Goal: Task Accomplishment & Management: Manage account settings

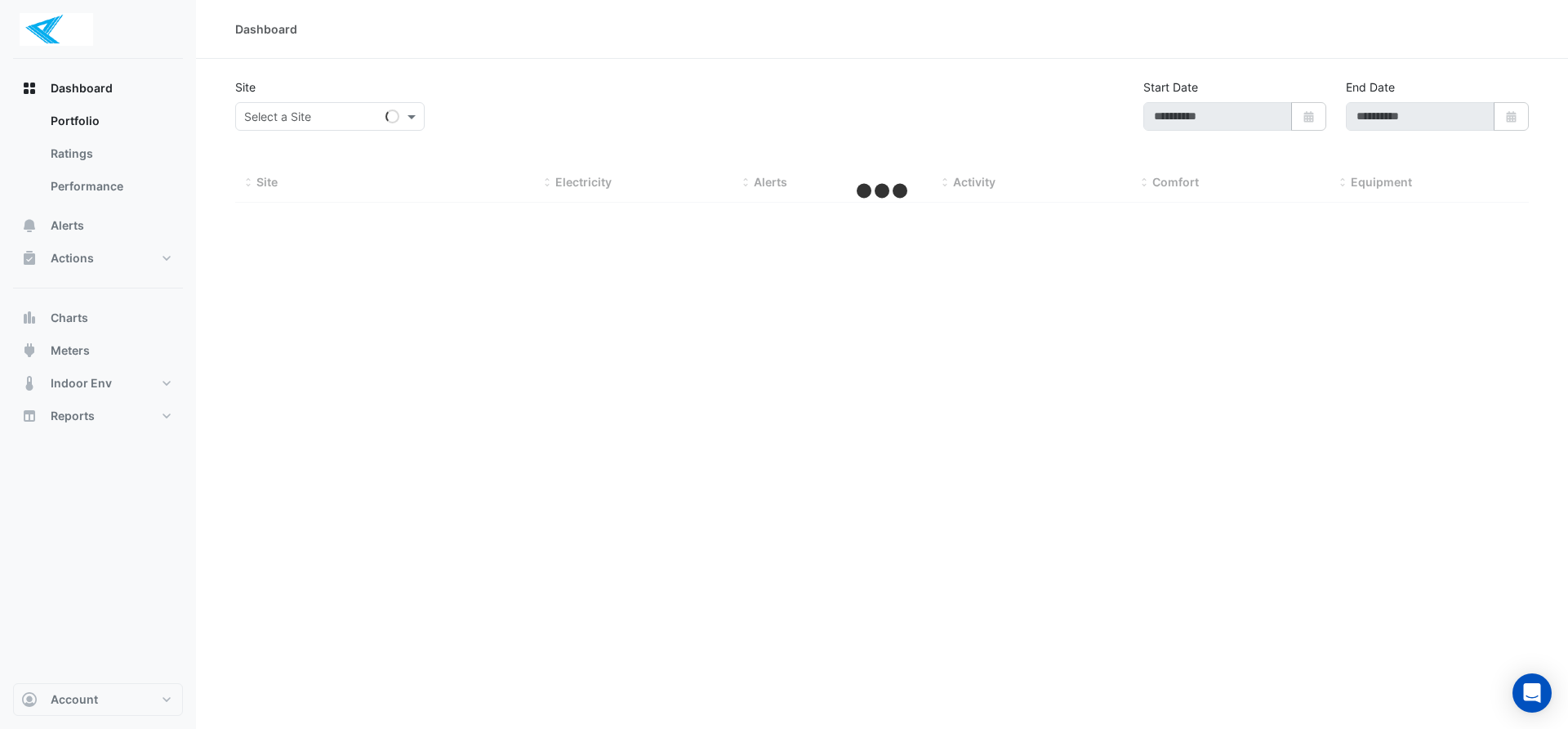
type input "**********"
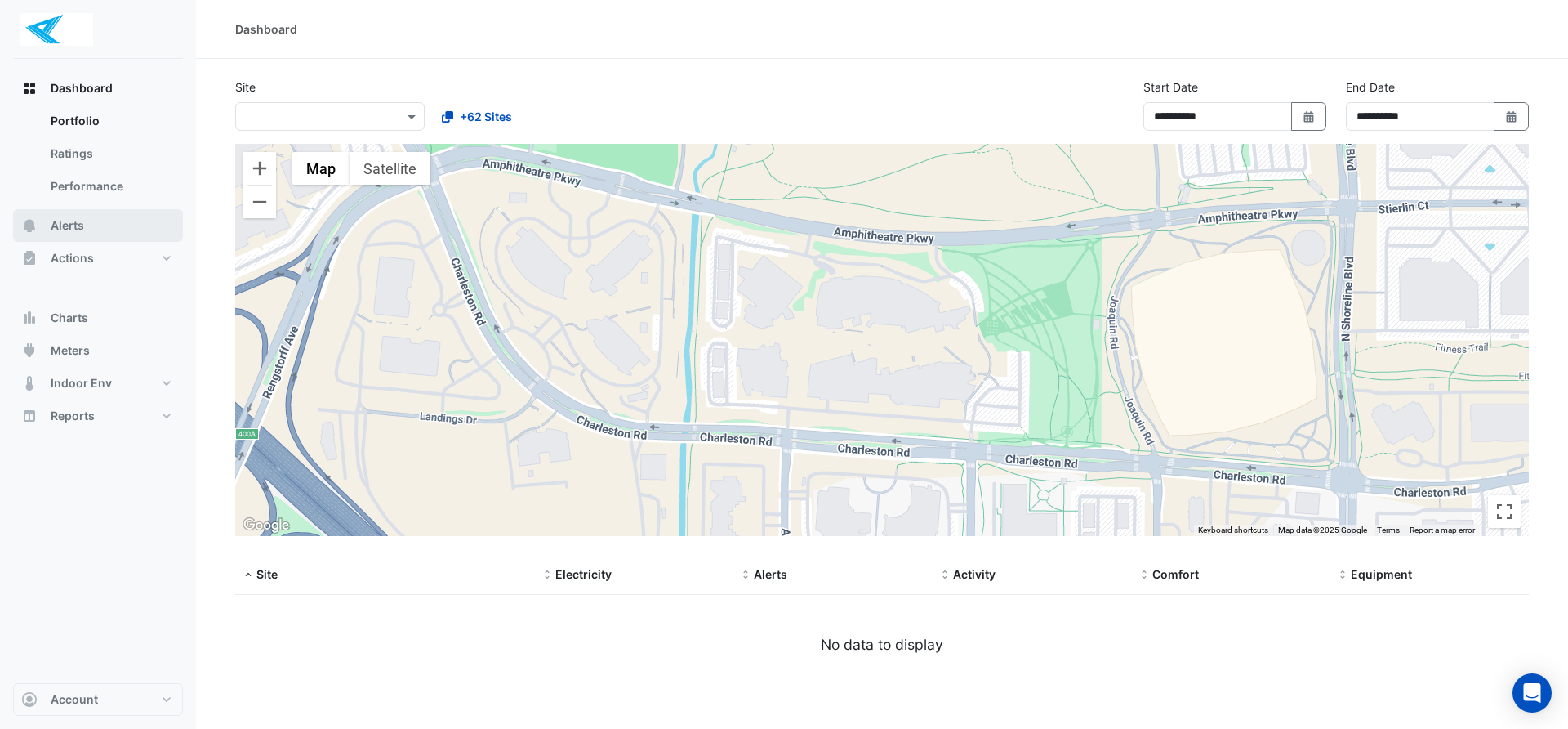
click at [70, 223] on span "Alerts" at bounding box center [67, 225] width 34 height 16
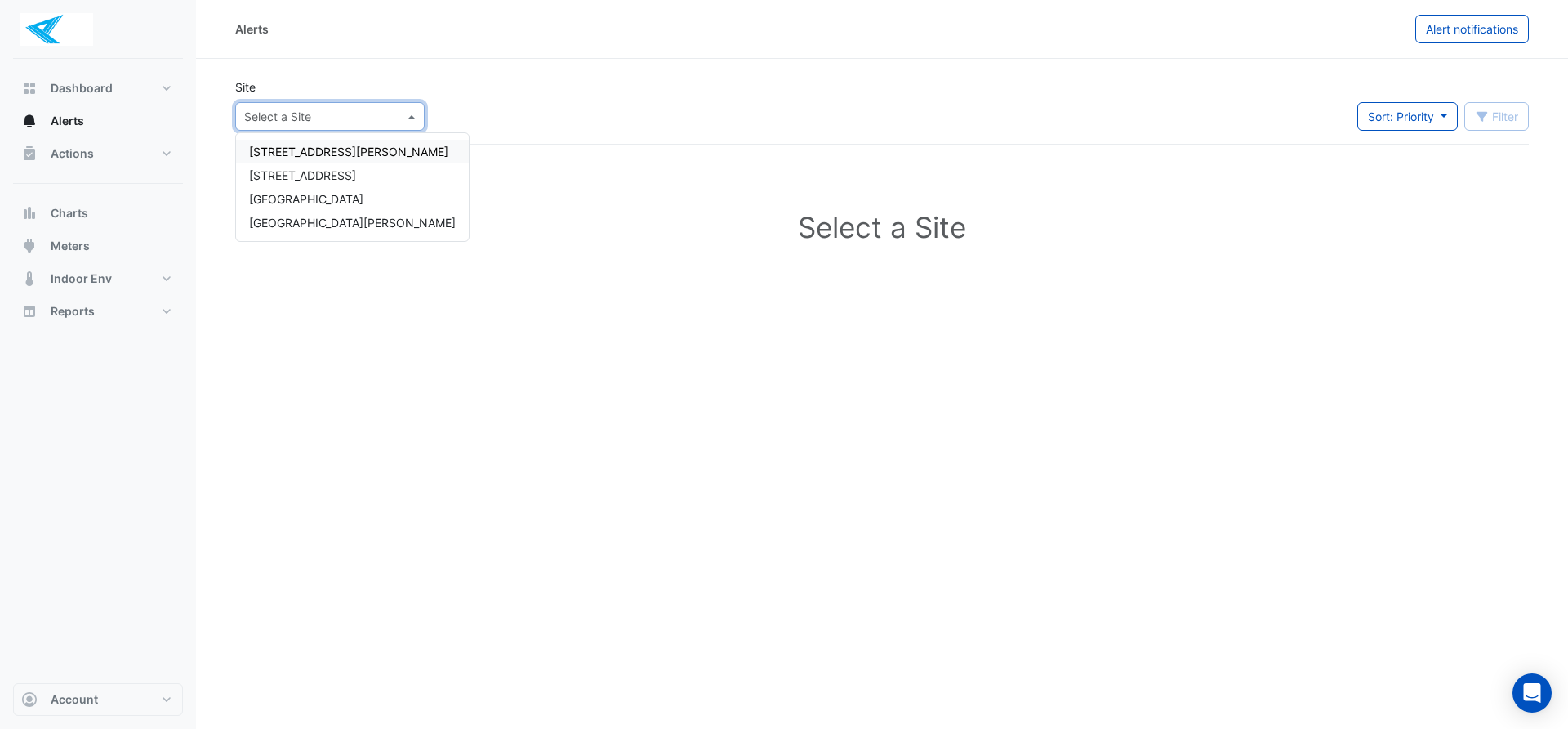
click at [412, 119] on span at bounding box center [413, 116] width 20 height 17
click at [308, 223] on span "[GEOGRAPHIC_DATA][PERSON_NAME]" at bounding box center [352, 222] width 206 height 14
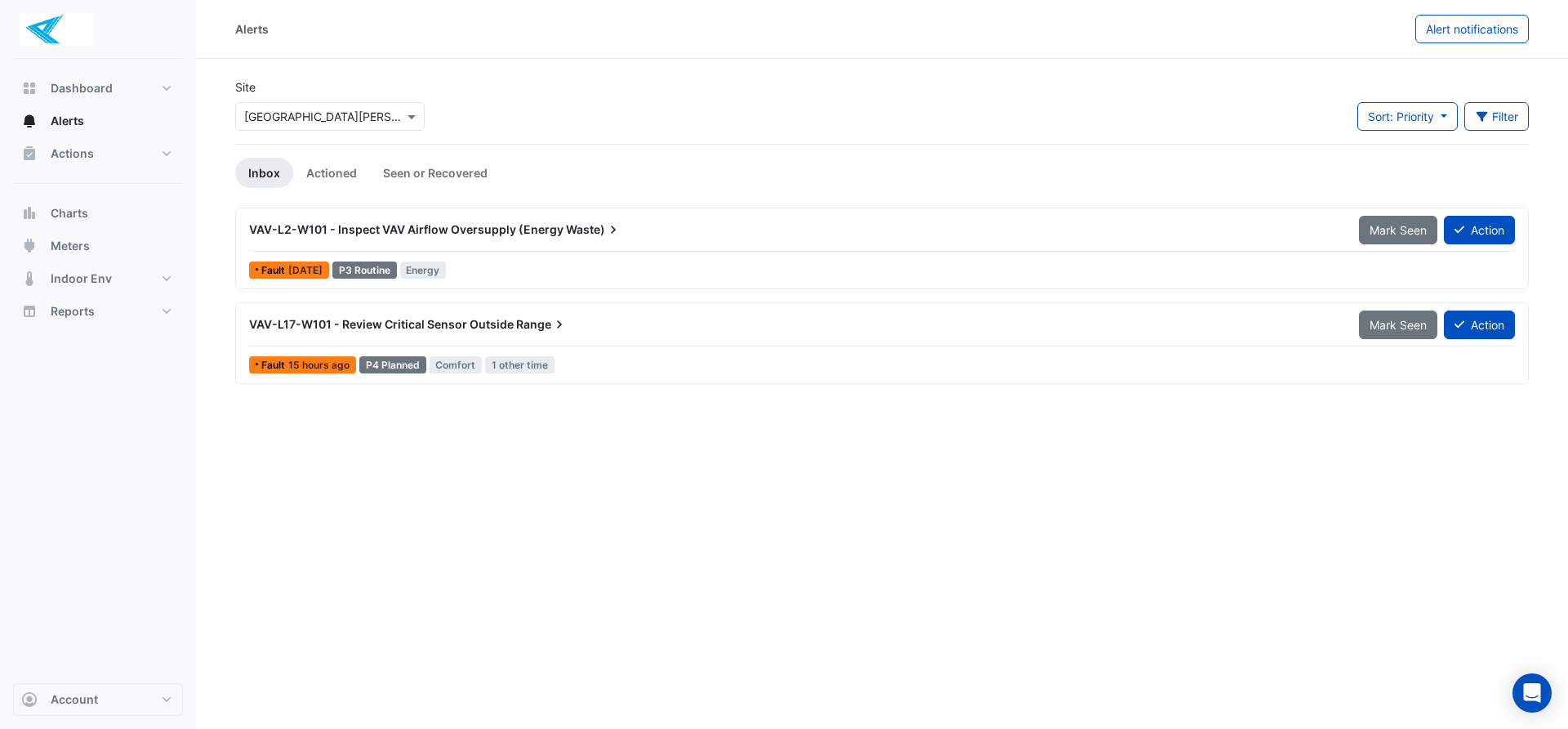
click at [610, 251] on div at bounding box center [881, 251] width 1265 height 1
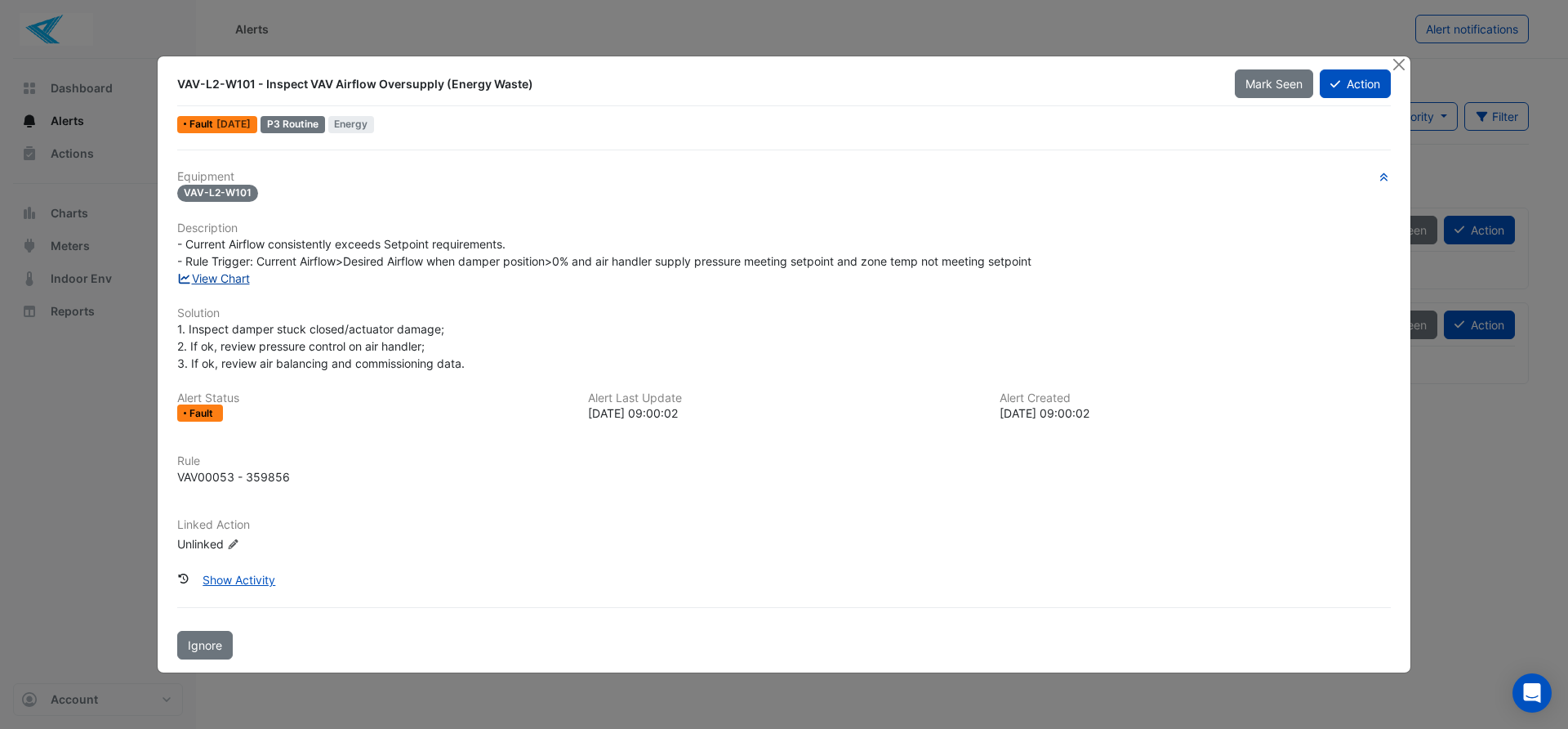
click at [216, 279] on link "View Chart" at bounding box center [213, 277] width 73 height 14
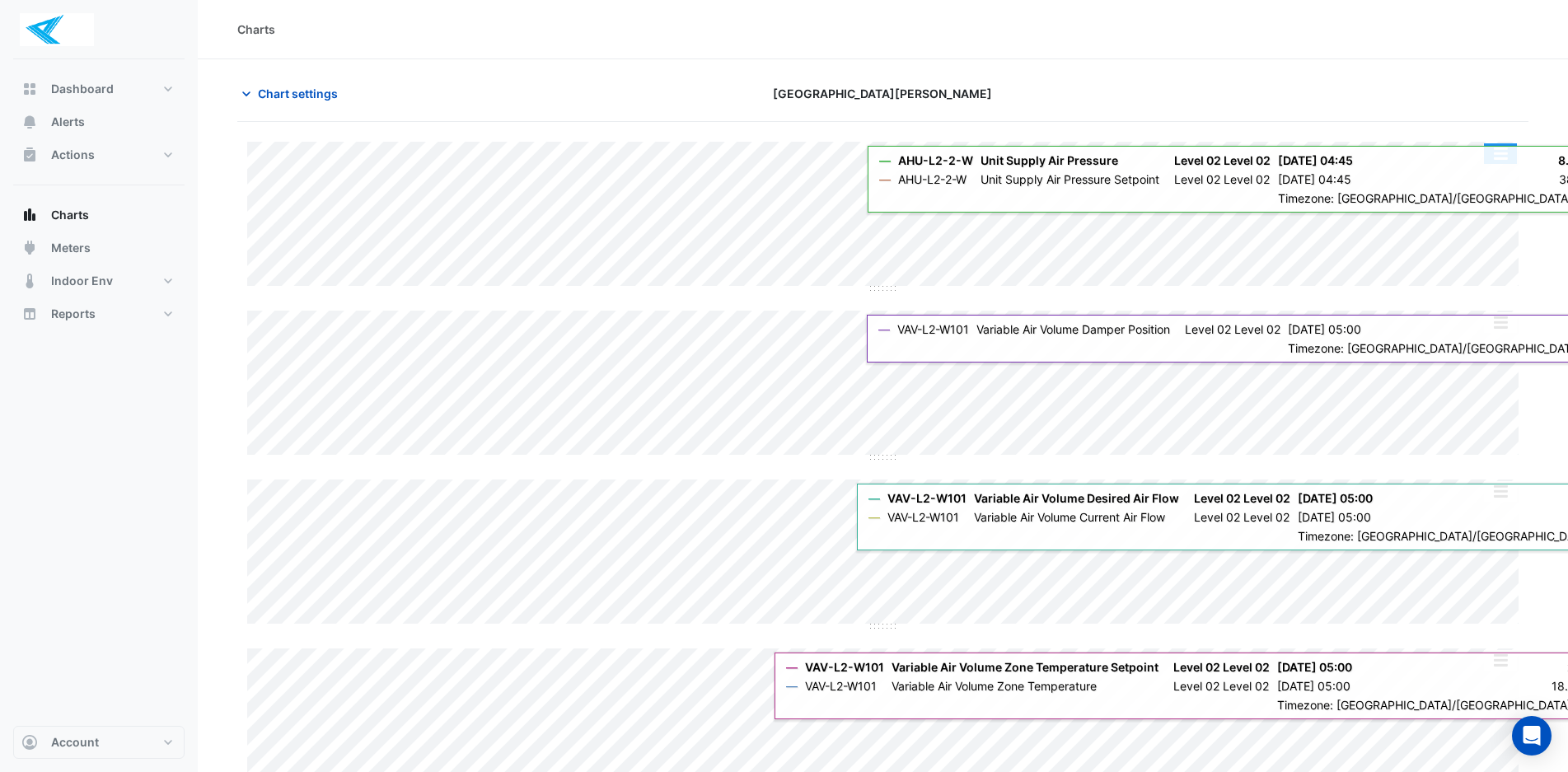
click at [1495, 162] on button "button" at bounding box center [1500, 153] width 33 height 20
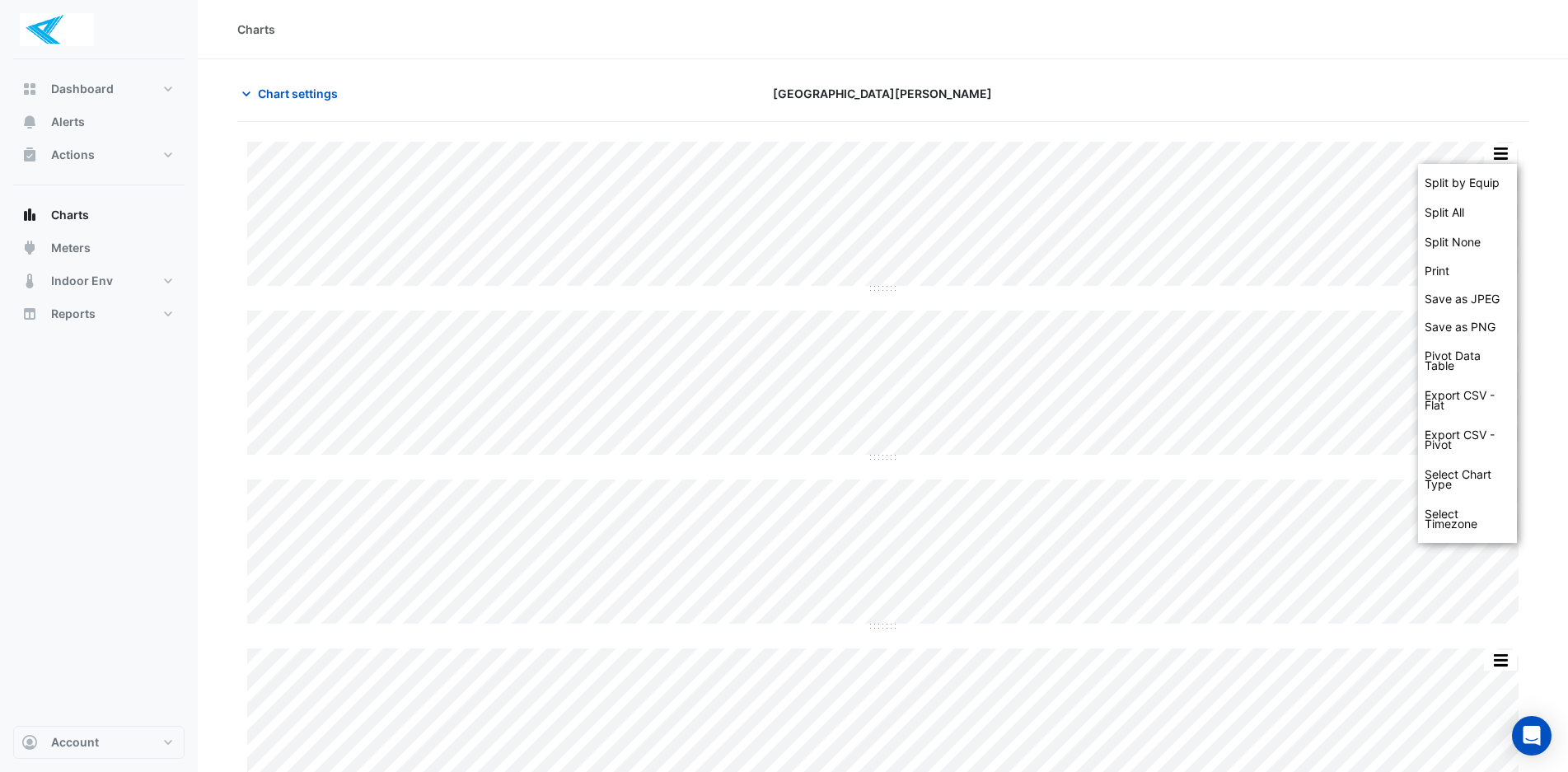
click at [1436, 139] on div "Split by Equip Split All Split None Print Save as JPEG Save as PNG Pivot Data T…" at bounding box center [883, 535] width 1291 height 826
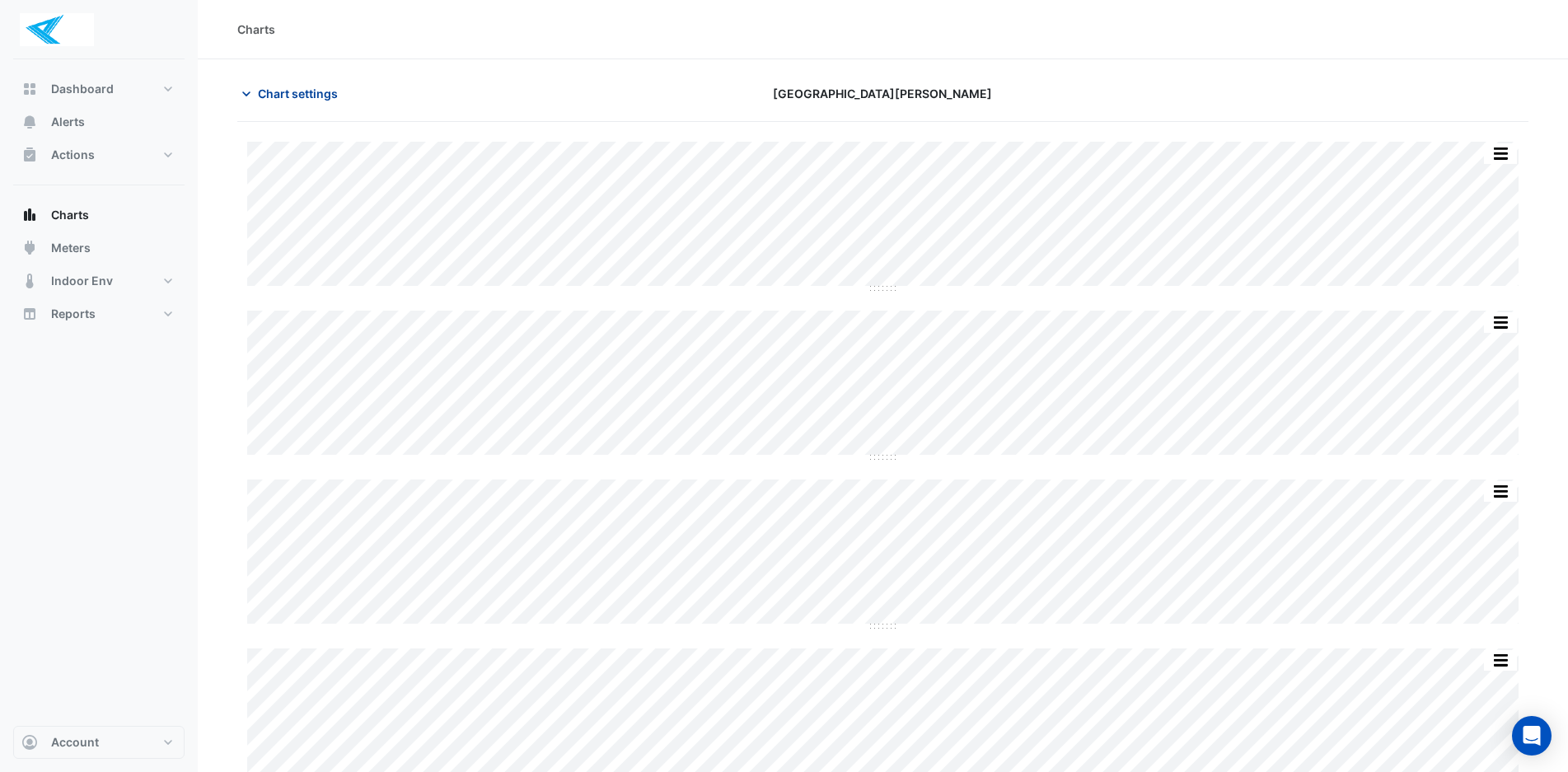
click at [243, 96] on icon "button" at bounding box center [247, 94] width 16 height 17
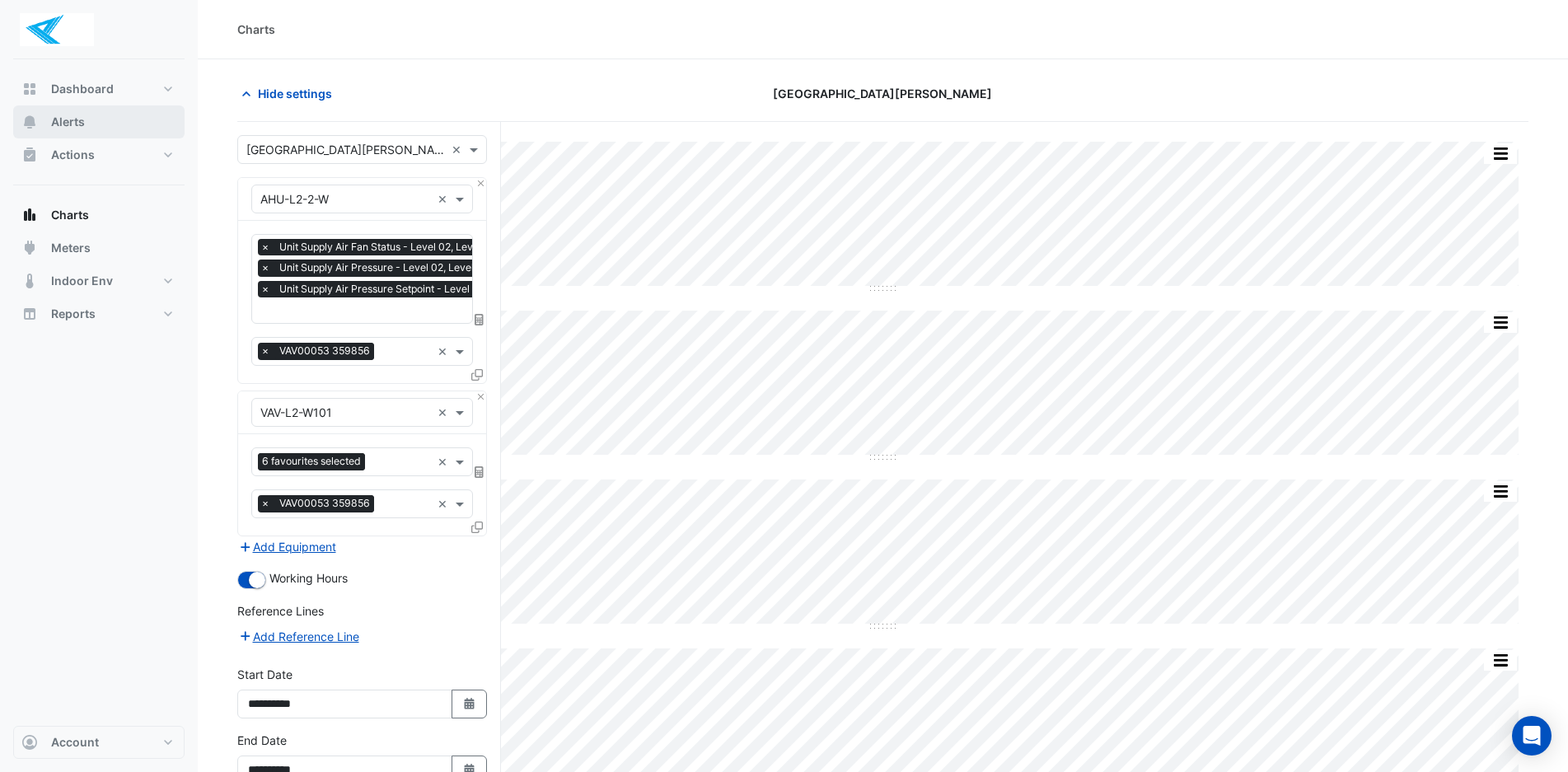
click at [127, 124] on button "Alerts" at bounding box center [98, 122] width 171 height 33
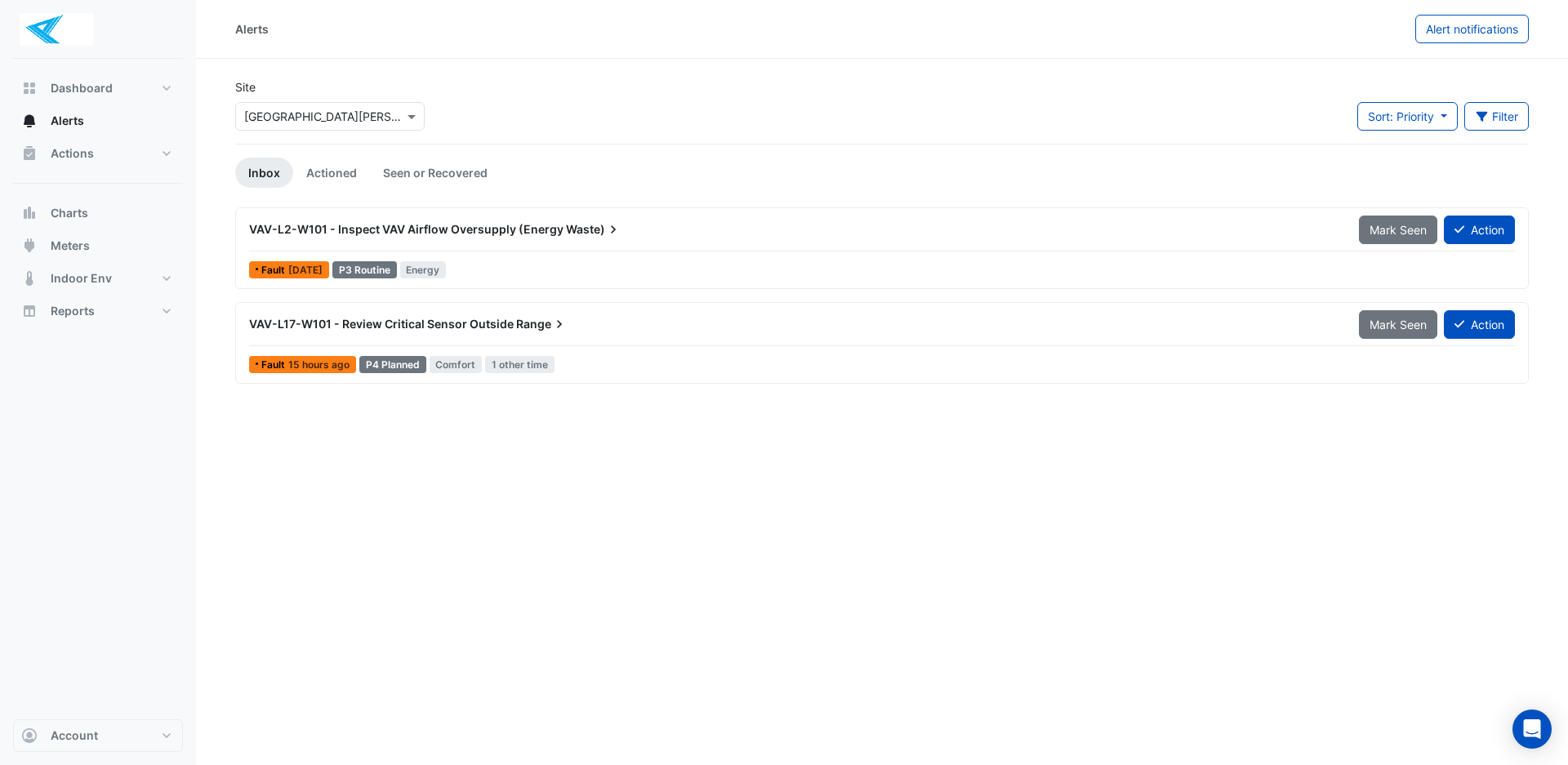
click at [404, 351] on div "VAV-L17-W101 - Review Critical Sensor Outside Range Mark Seen Action Fault 15 h…" at bounding box center [882, 343] width 1279 height 67
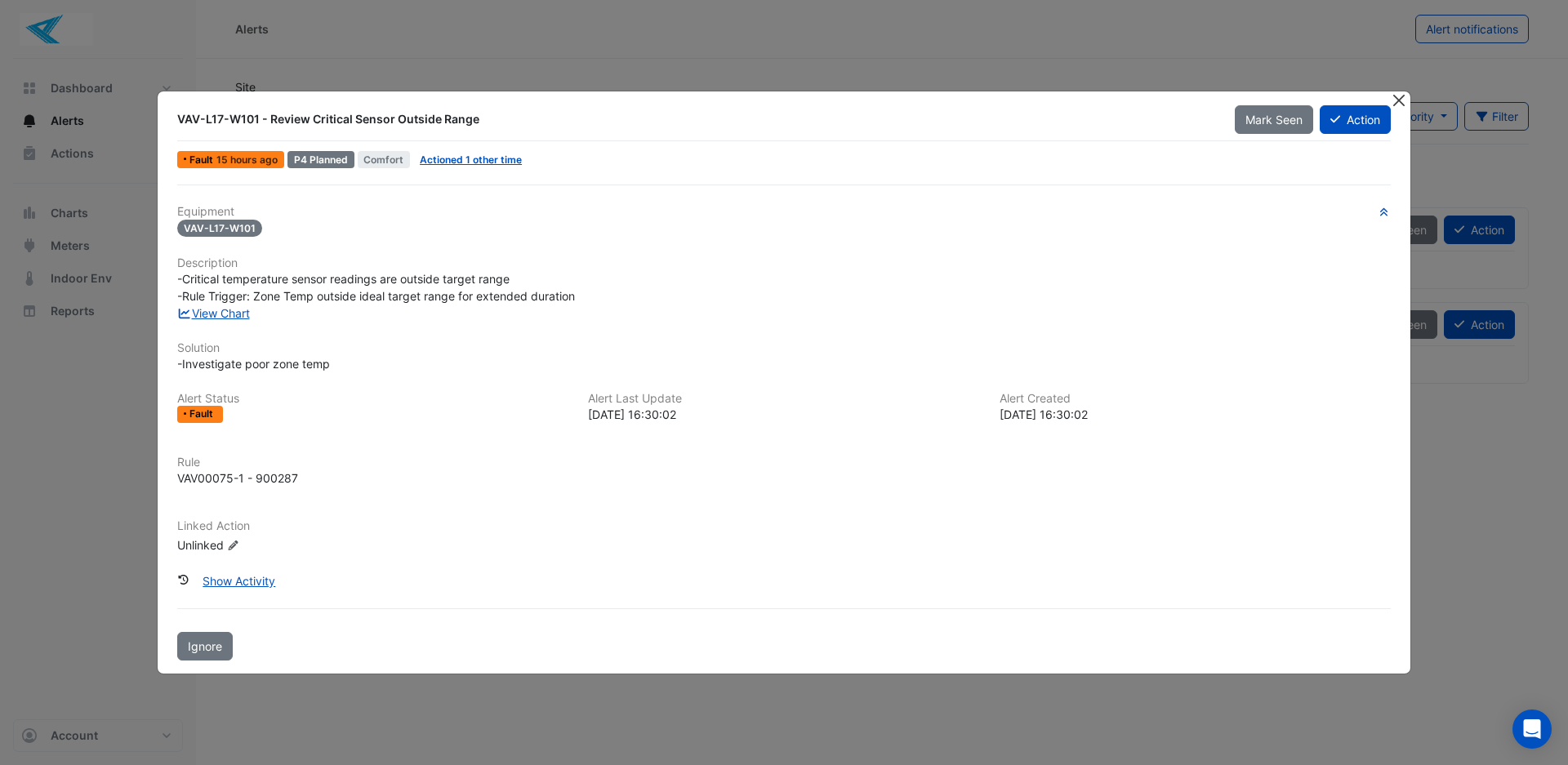
click at [1396, 101] on button "Close" at bounding box center [1398, 100] width 17 height 17
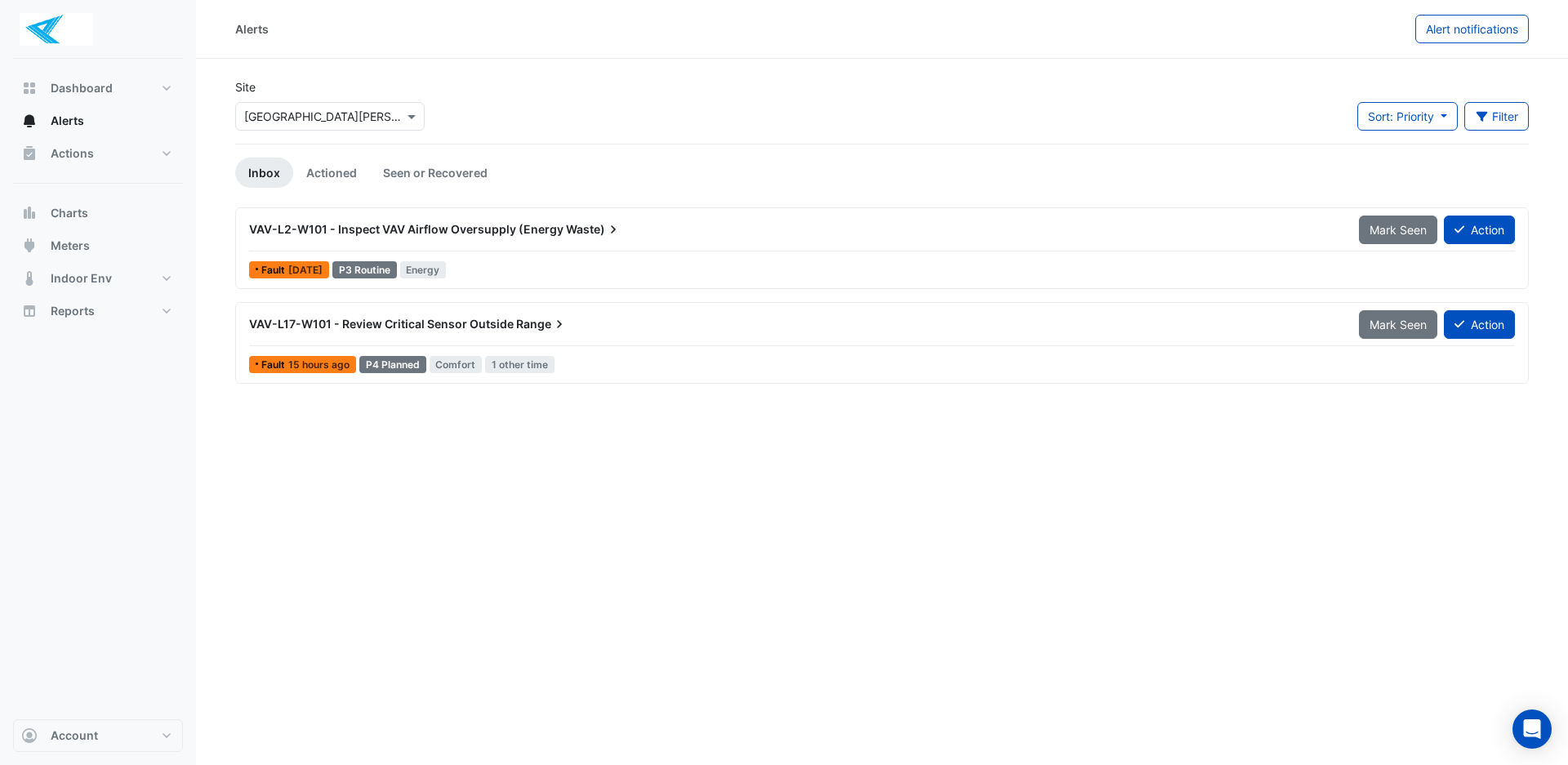
click at [521, 267] on div "Fault 1 week ago P3 Routine Energy" at bounding box center [881, 270] width 1269 height 24
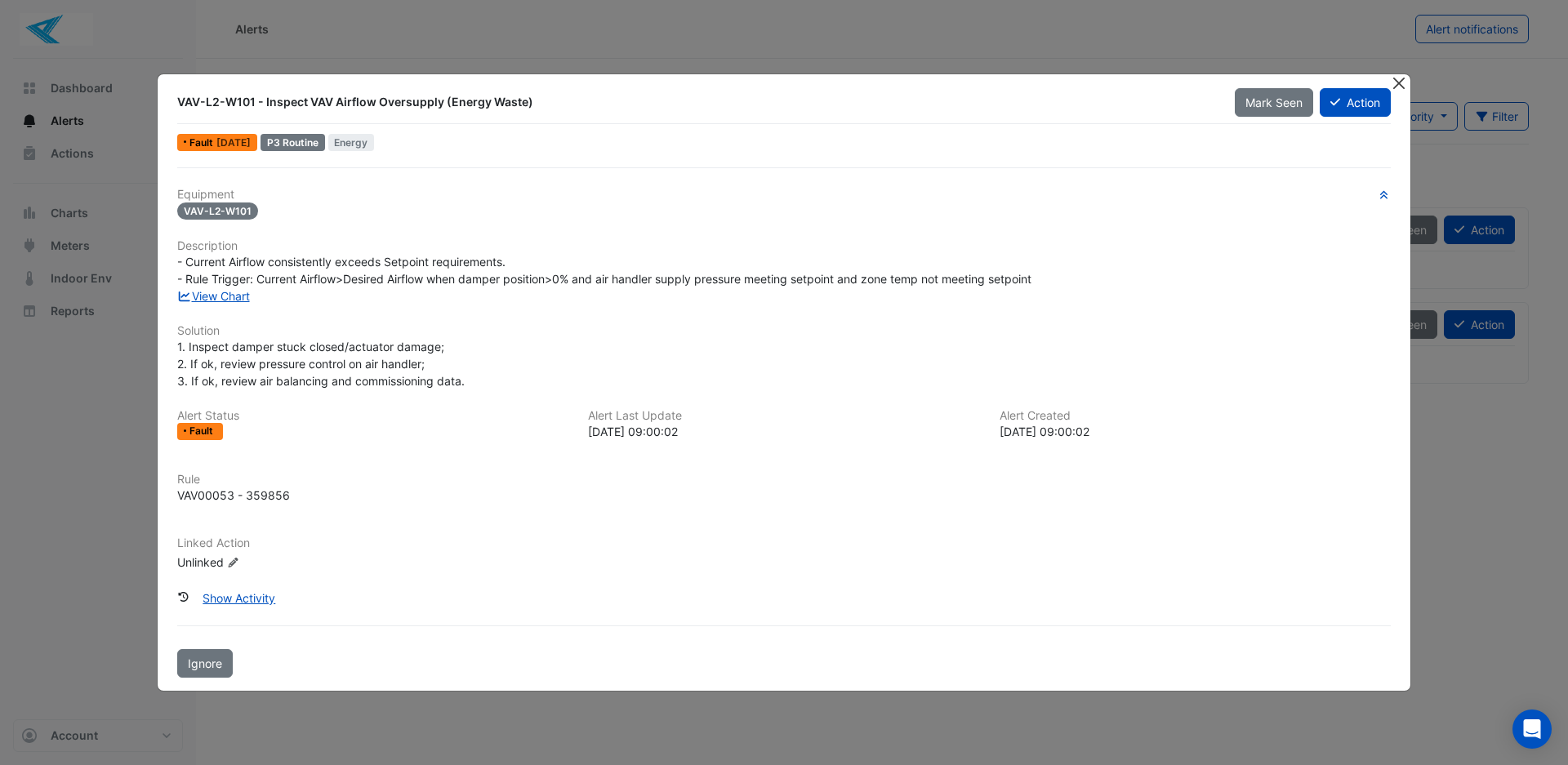
click at [1395, 84] on button "Close" at bounding box center [1398, 83] width 17 height 17
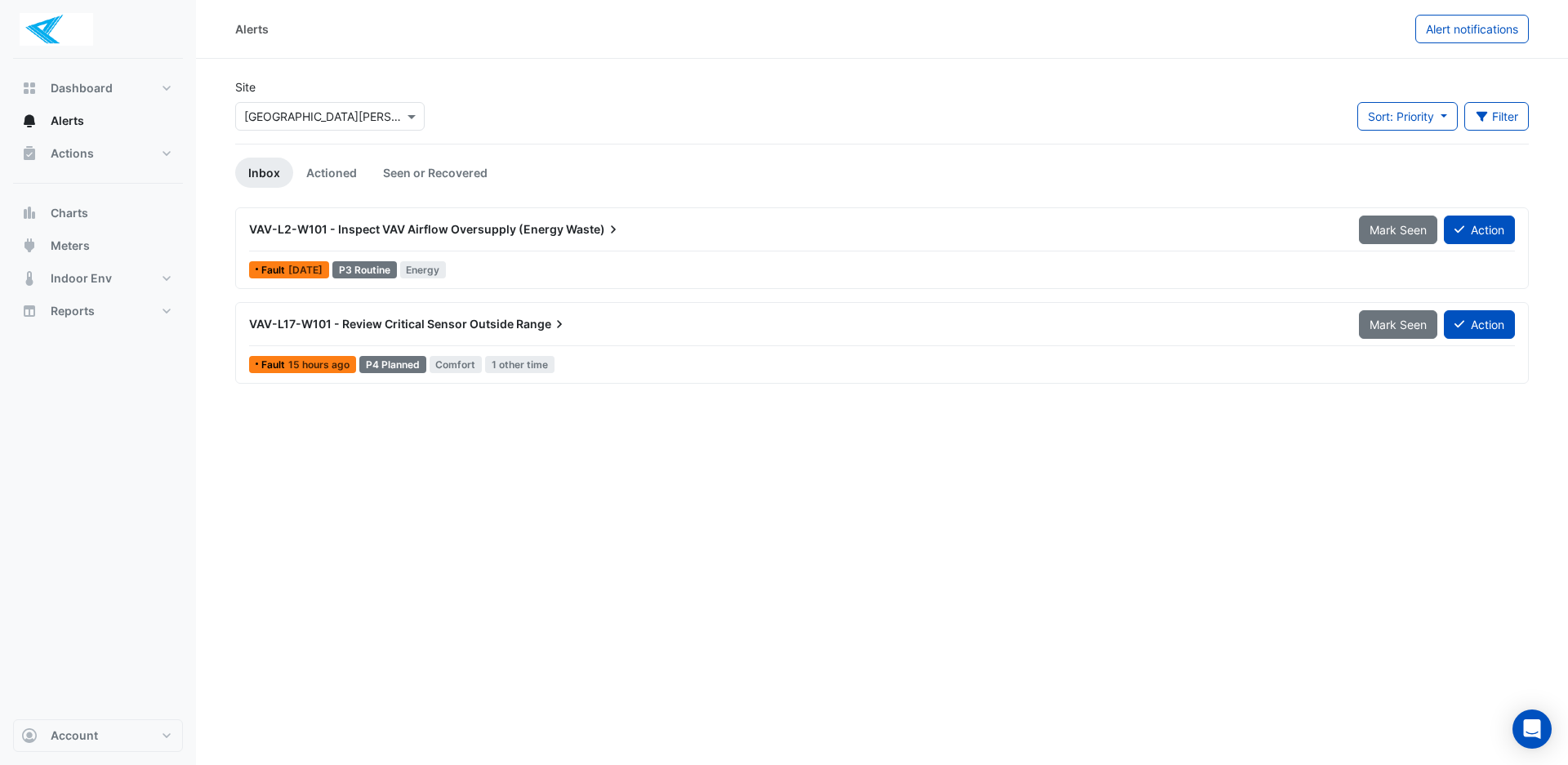
click at [1088, 248] on div "VAV-L2-W101 - Inspect VAV Airflow Oversupply (Energy Waste) Mark Seen Action" at bounding box center [881, 233] width 1265 height 36
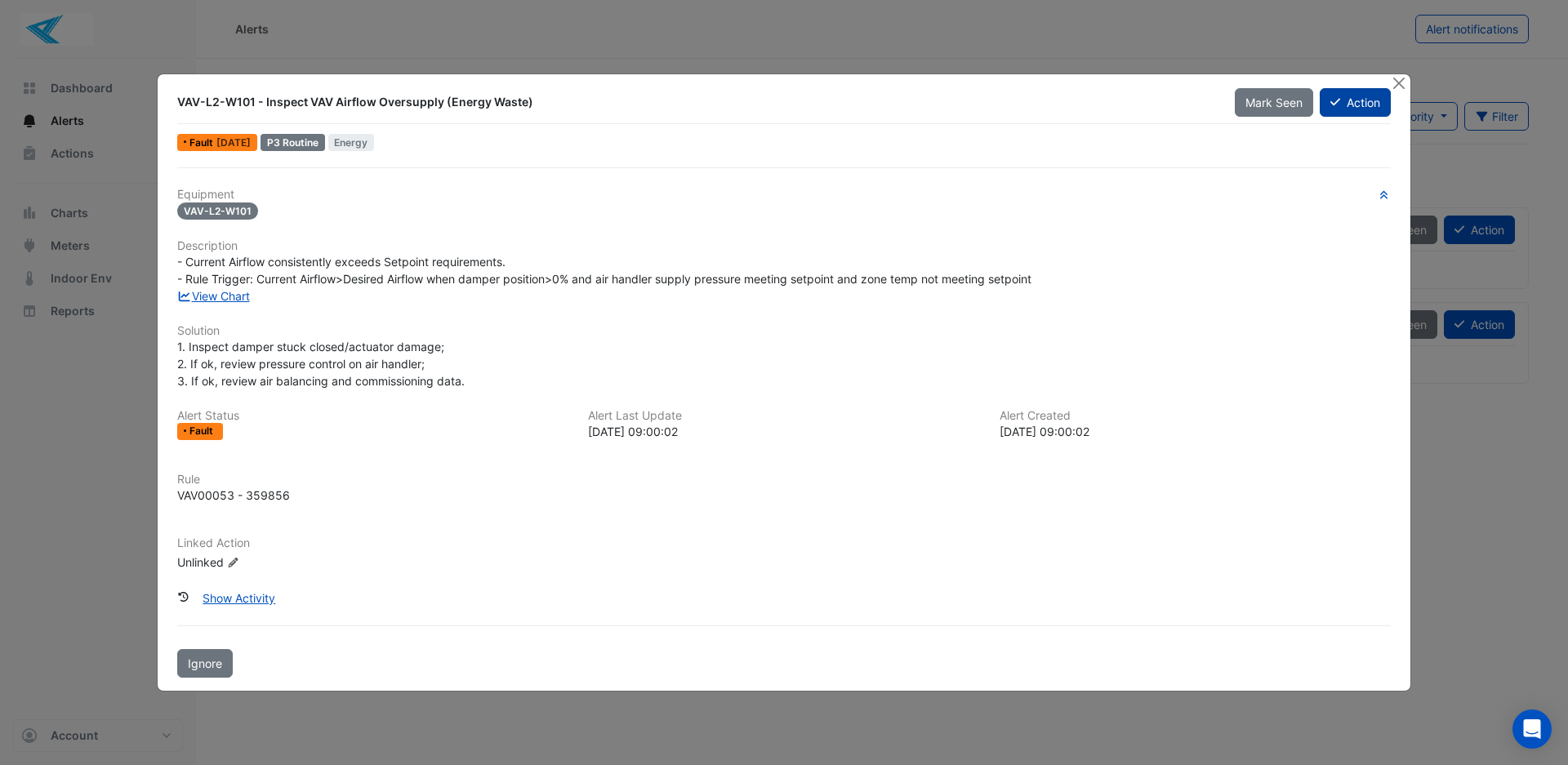
click at [1365, 109] on button "Action" at bounding box center [1355, 102] width 71 height 28
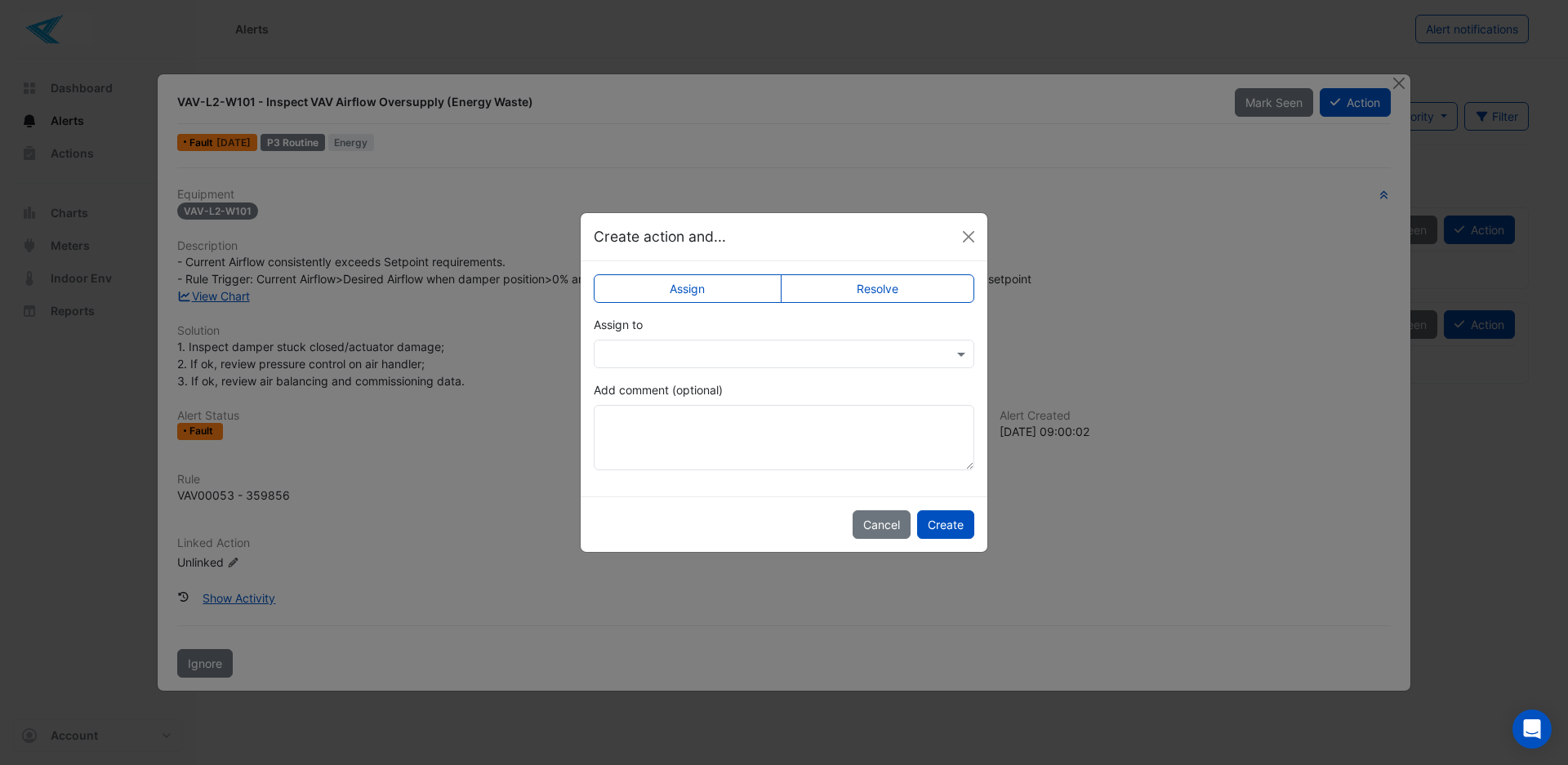
click at [883, 291] on label "Resolve" at bounding box center [878, 288] width 194 height 28
click at [670, 418] on textarea "Add comment (optional)" at bounding box center [784, 438] width 381 height 65
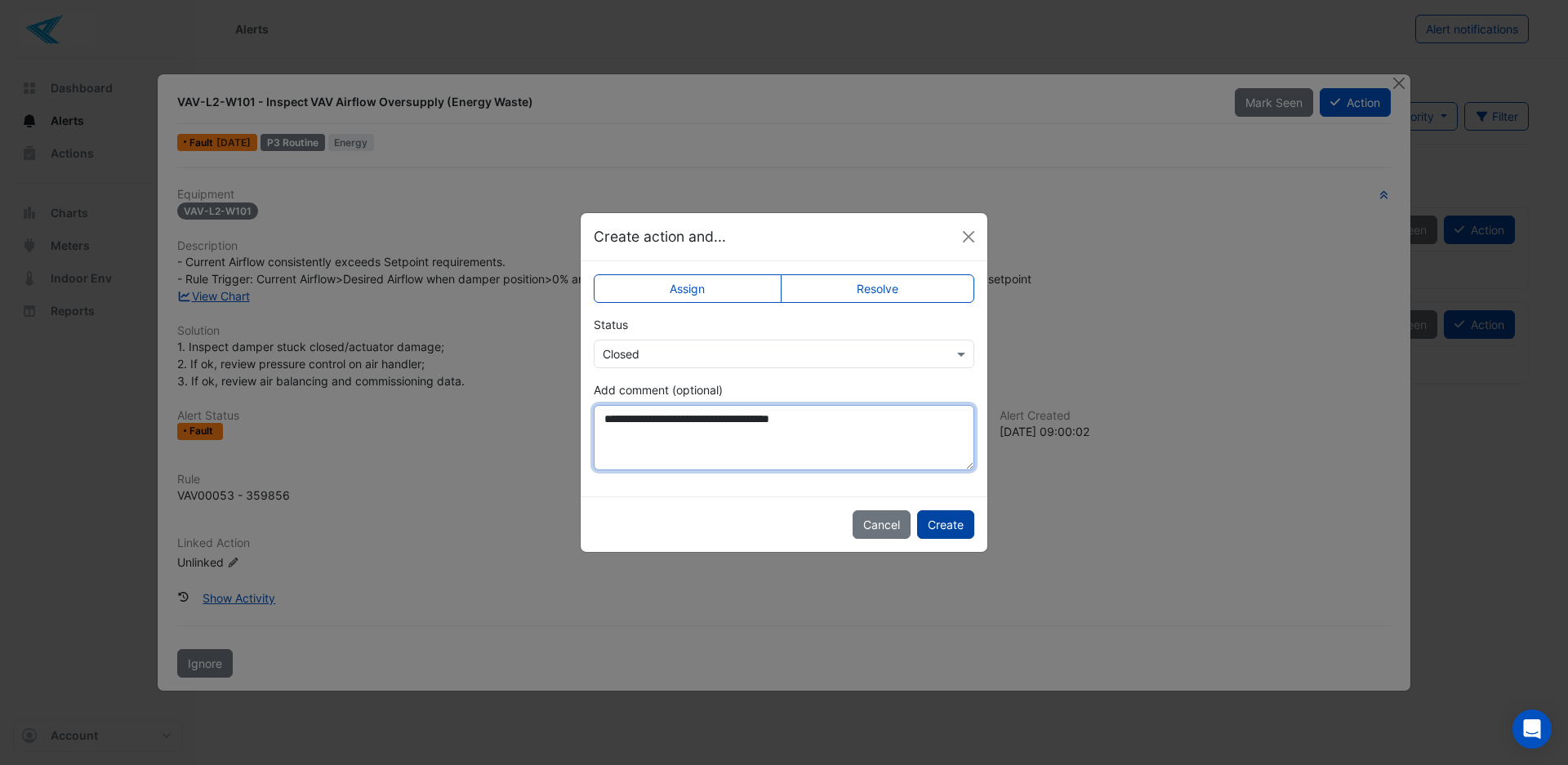
type textarea "**********"
click at [948, 530] on button "Create" at bounding box center [946, 524] width 57 height 28
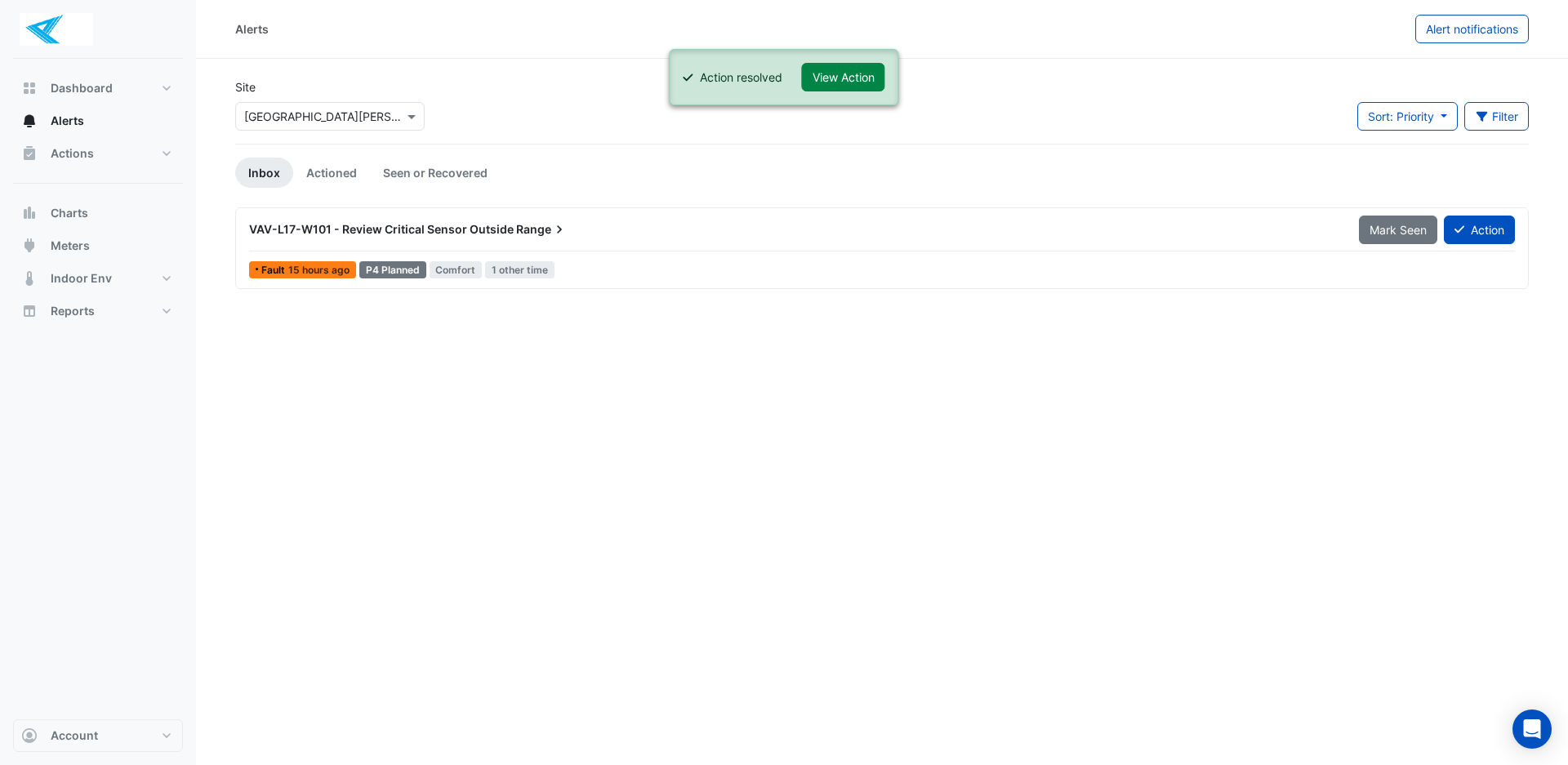
click at [727, 271] on div "Fault 15 hours ago P4 Planned [GEOGRAPHIC_DATA] 1 other time" at bounding box center [881, 270] width 1269 height 24
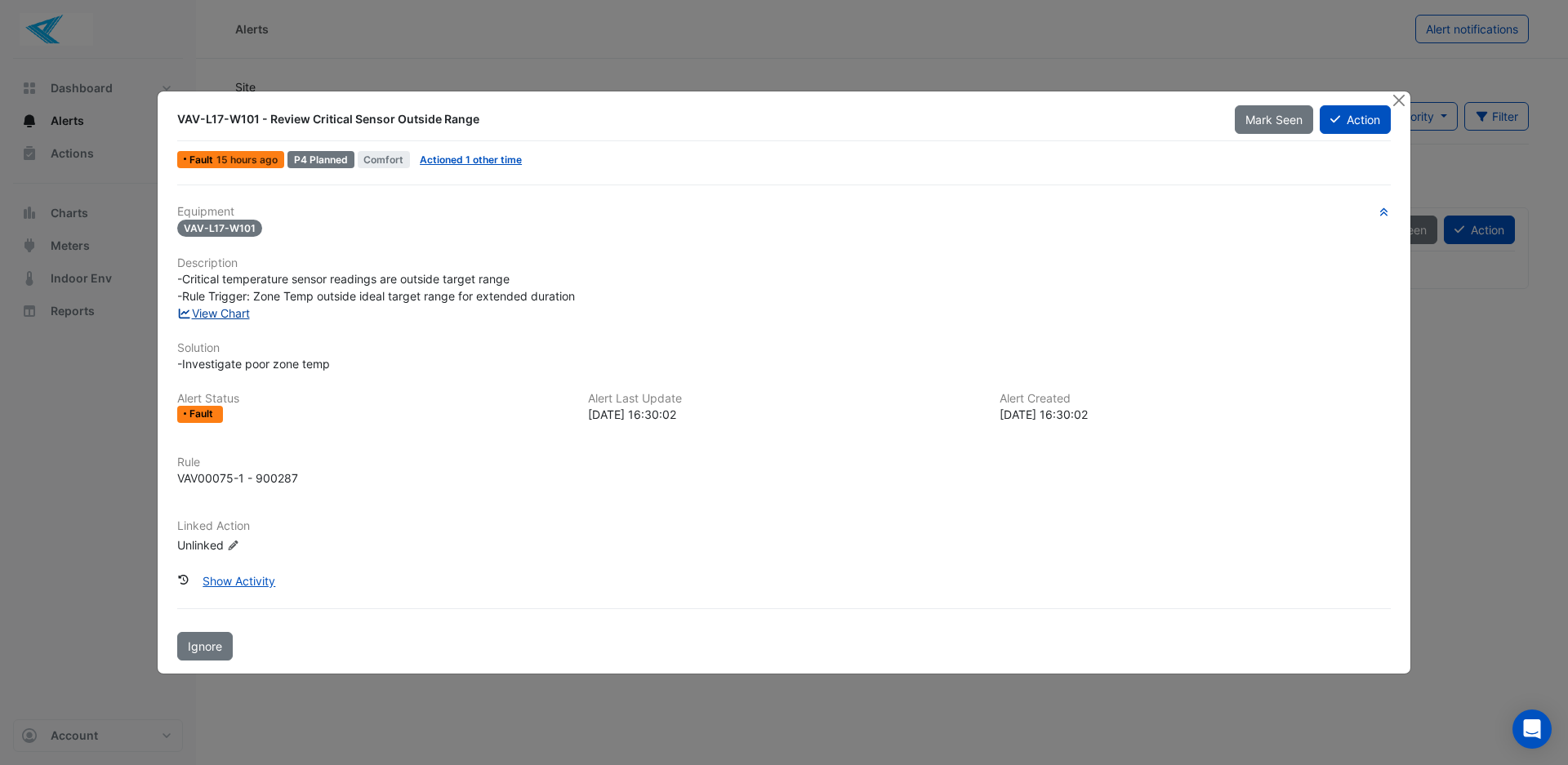
click at [230, 319] on link "View Chart" at bounding box center [213, 313] width 73 height 14
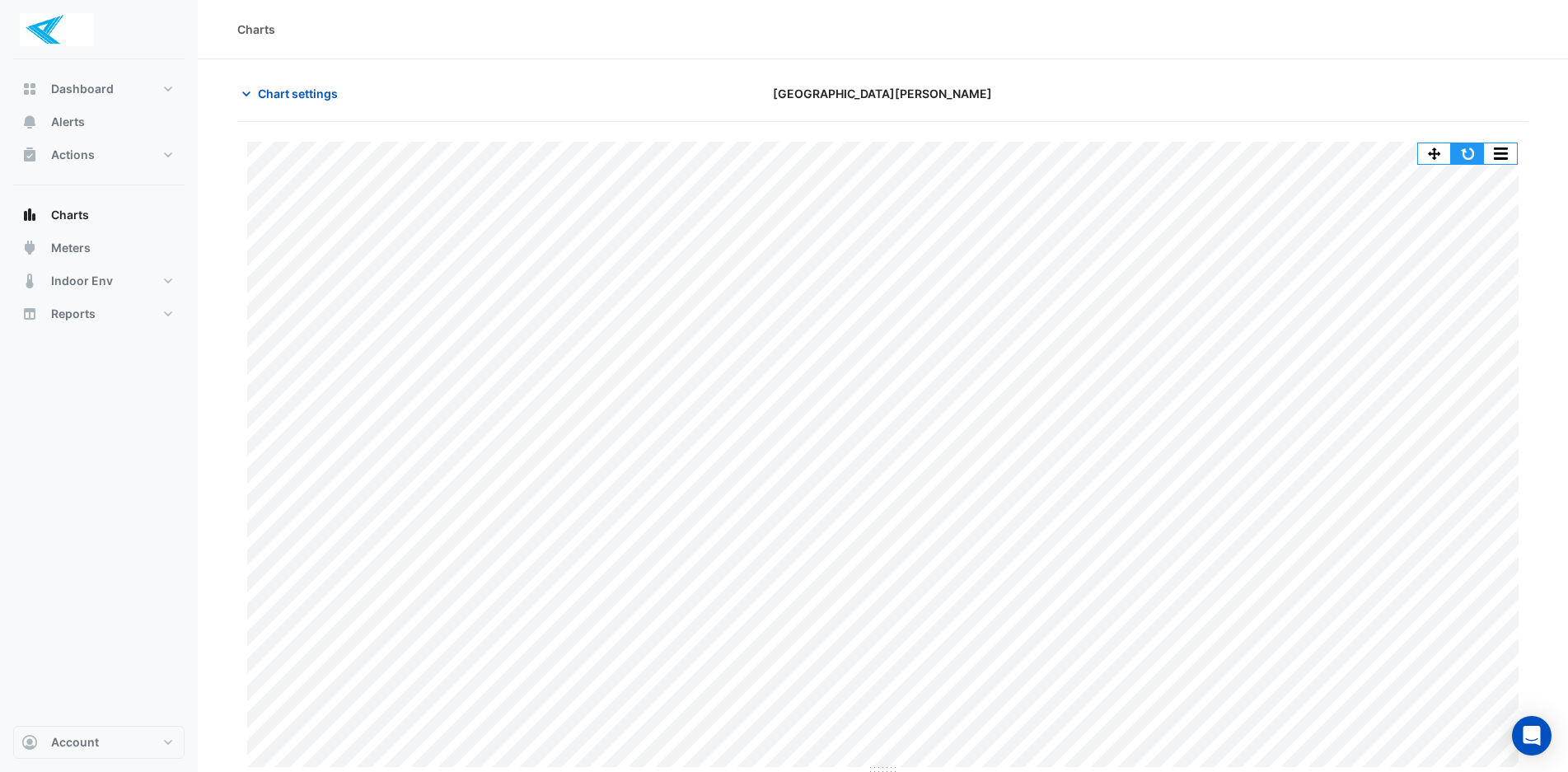
click at [1466, 156] on button "button" at bounding box center [1467, 153] width 33 height 20
click at [304, 96] on span "Chart settings" at bounding box center [297, 94] width 80 height 17
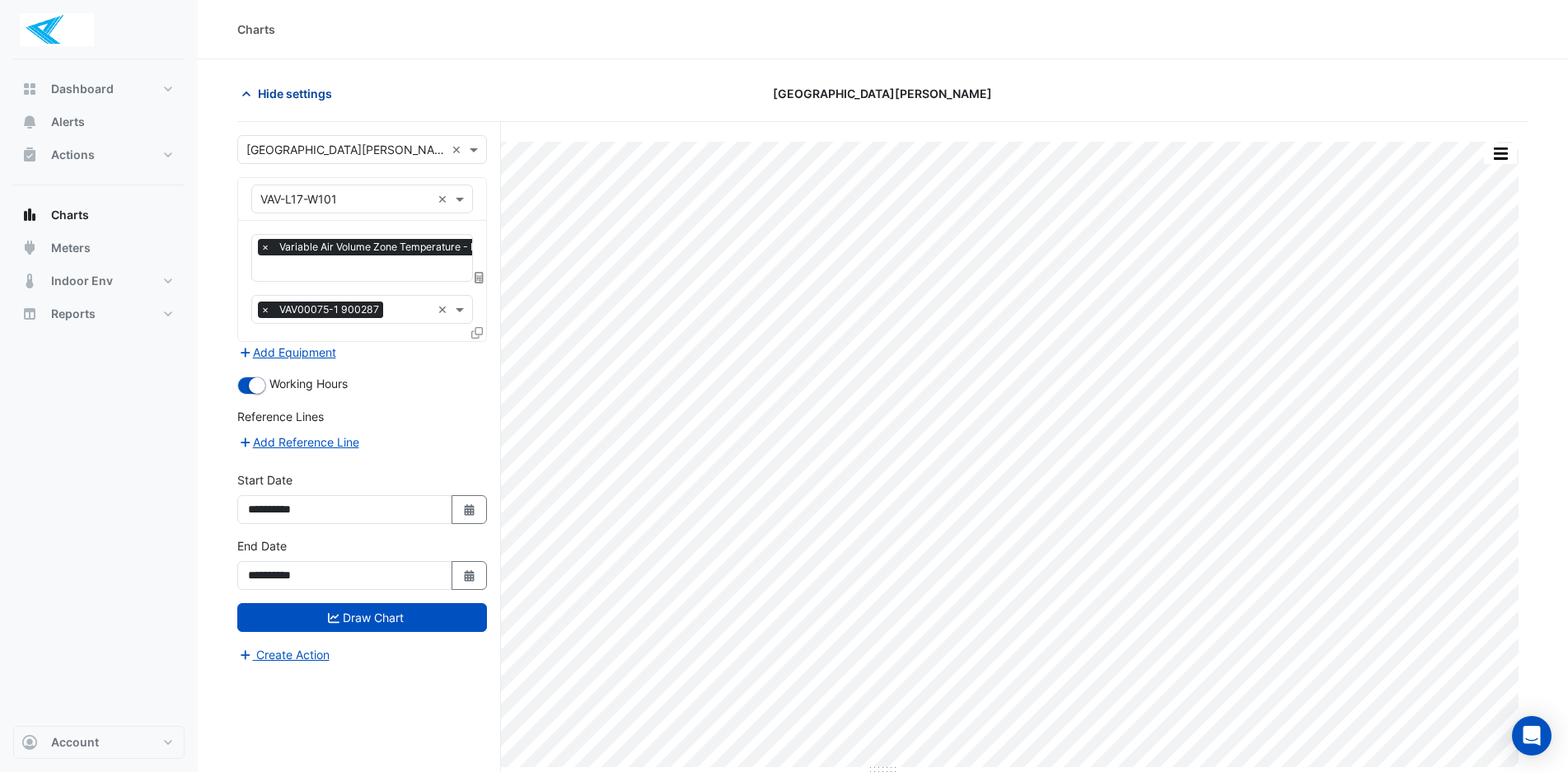
click at [253, 94] on icon "button" at bounding box center [247, 94] width 16 height 17
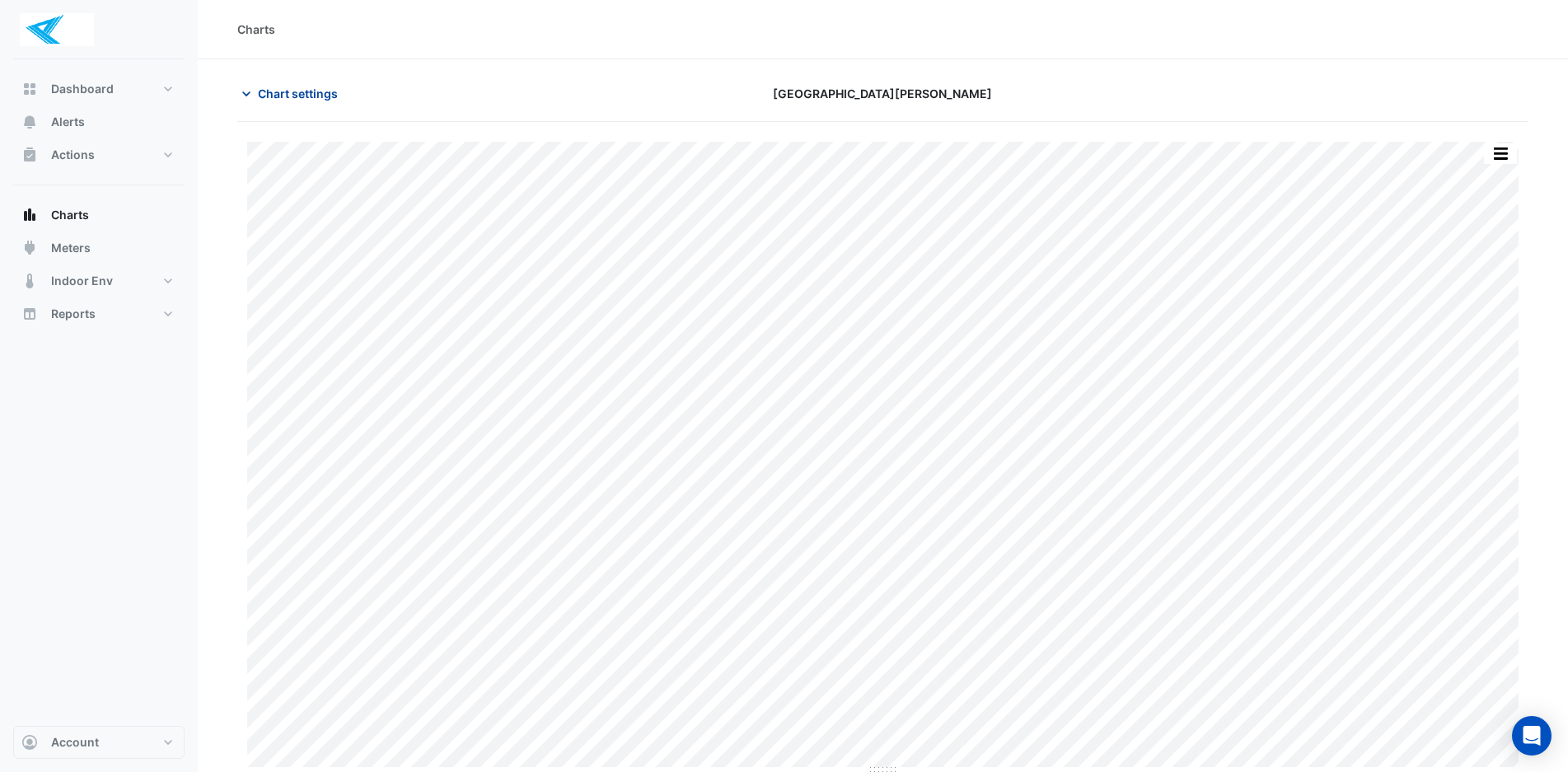
click at [271, 94] on span "Chart settings" at bounding box center [297, 94] width 80 height 17
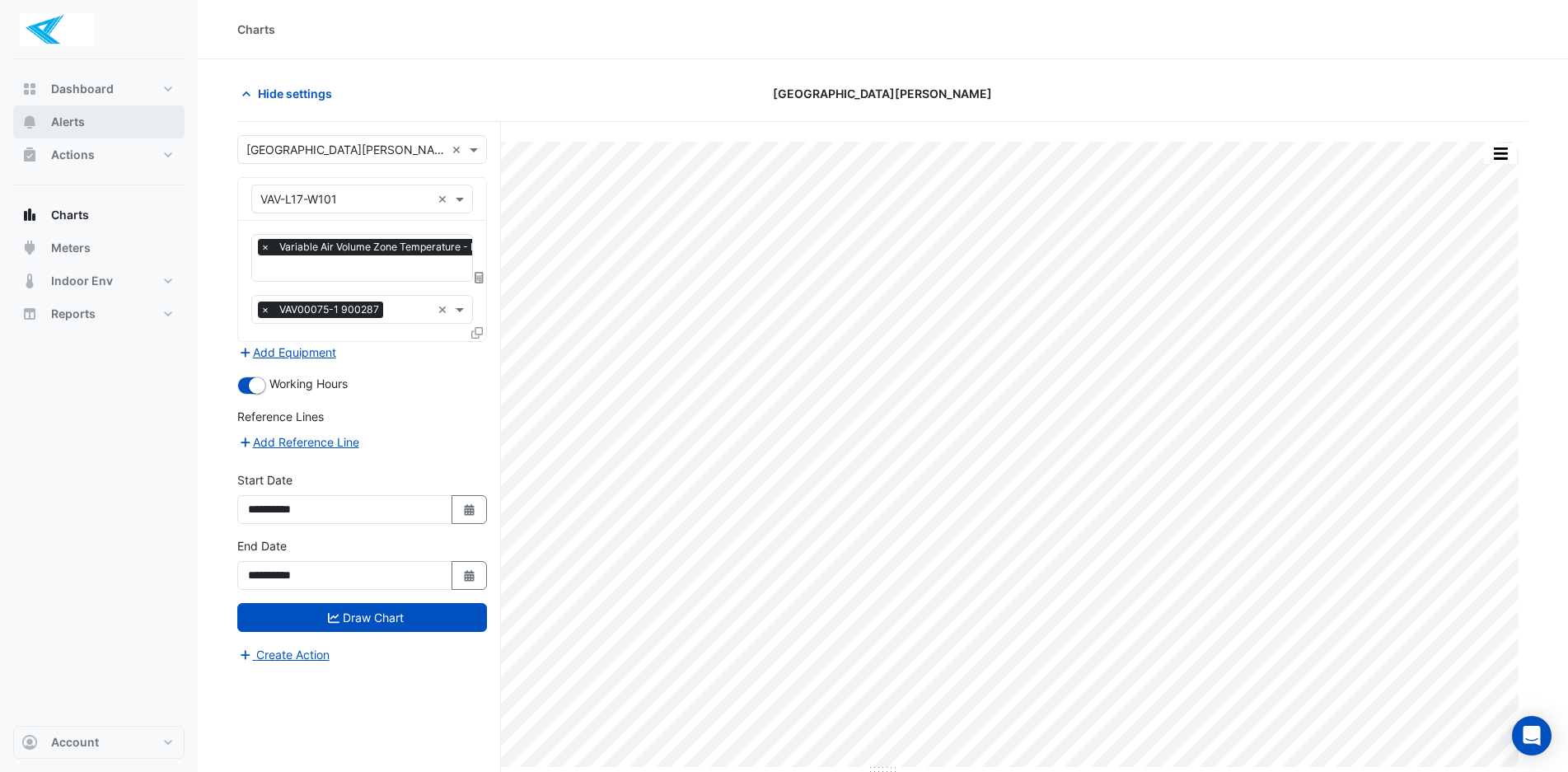
click at [115, 127] on button "Alerts" at bounding box center [98, 122] width 171 height 33
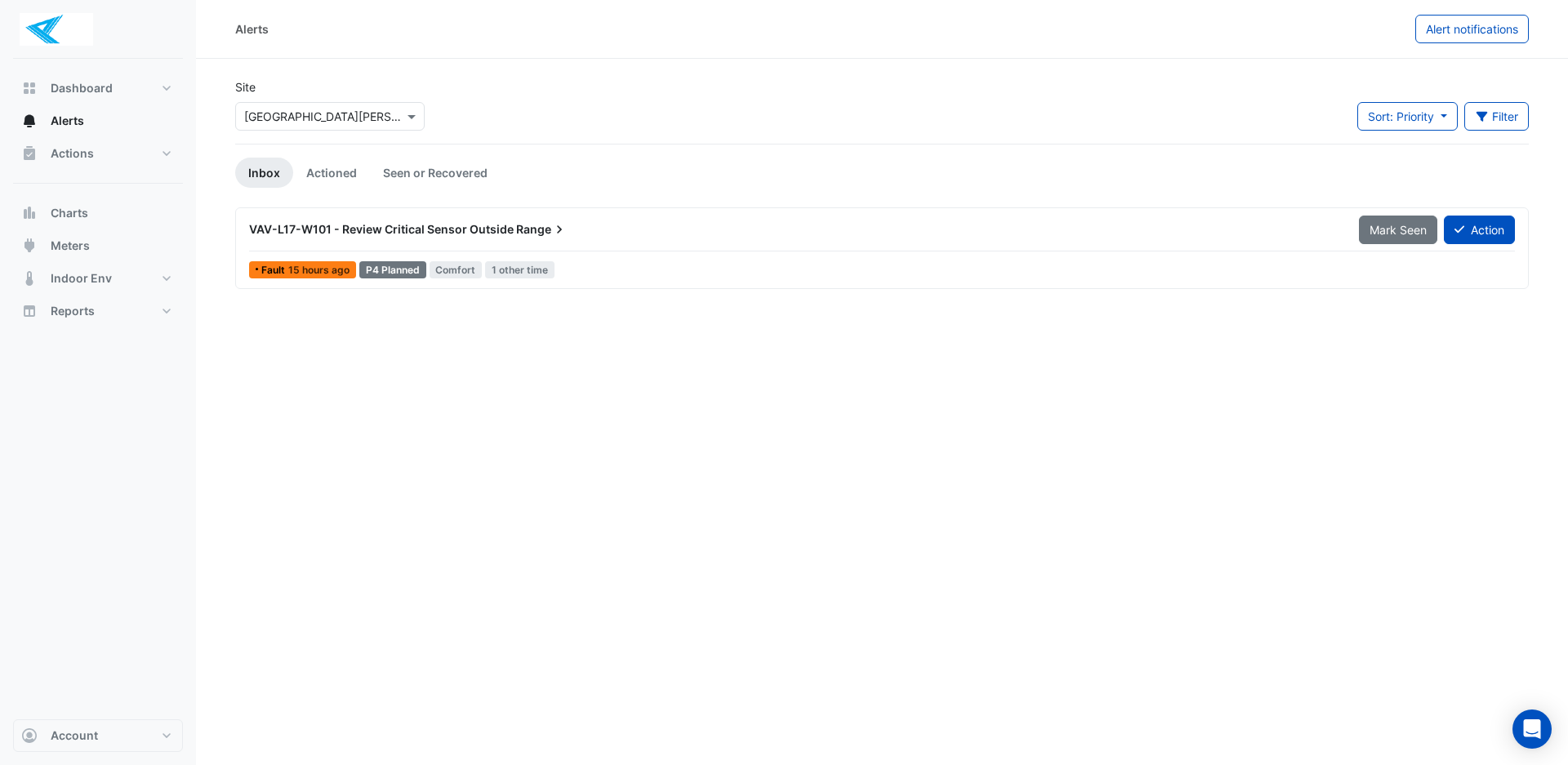
click at [602, 259] on div "Fault 15 hours ago P4 Planned [GEOGRAPHIC_DATA] 1 other time" at bounding box center [881, 270] width 1269 height 24
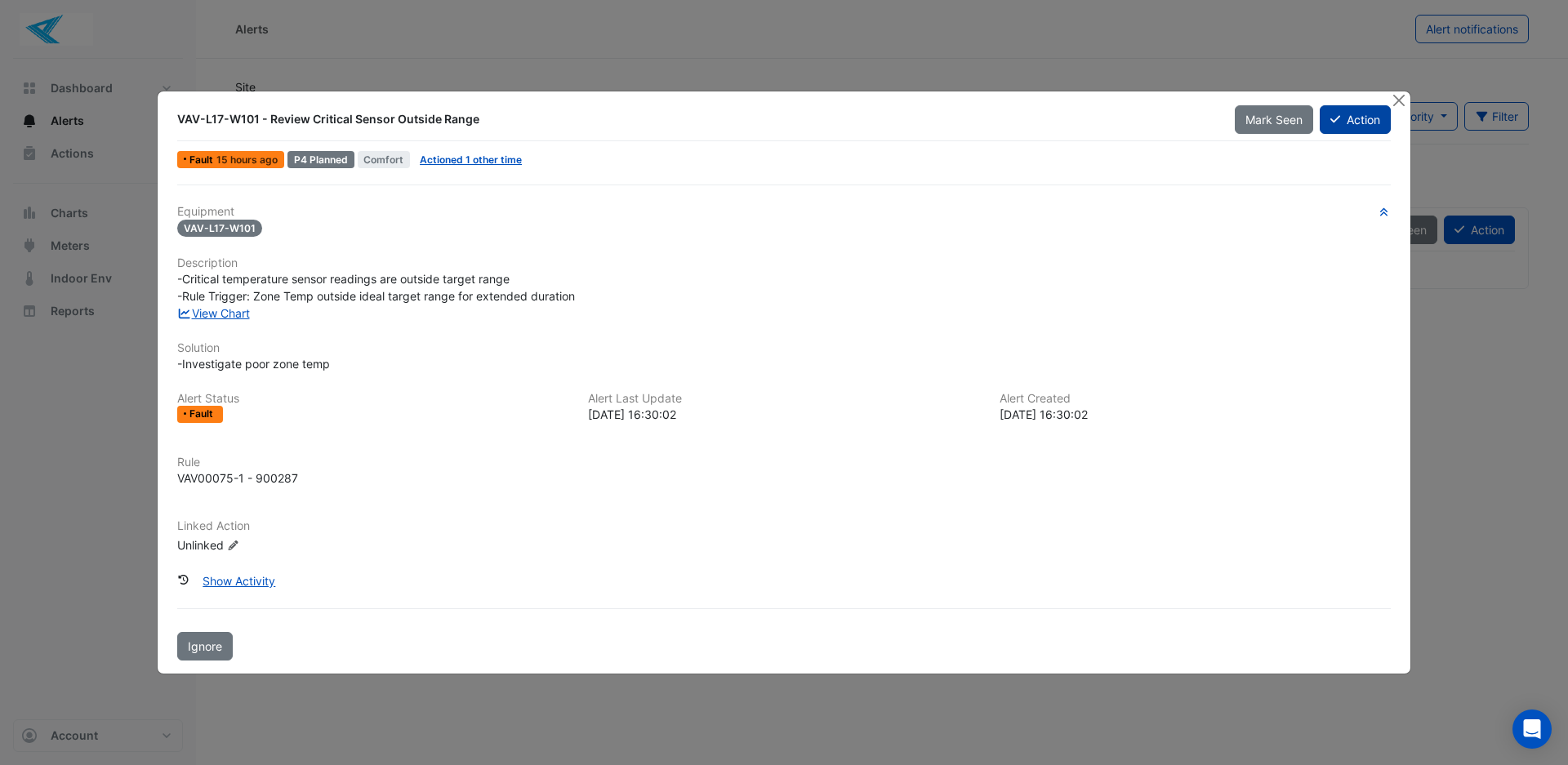
click at [1359, 124] on button "Action" at bounding box center [1355, 119] width 71 height 28
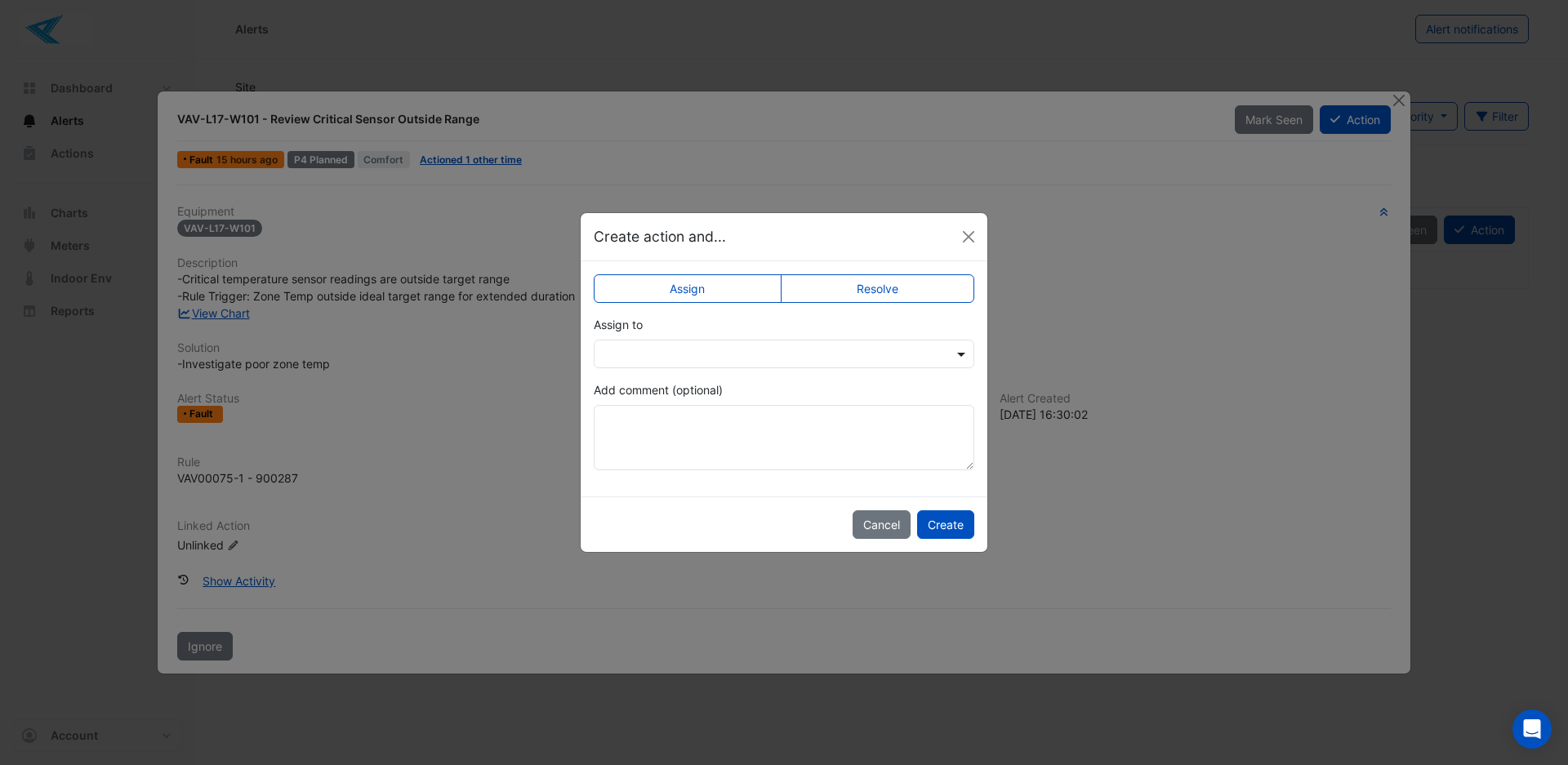
click at [961, 356] on span at bounding box center [963, 353] width 20 height 17
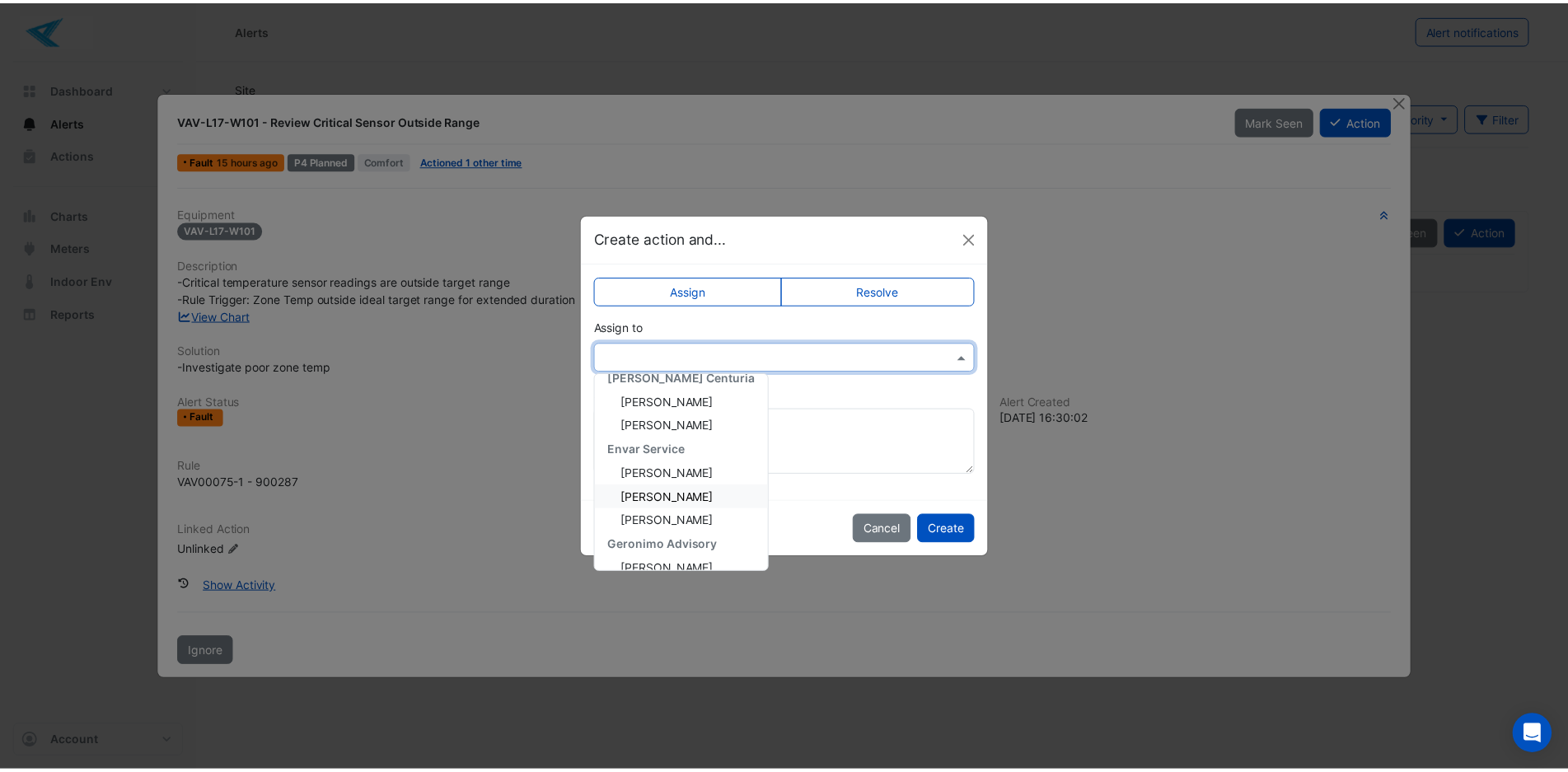
scroll to position [248, 0]
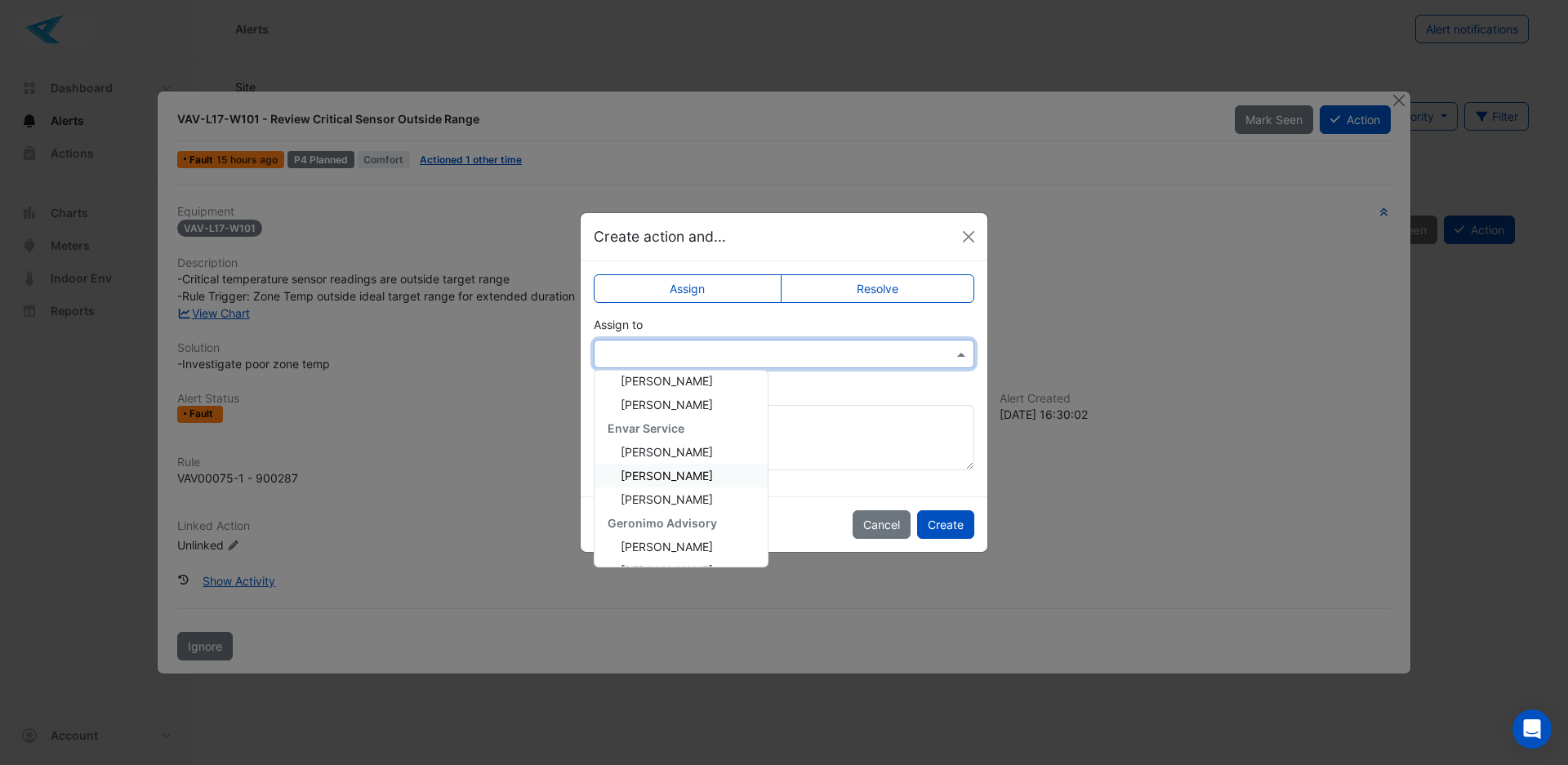
click at [690, 476] on span "[PERSON_NAME]" at bounding box center [667, 475] width 93 height 14
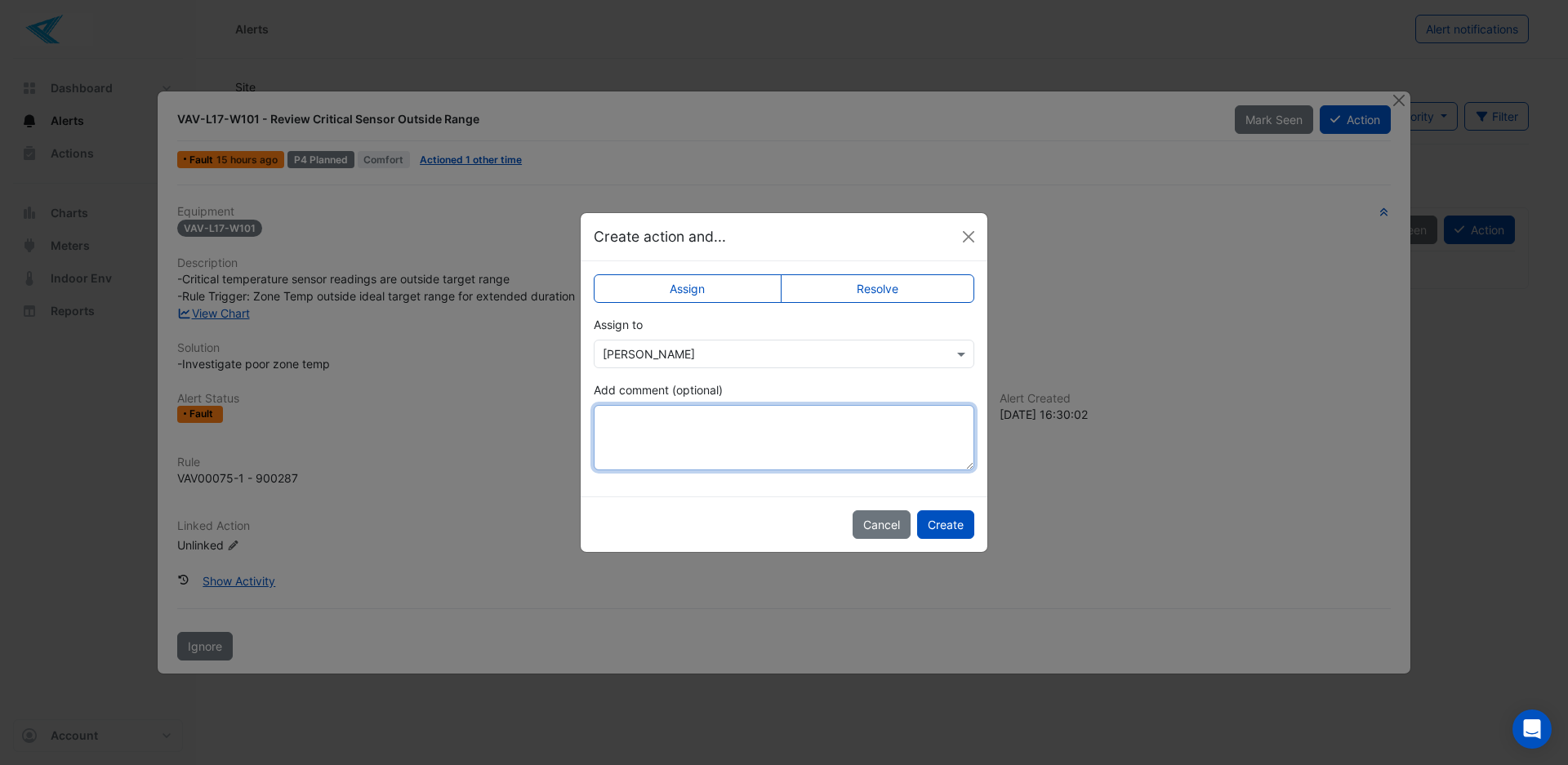
click at [661, 433] on textarea "Add comment (optional)" at bounding box center [784, 438] width 381 height 65
type textarea "**********"
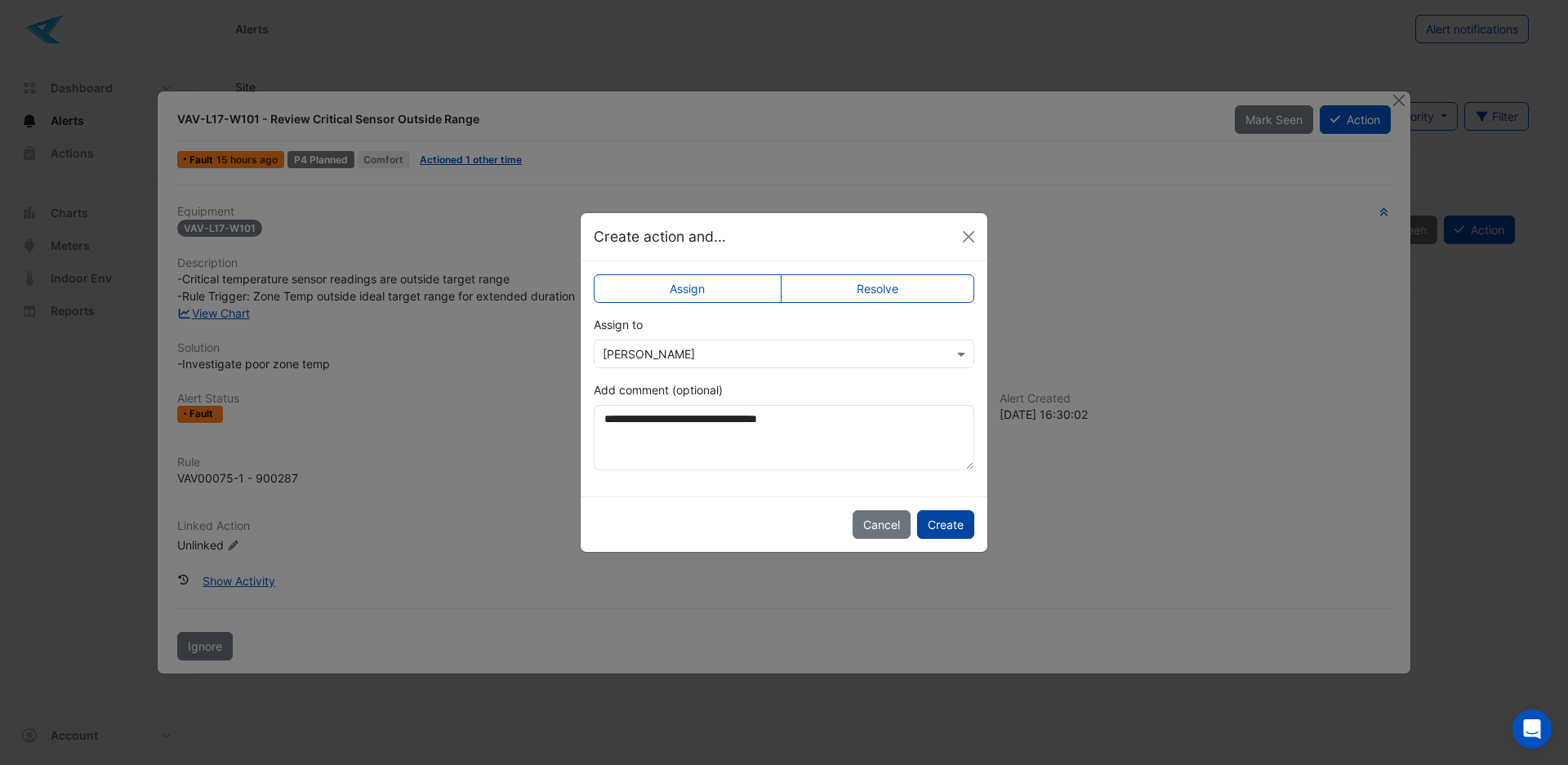
click at [944, 528] on button "Create" at bounding box center [946, 524] width 57 height 28
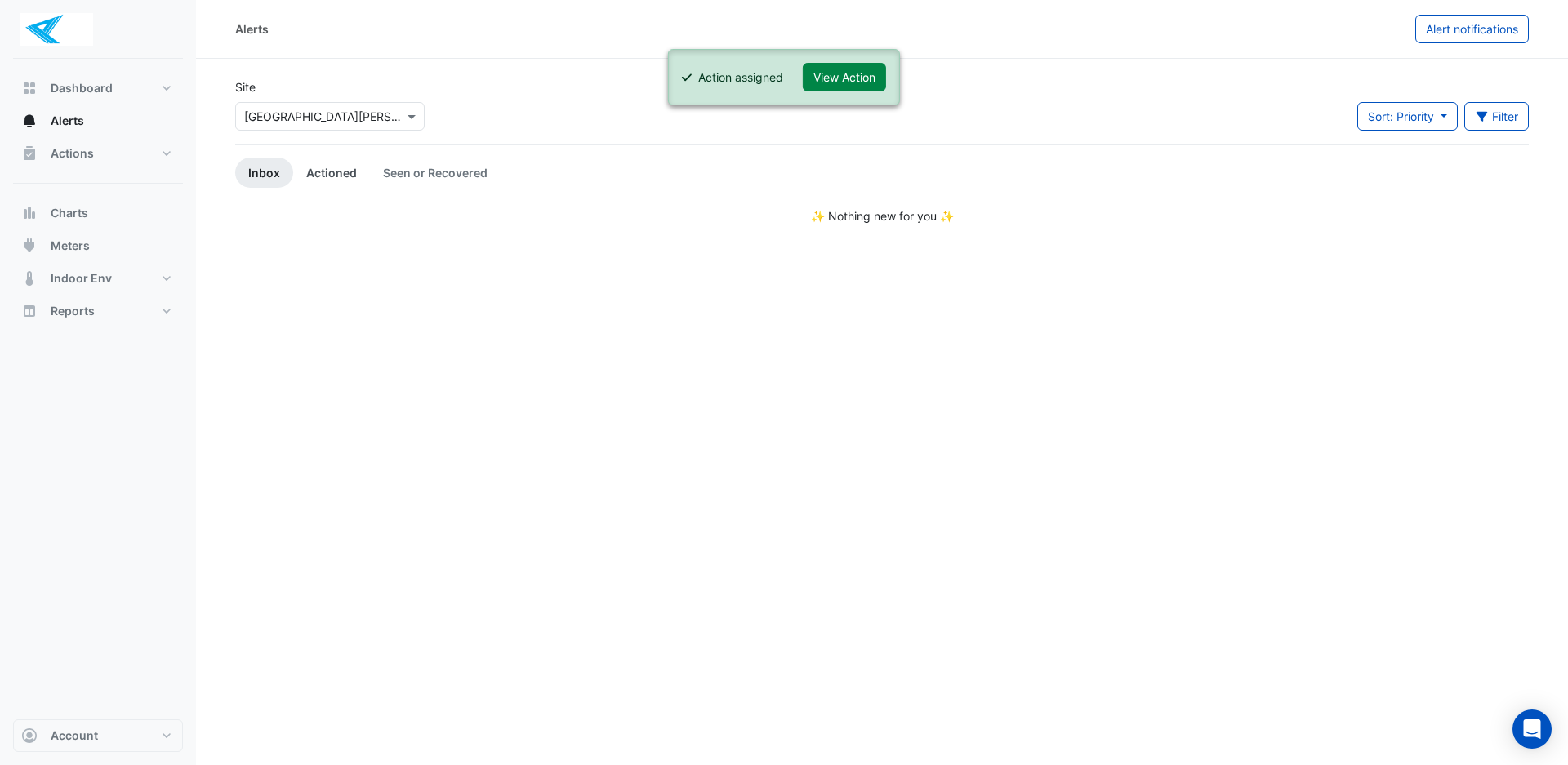
click at [333, 175] on link "Actioned" at bounding box center [332, 173] width 77 height 30
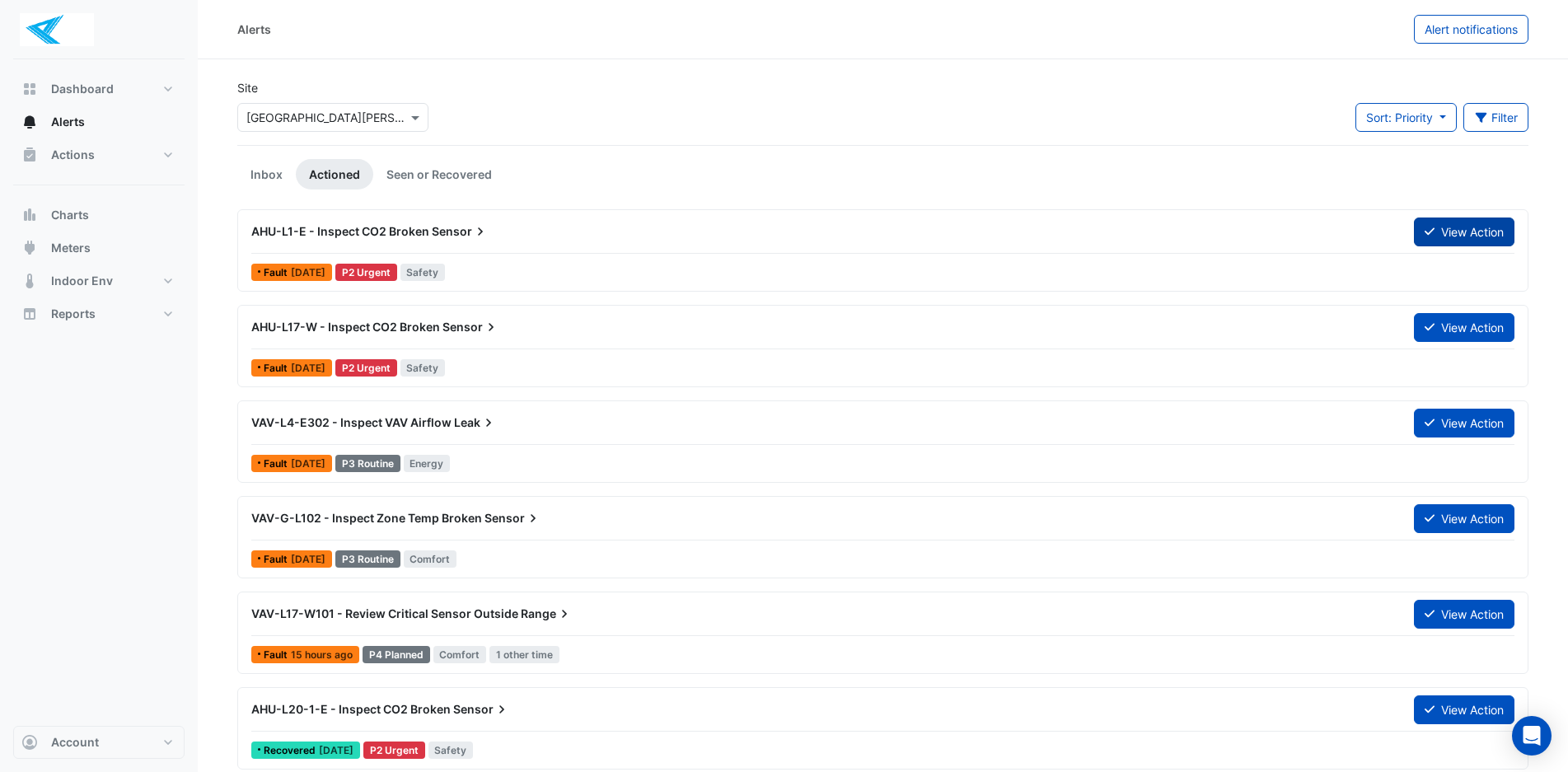
click at [1449, 233] on button "View Action" at bounding box center [1464, 231] width 101 height 28
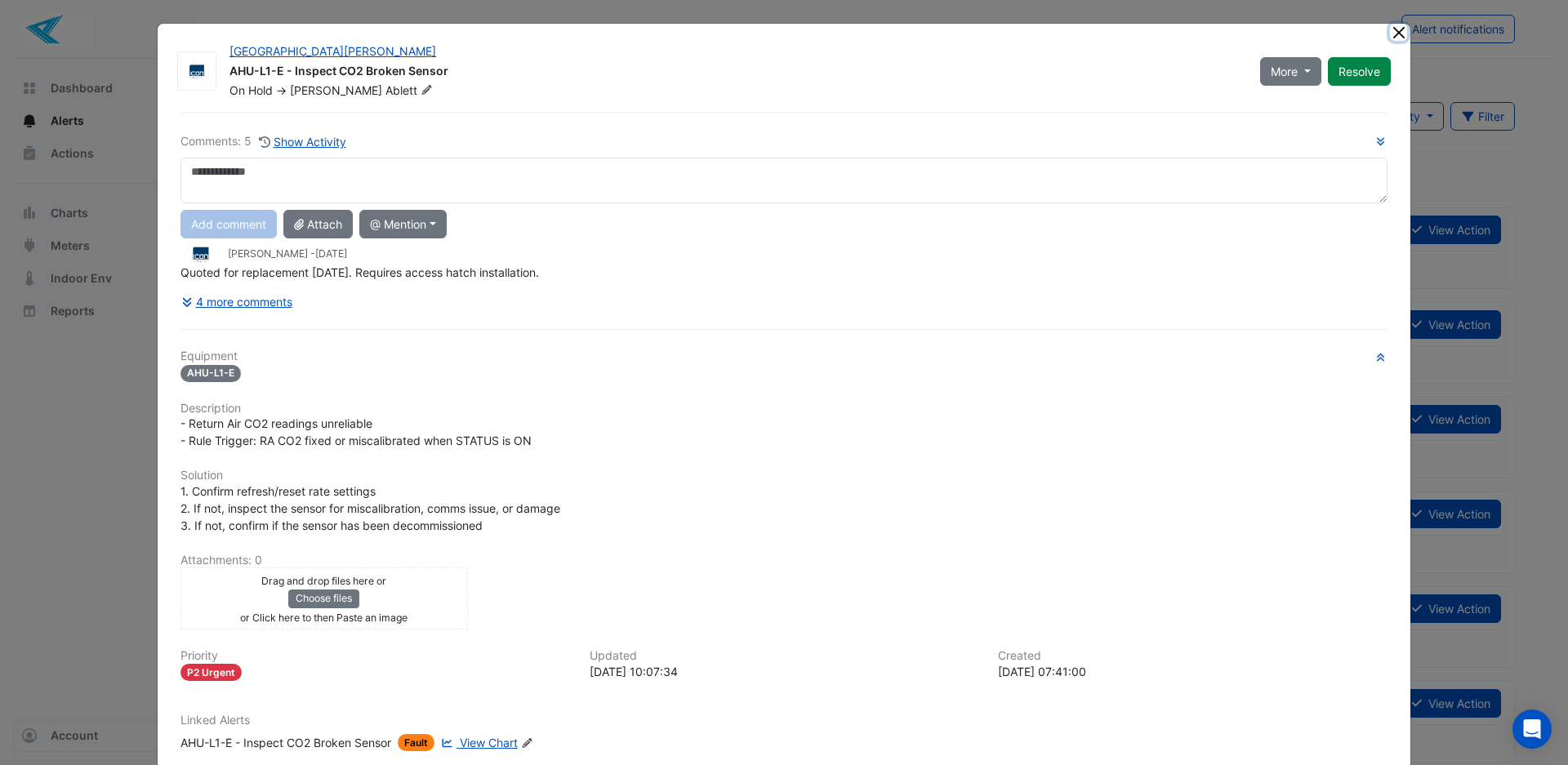
click at [1390, 37] on button "Close" at bounding box center [1398, 32] width 17 height 17
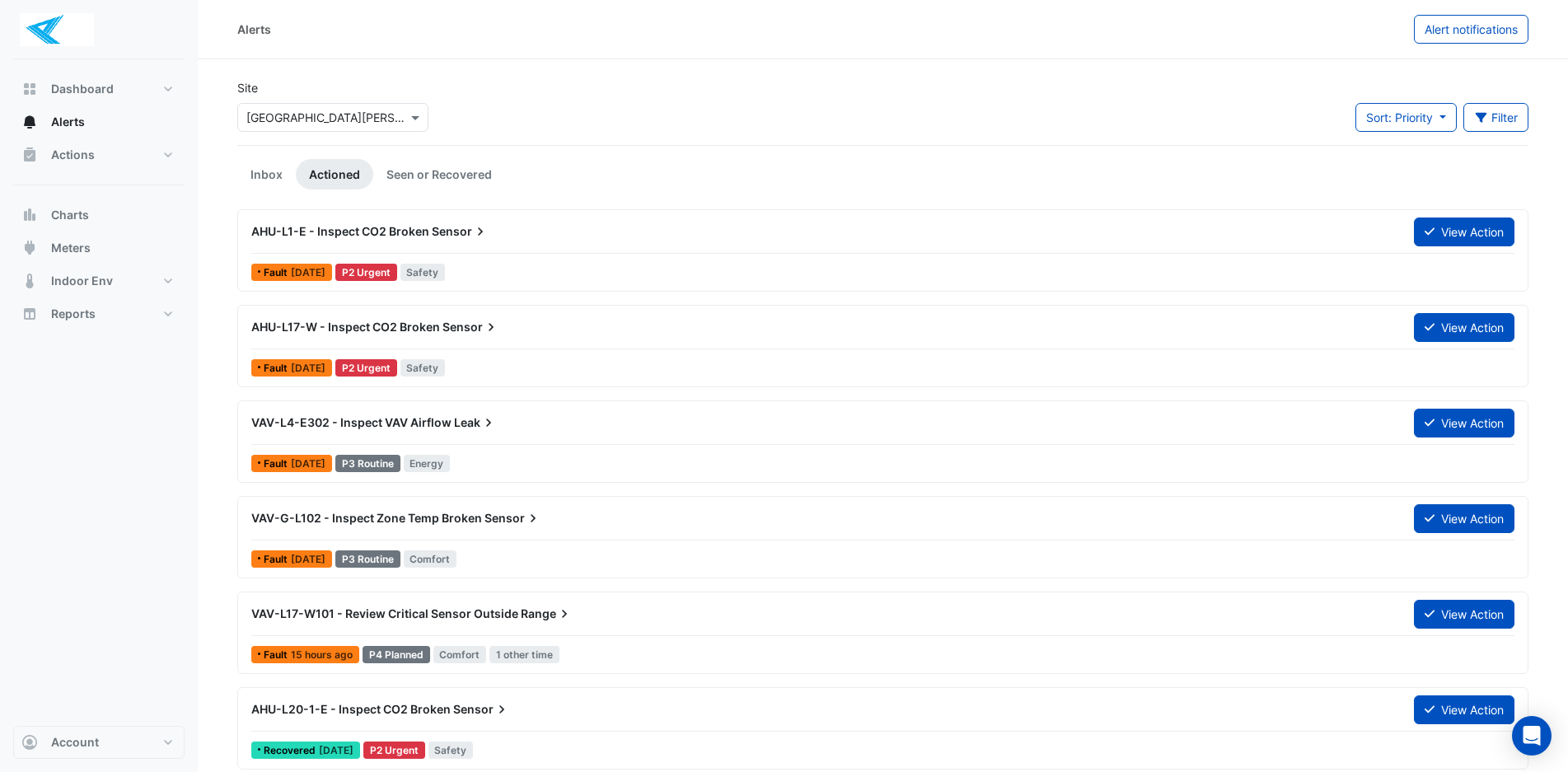
click at [514, 338] on div "AHU-L17-W - Inspect CO2 Broken Sensor" at bounding box center [822, 327] width 1162 height 29
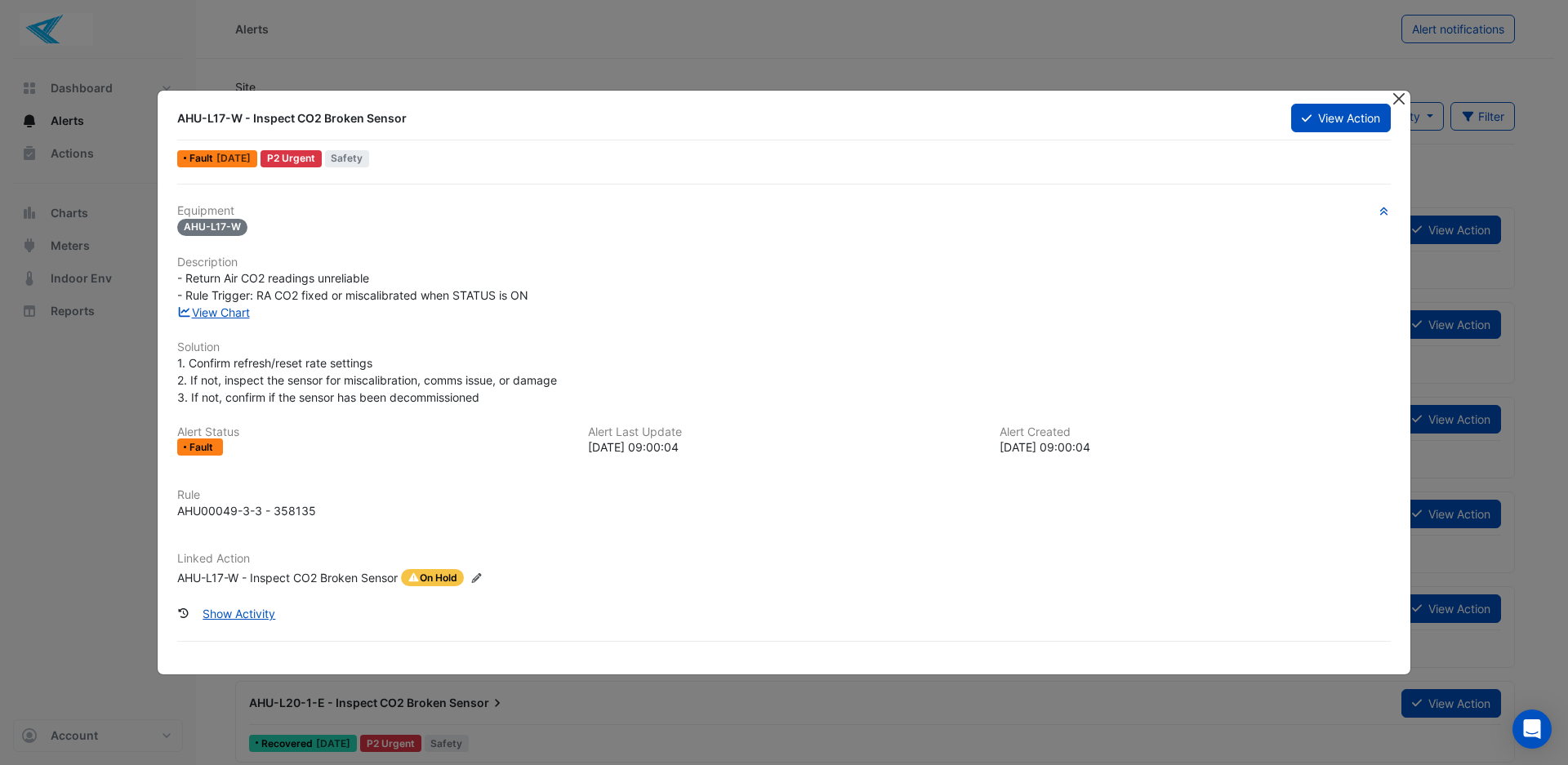
click at [1401, 103] on button "Close" at bounding box center [1398, 99] width 17 height 17
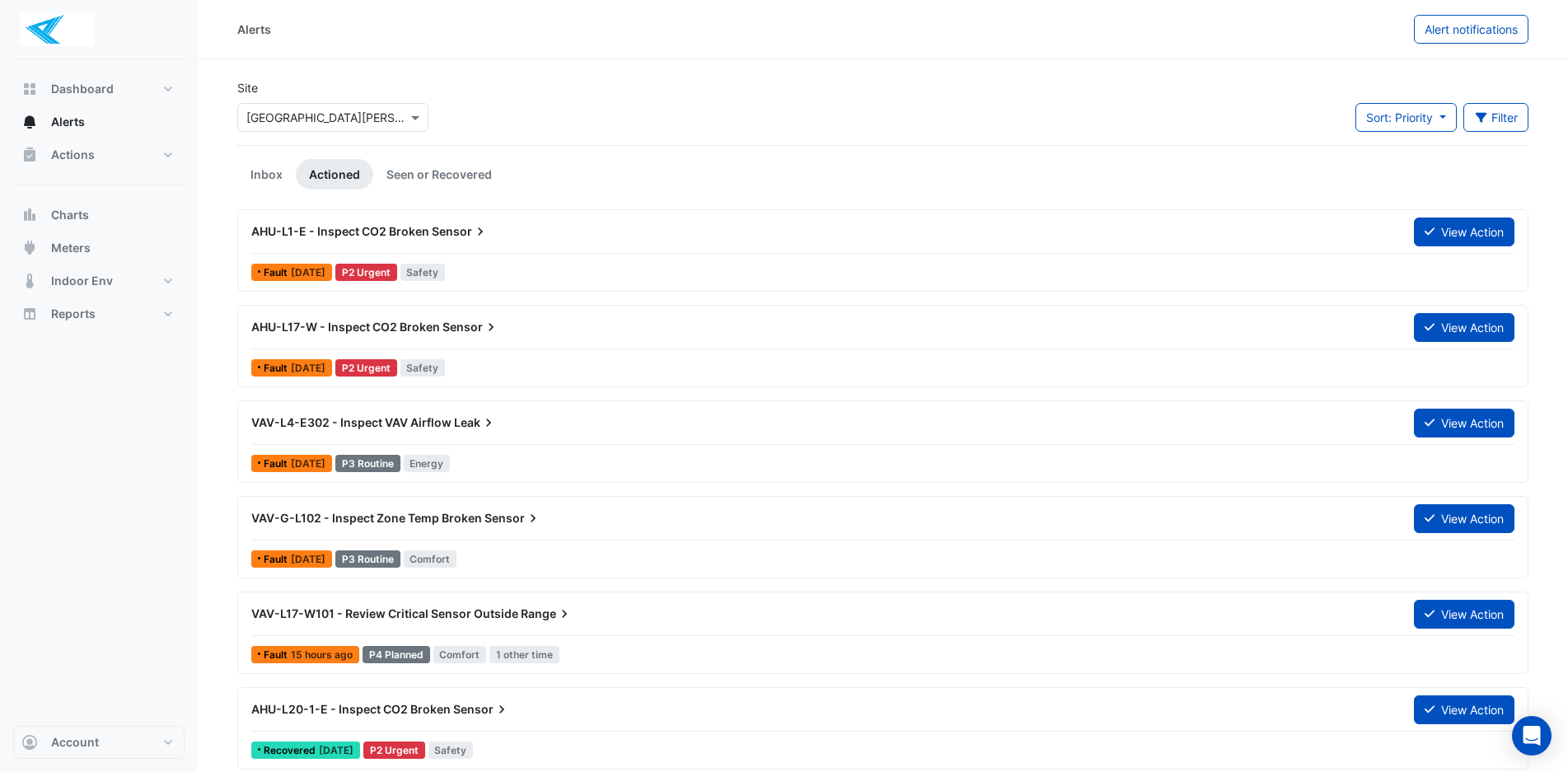
click at [518, 280] on div "Fault [DATE] P2 Urgent Safety" at bounding box center [883, 272] width 1266 height 24
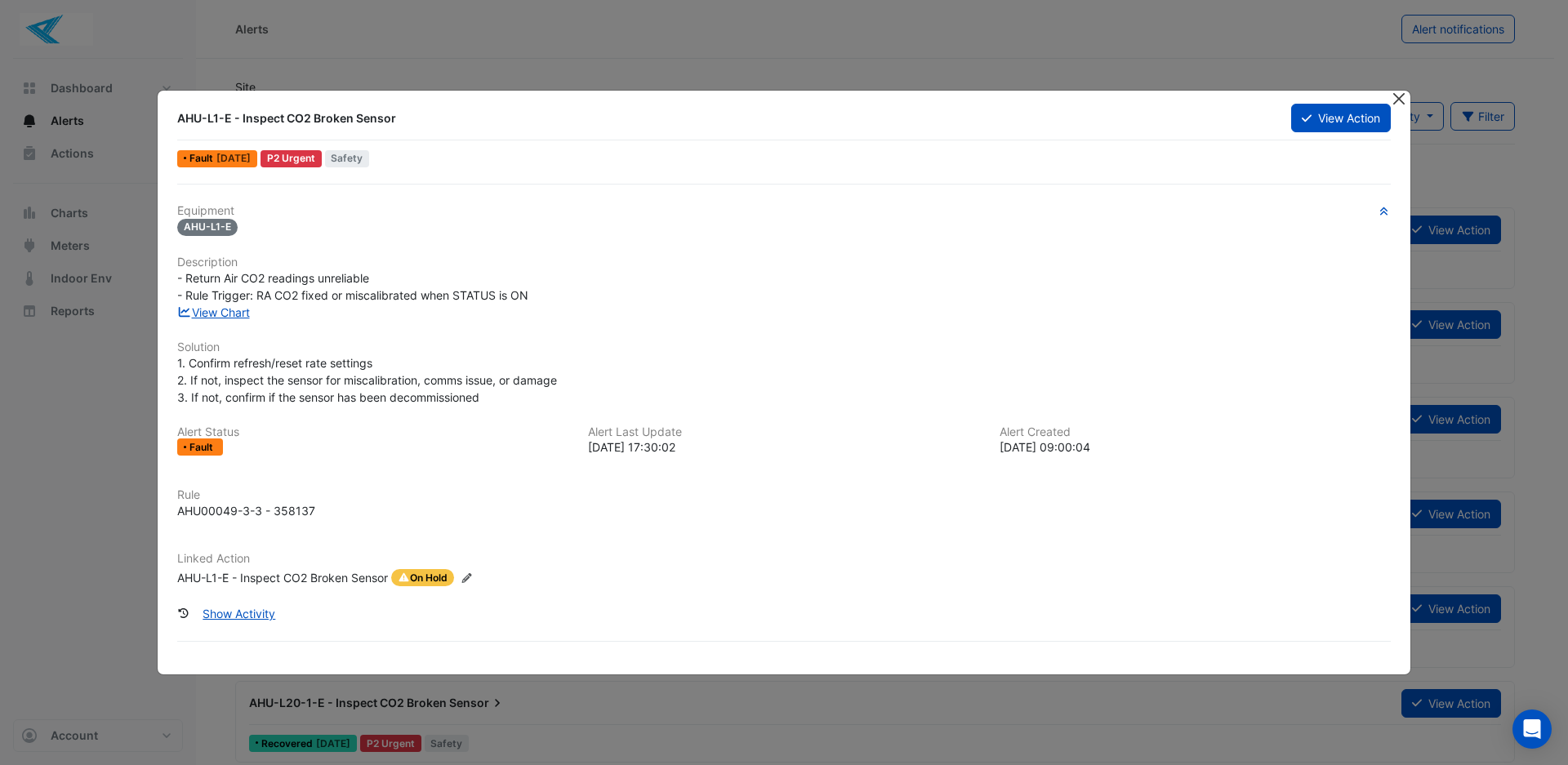
drag, startPoint x: 1401, startPoint y: 101, endPoint x: 1390, endPoint y: 101, distance: 11.0
click at [1400, 101] on button "Close" at bounding box center [1398, 99] width 17 height 17
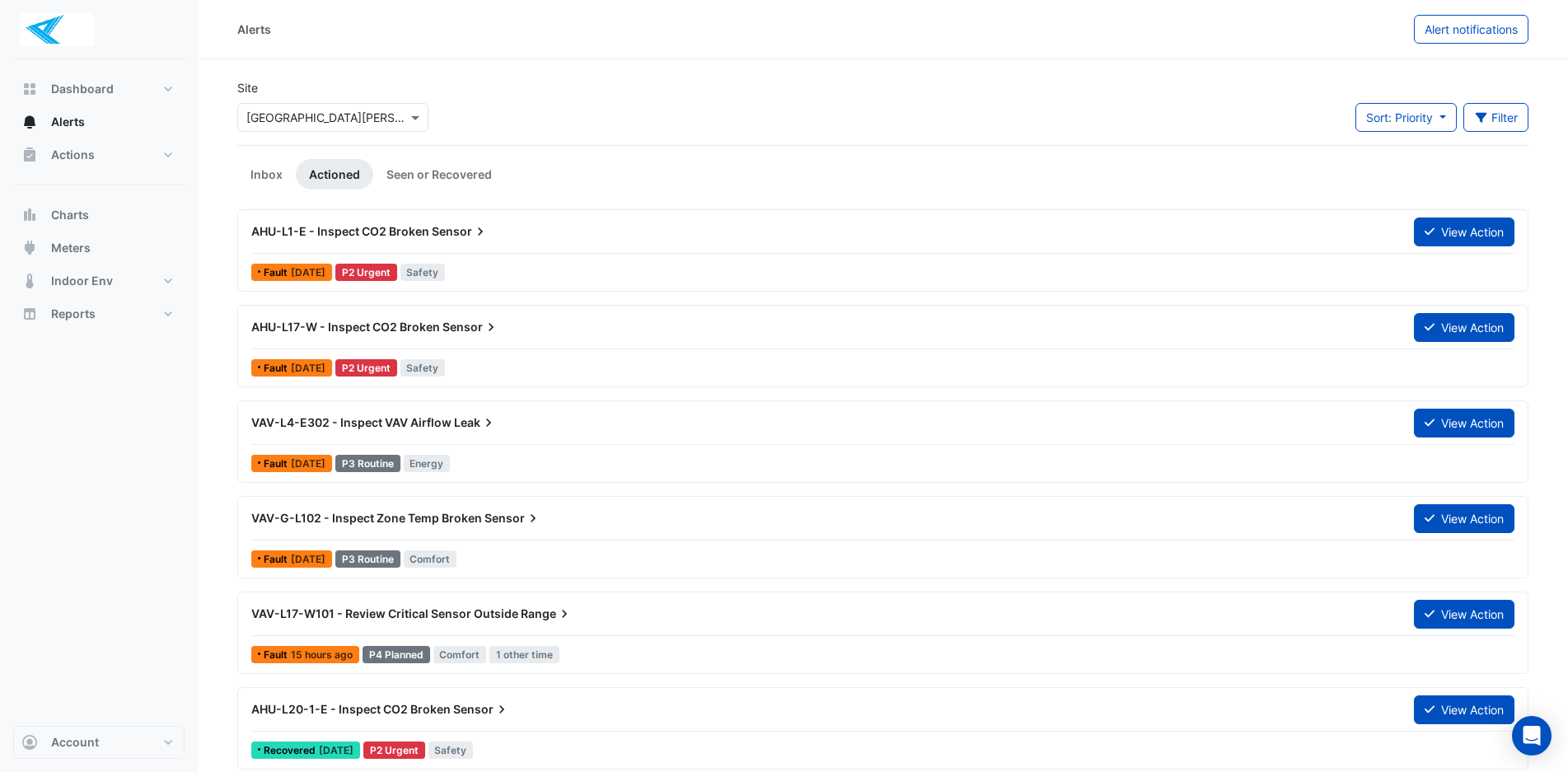
click at [524, 436] on div "VAV-L4-E302 - Inspect VAV Airflow Leak" at bounding box center [822, 423] width 1162 height 29
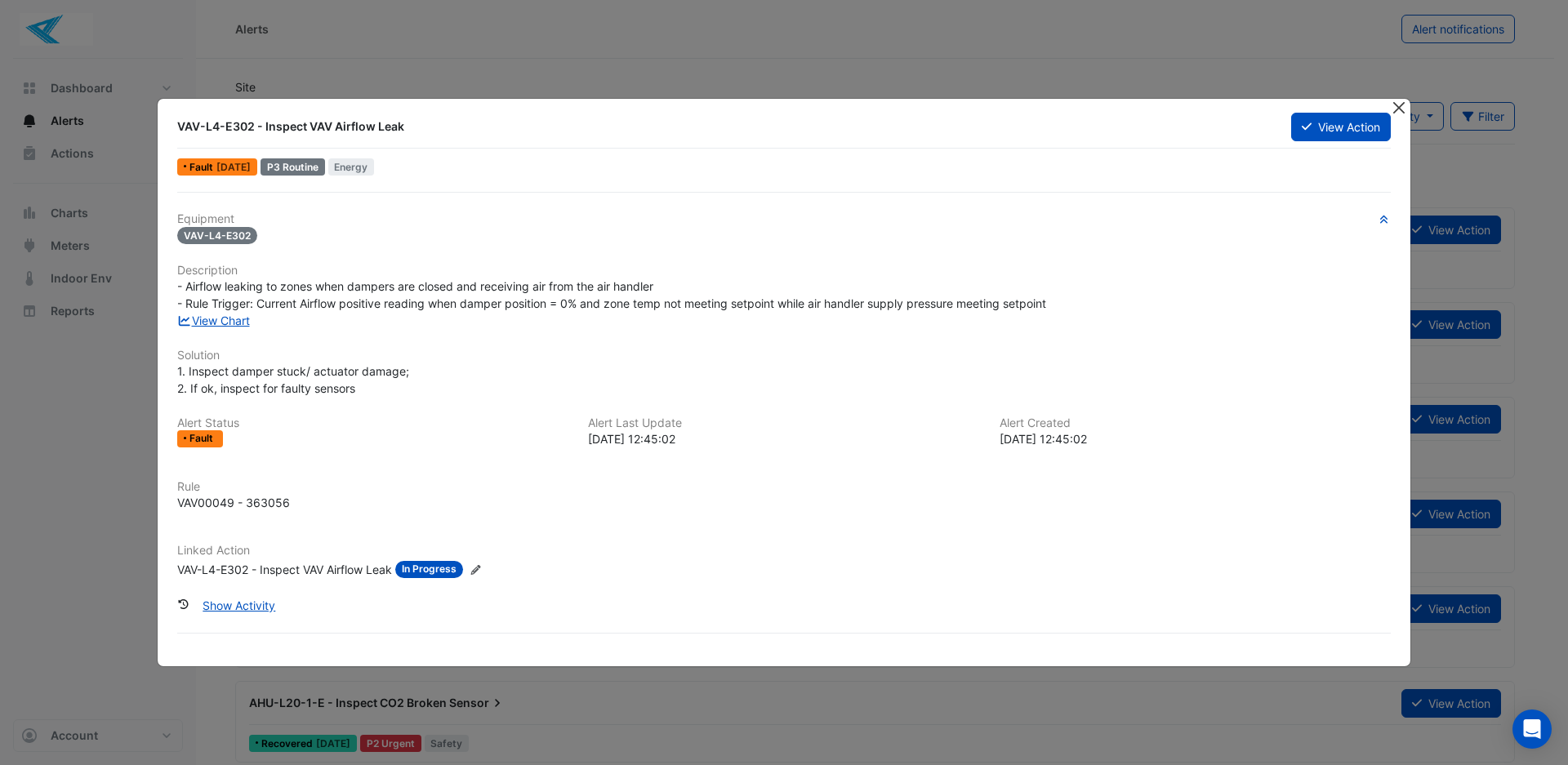
click at [1399, 111] on button "Close" at bounding box center [1398, 107] width 17 height 17
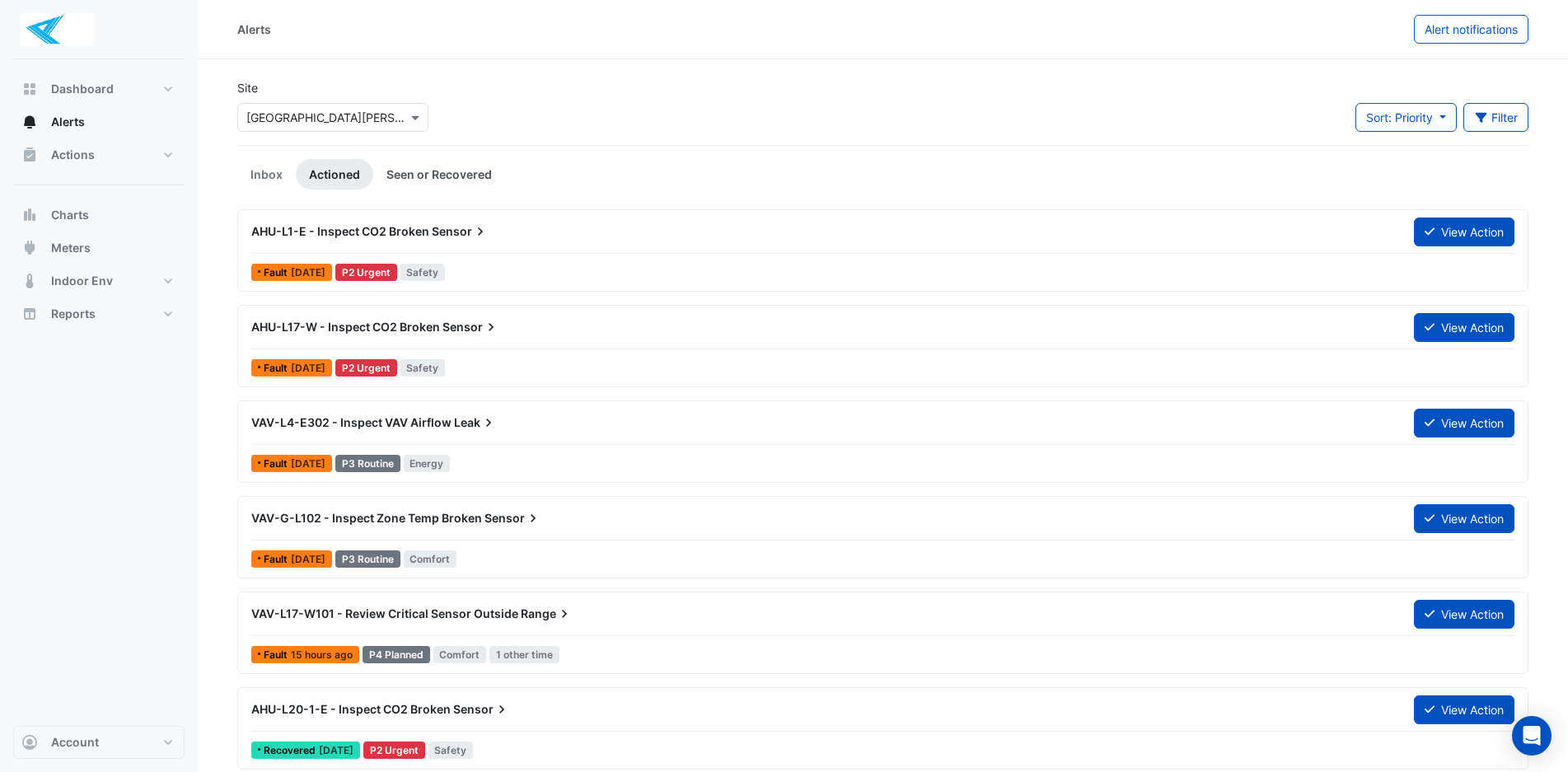
click at [425, 177] on link "Seen or Recovered" at bounding box center [439, 174] width 132 height 30
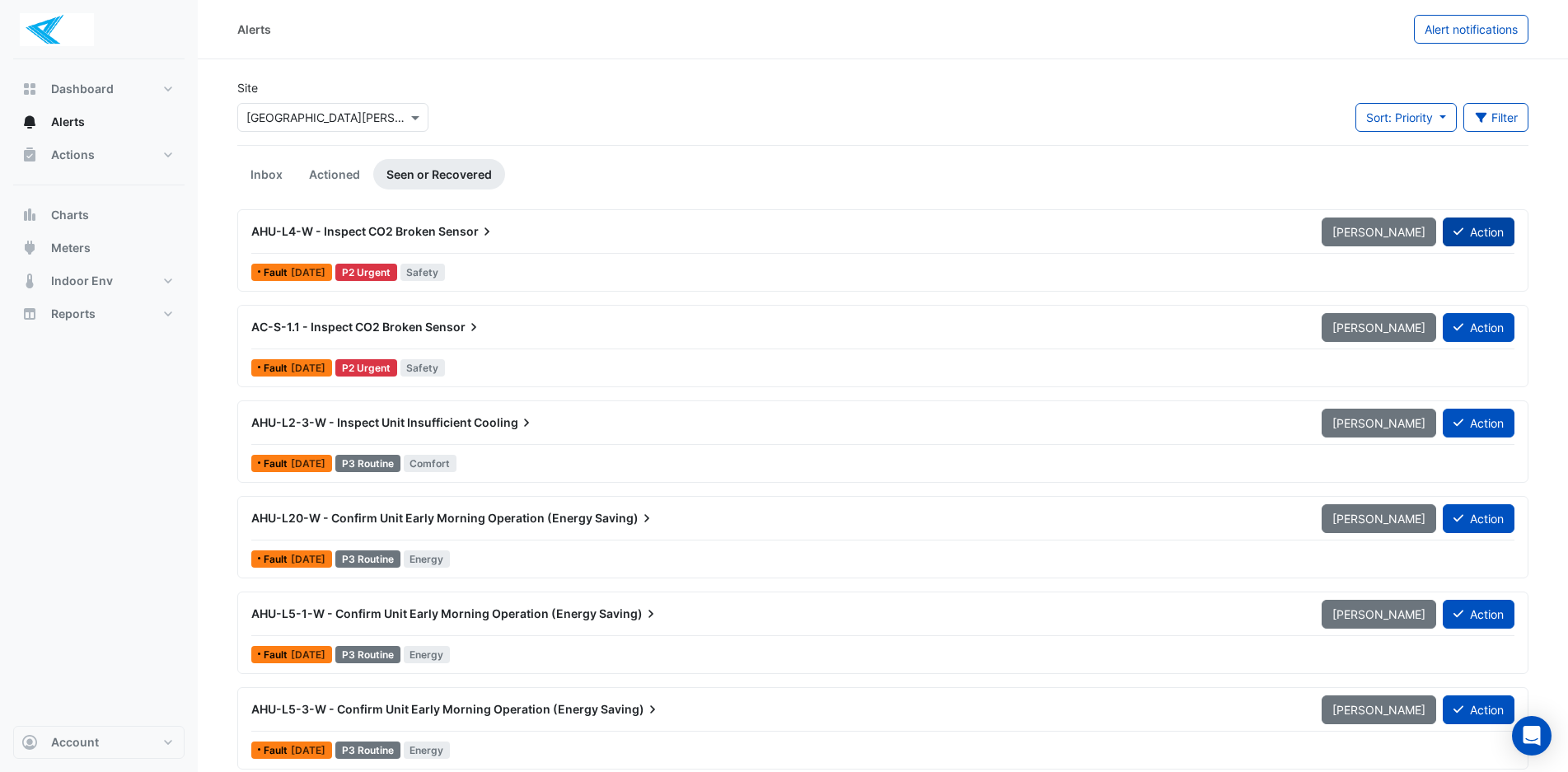
click at [1486, 232] on button "Action" at bounding box center [1478, 231] width 71 height 28
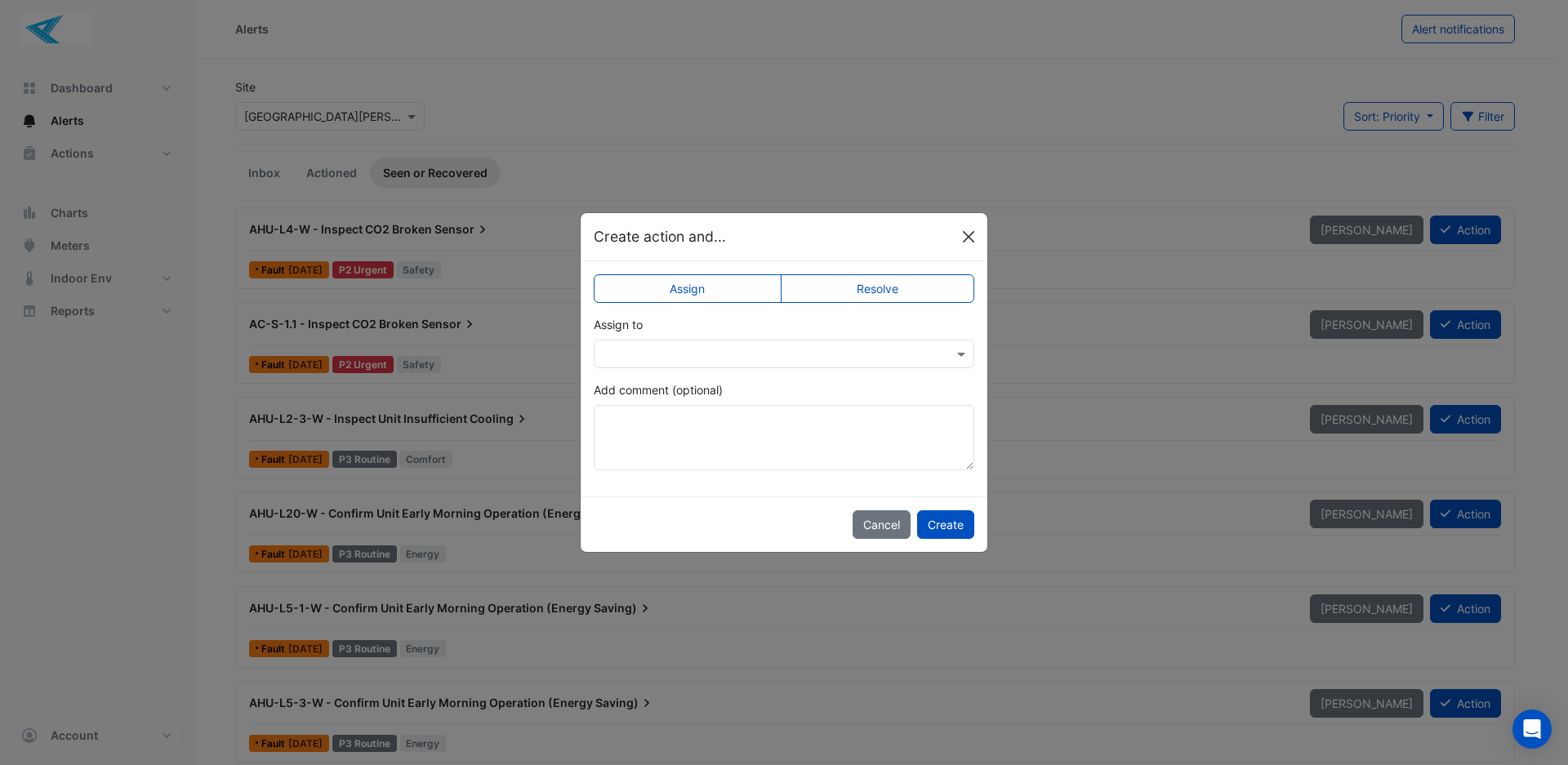
click at [975, 234] on button "Close" at bounding box center [968, 236] width 25 height 25
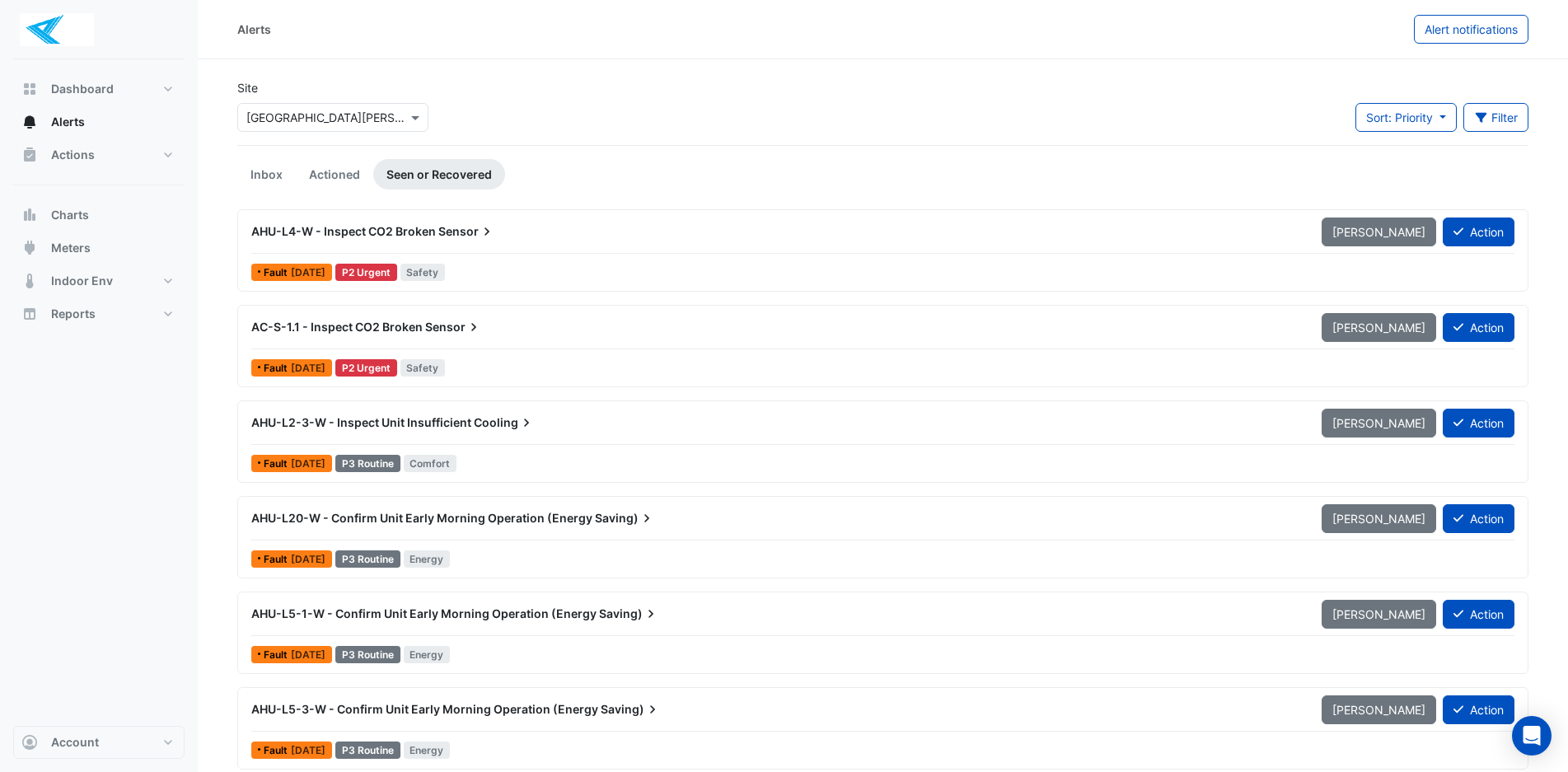
click at [382, 273] on div "P2 Urgent" at bounding box center [366, 272] width 61 height 17
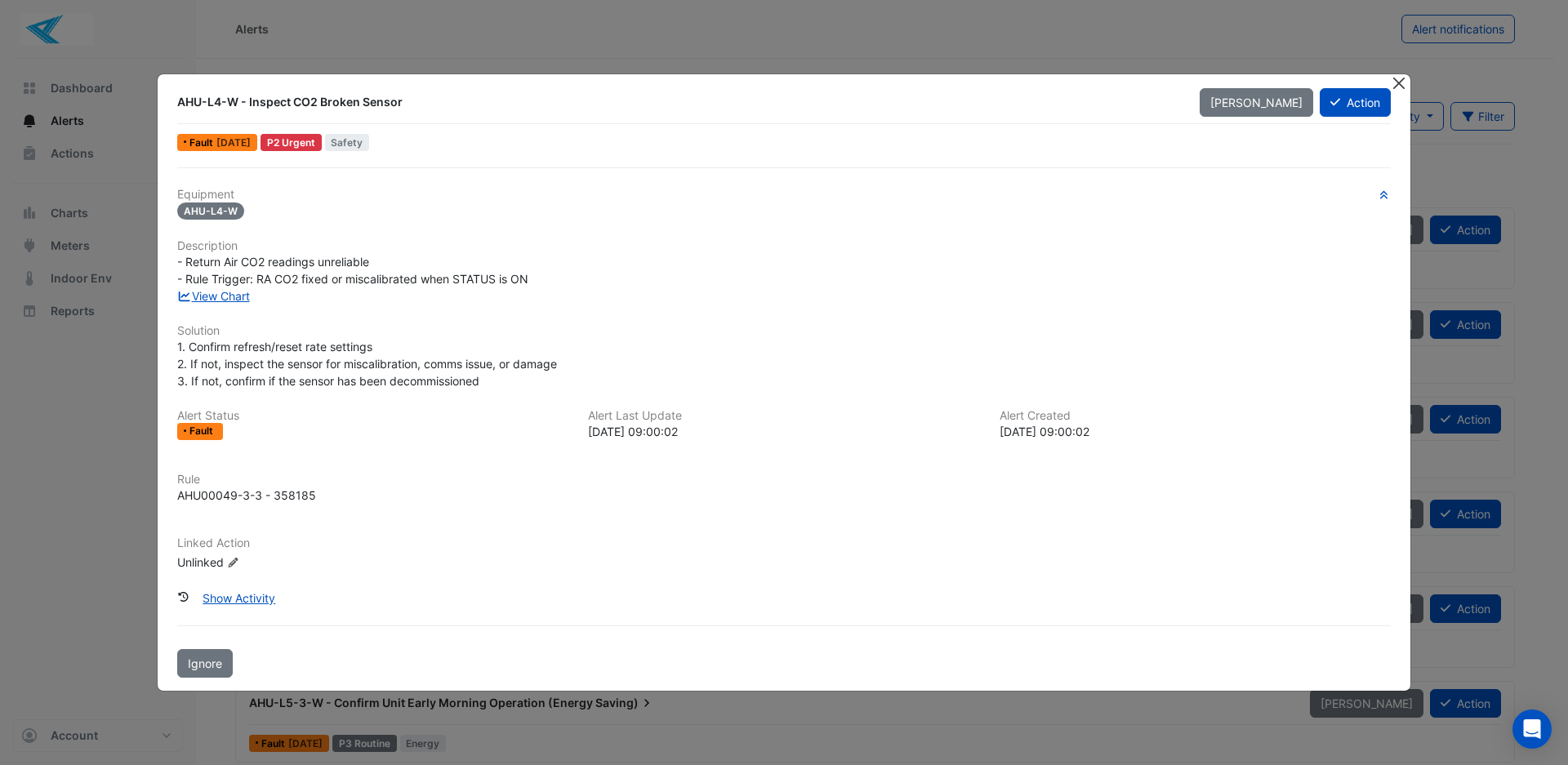
click at [1399, 85] on button "Close" at bounding box center [1398, 83] width 17 height 17
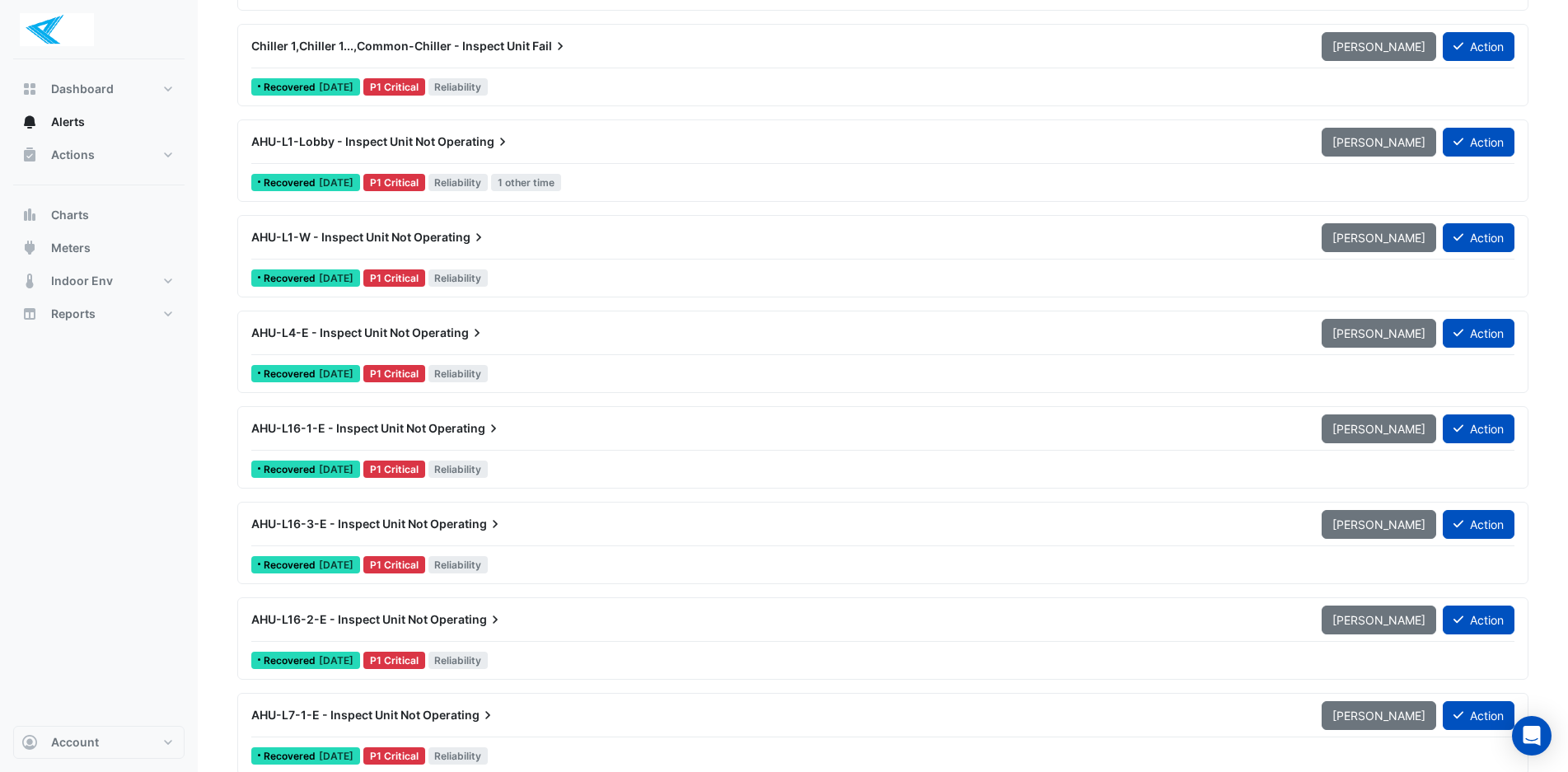
scroll to position [1237, 0]
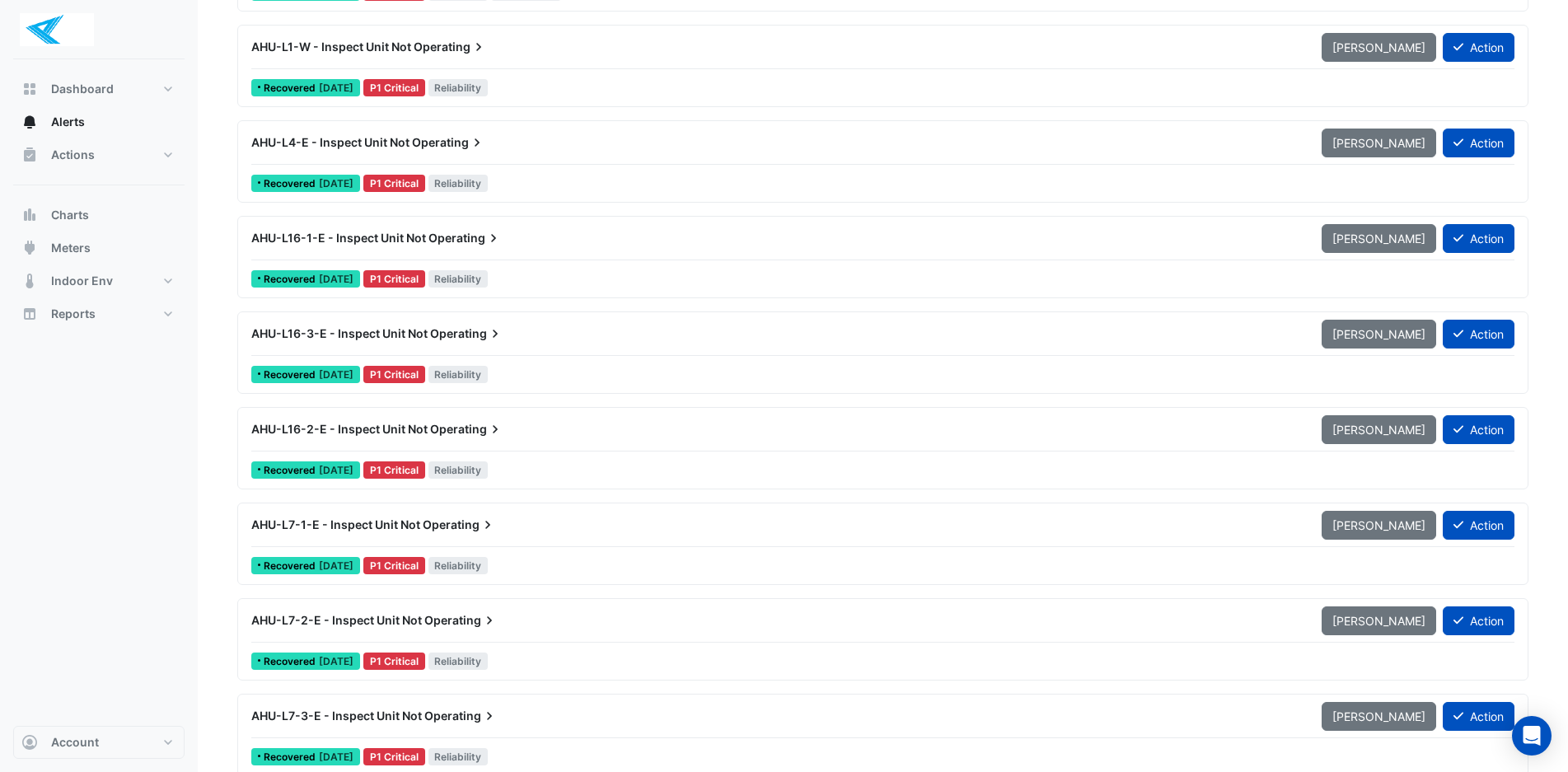
click at [340, 568] on span "[DATE]" at bounding box center [336, 565] width 35 height 12
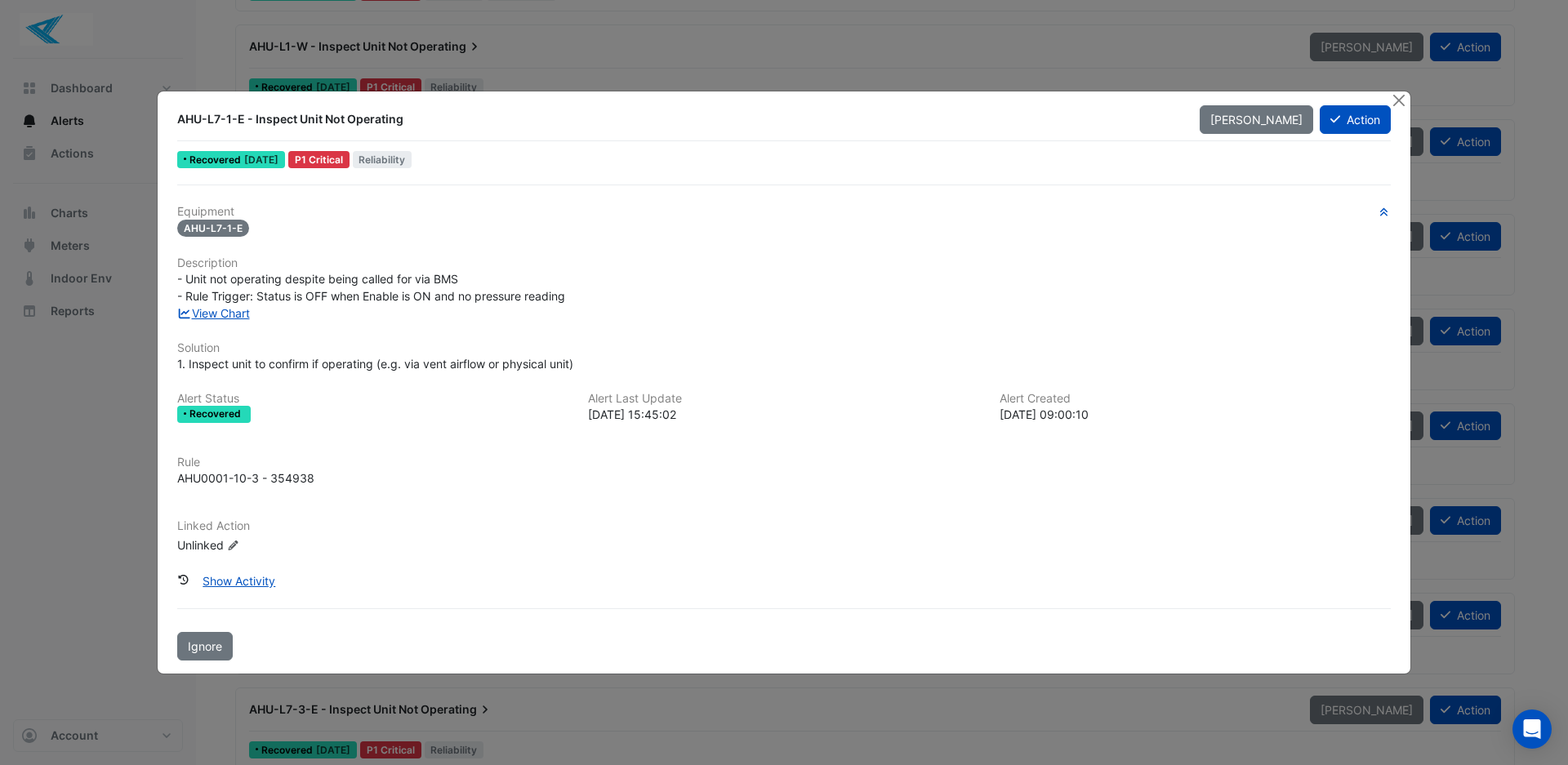
click at [216, 643] on span "Ignore" at bounding box center [205, 646] width 35 height 14
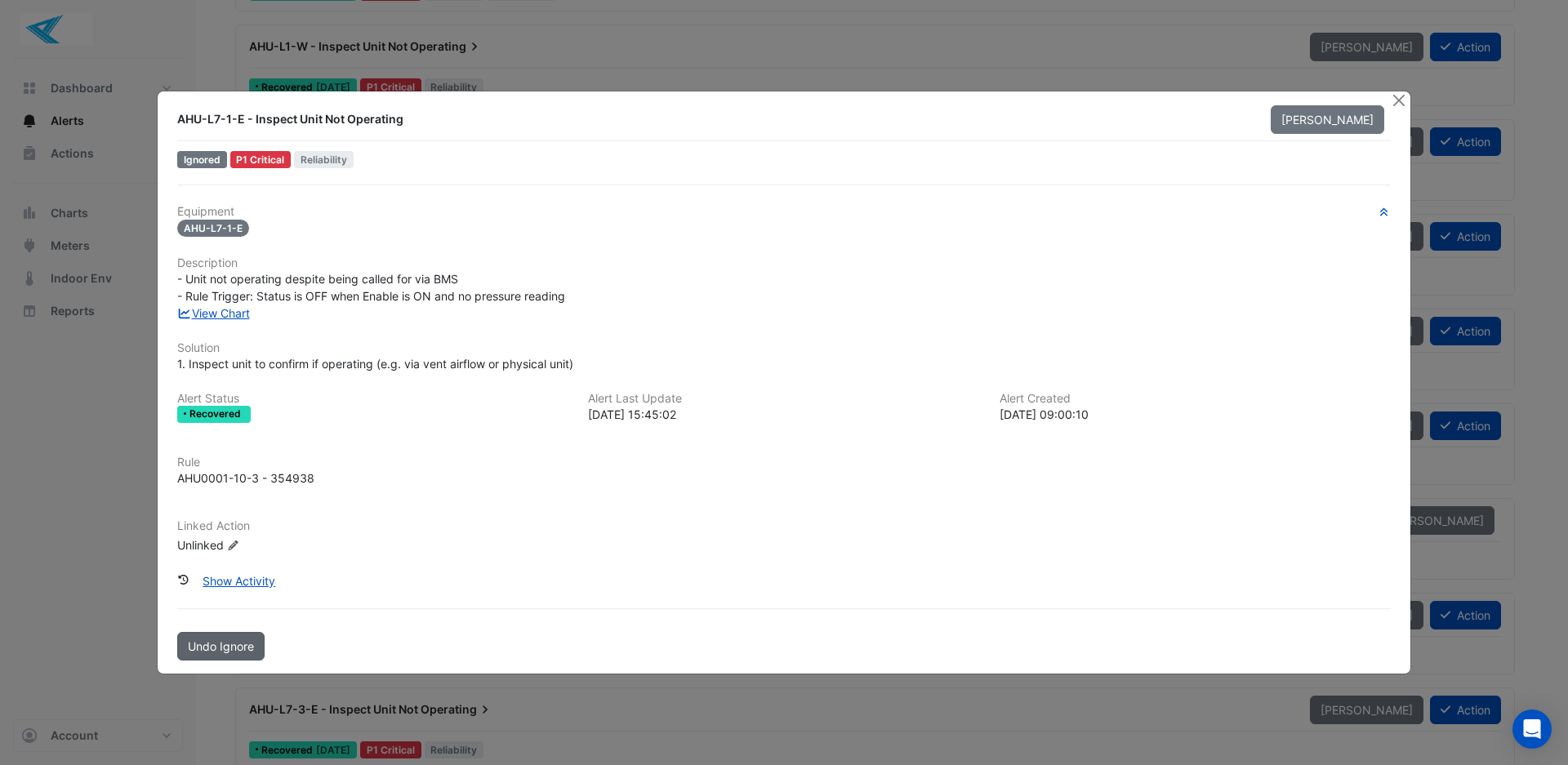
click at [229, 650] on span "Undo Ignore" at bounding box center [221, 646] width 66 height 14
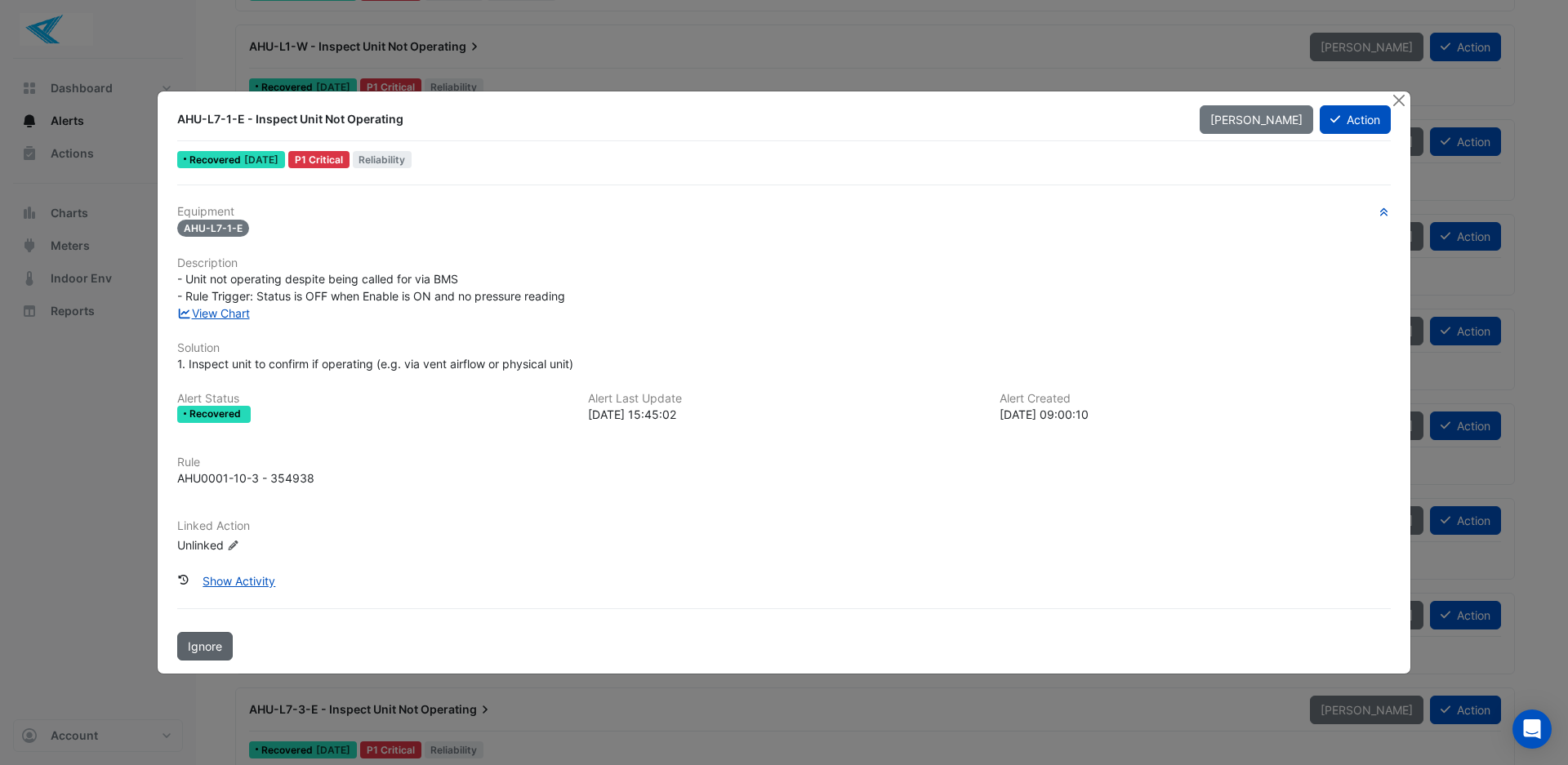
click at [202, 648] on span "Ignore" at bounding box center [205, 646] width 35 height 14
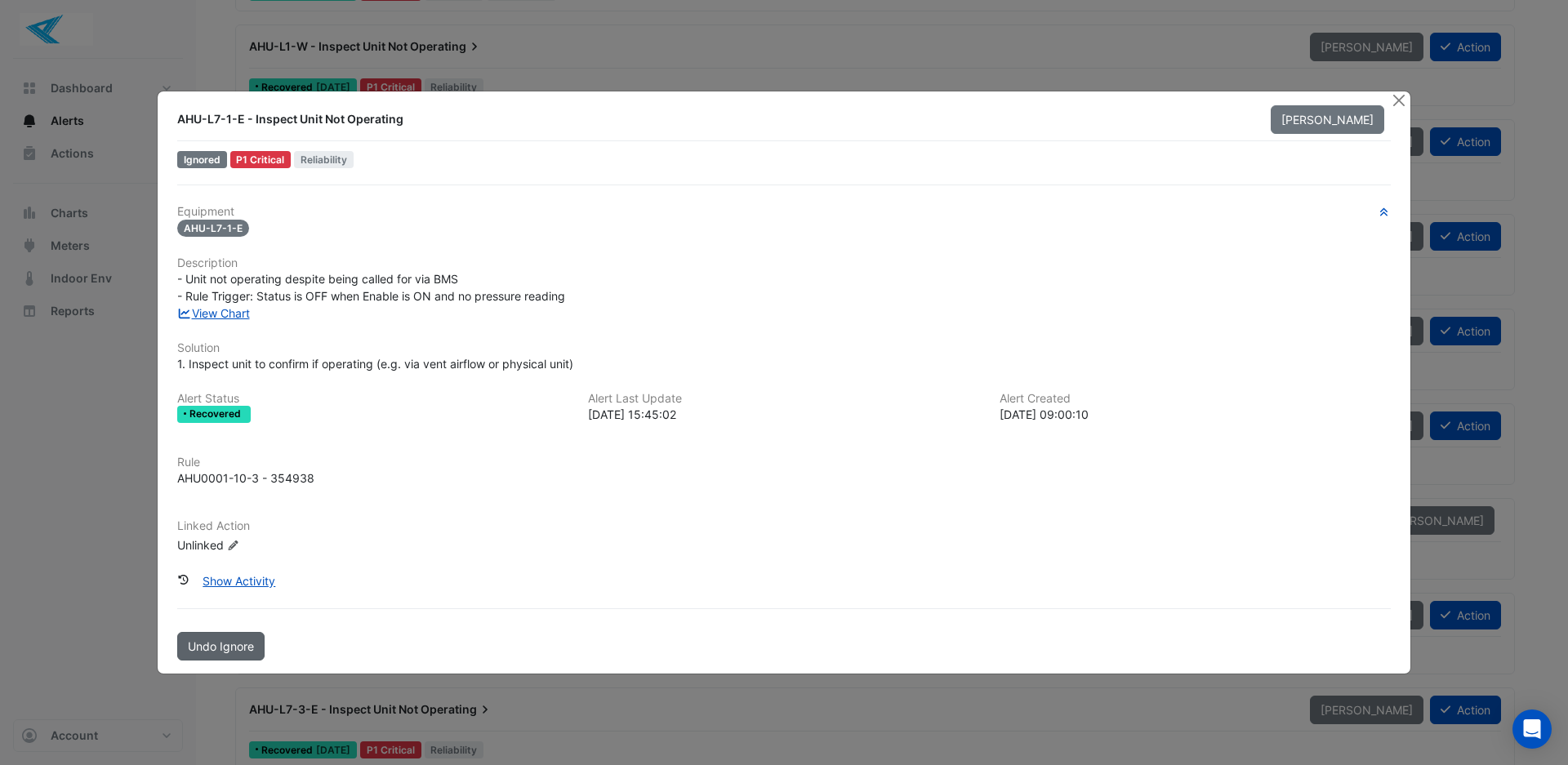
click at [199, 650] on span "Undo Ignore" at bounding box center [221, 646] width 66 height 14
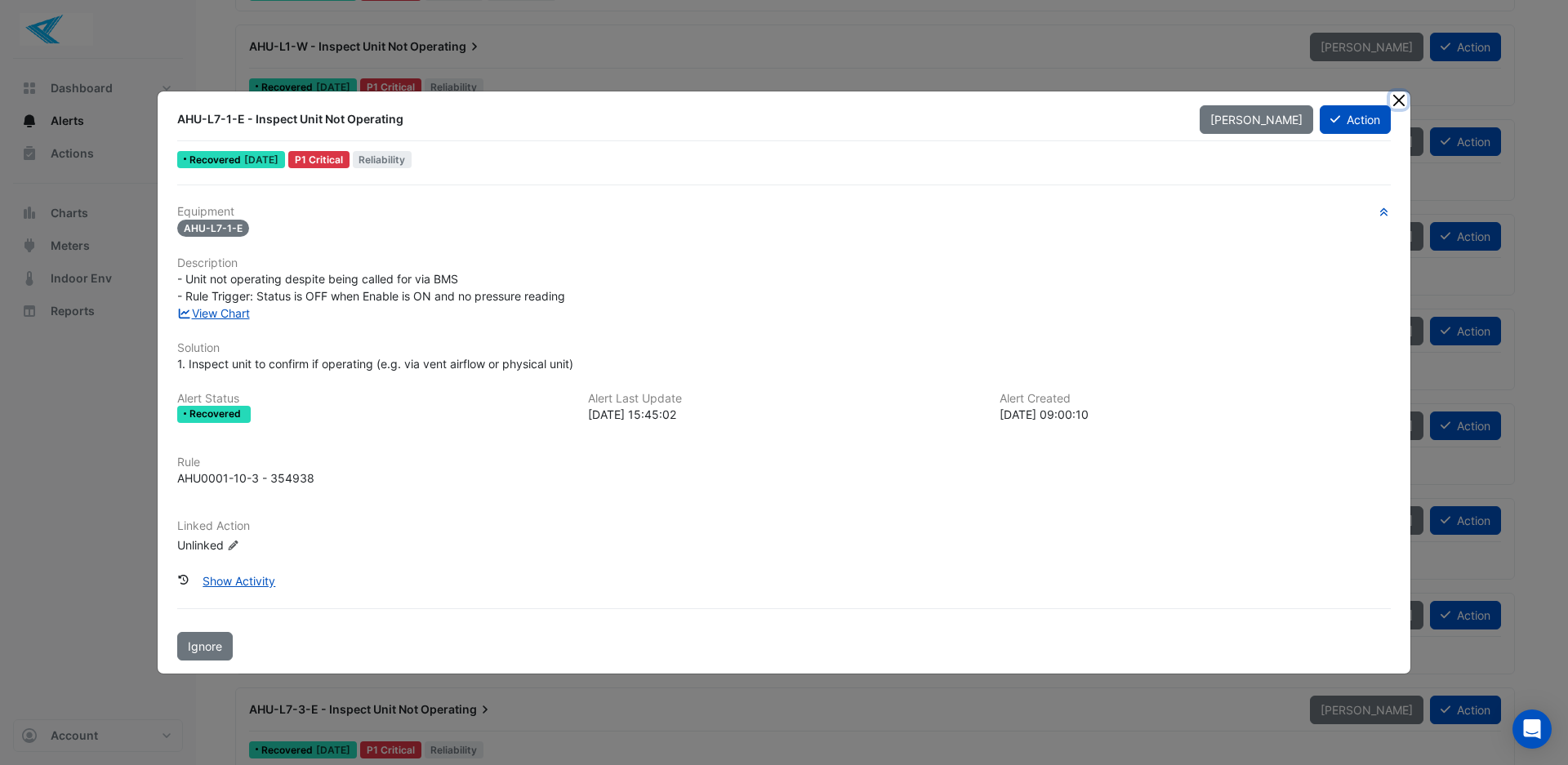
click at [1395, 103] on button "Close" at bounding box center [1398, 100] width 17 height 17
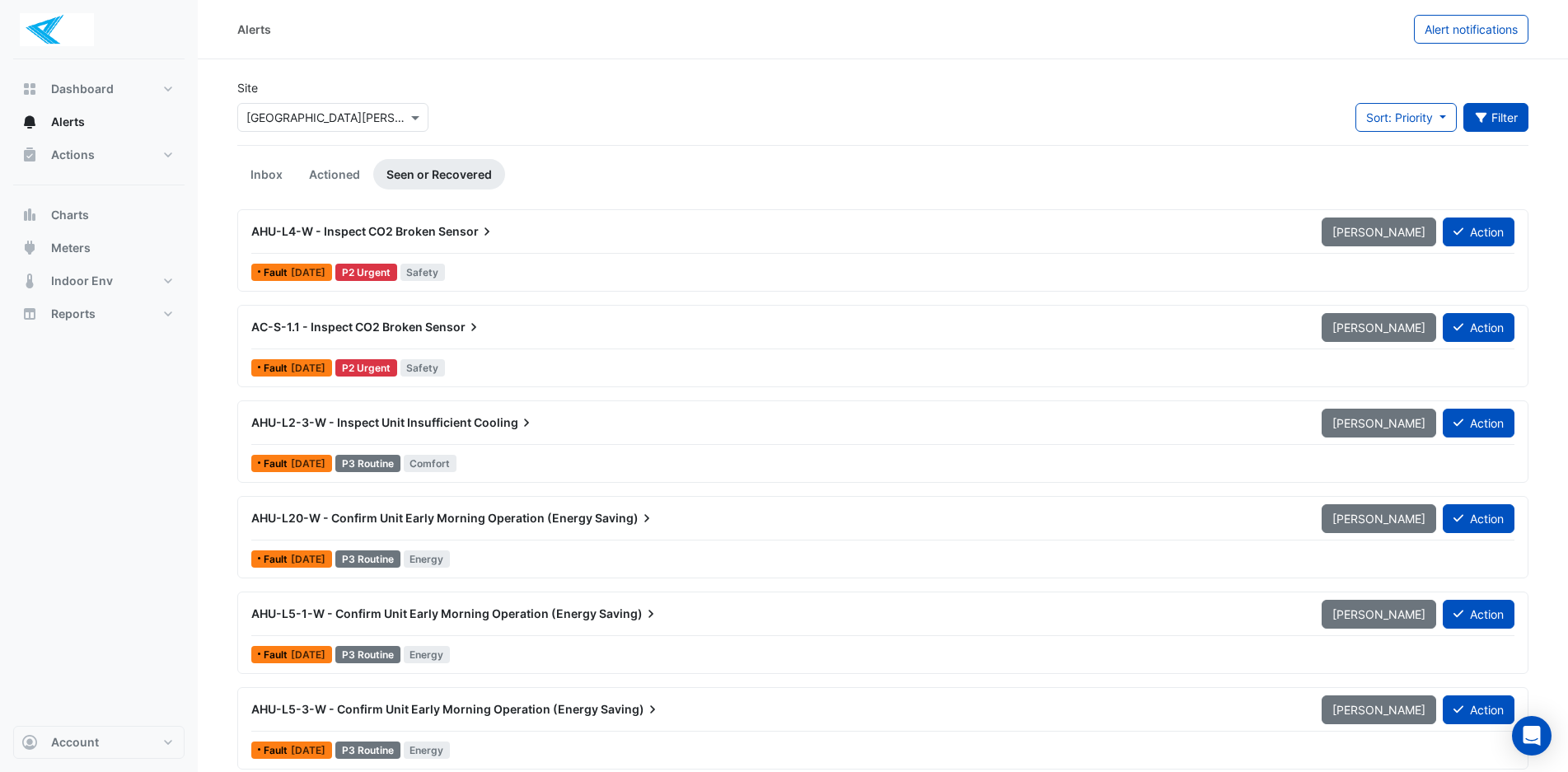
click at [1475, 115] on icon "button" at bounding box center [1480, 117] width 12 height 10
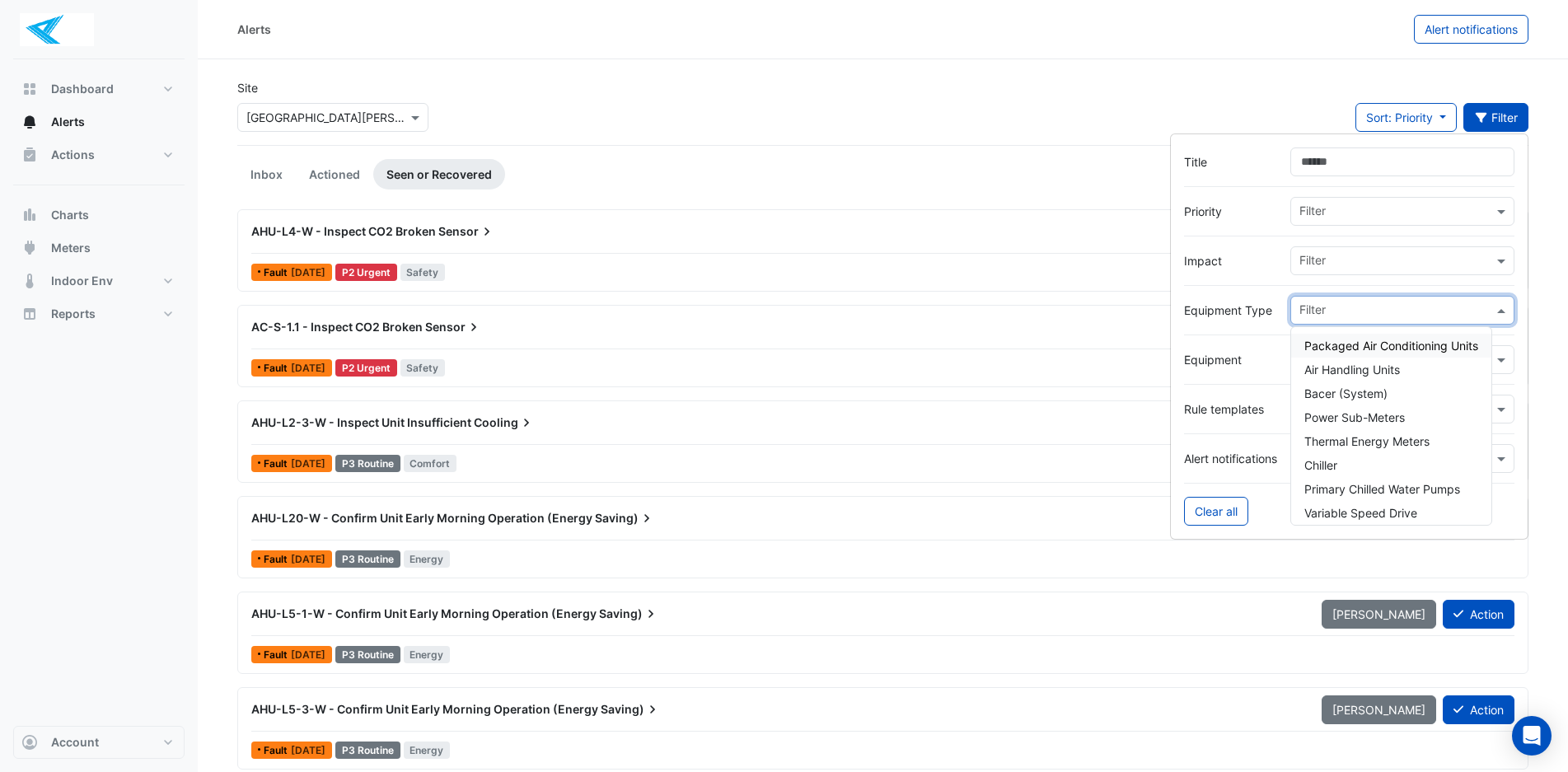
click at [1503, 314] on span at bounding box center [1503, 310] width 20 height 17
click at [1093, 326] on div "AC-S-1.1 - Inspect CO2 Broken Sensor" at bounding box center [776, 327] width 1050 height 17
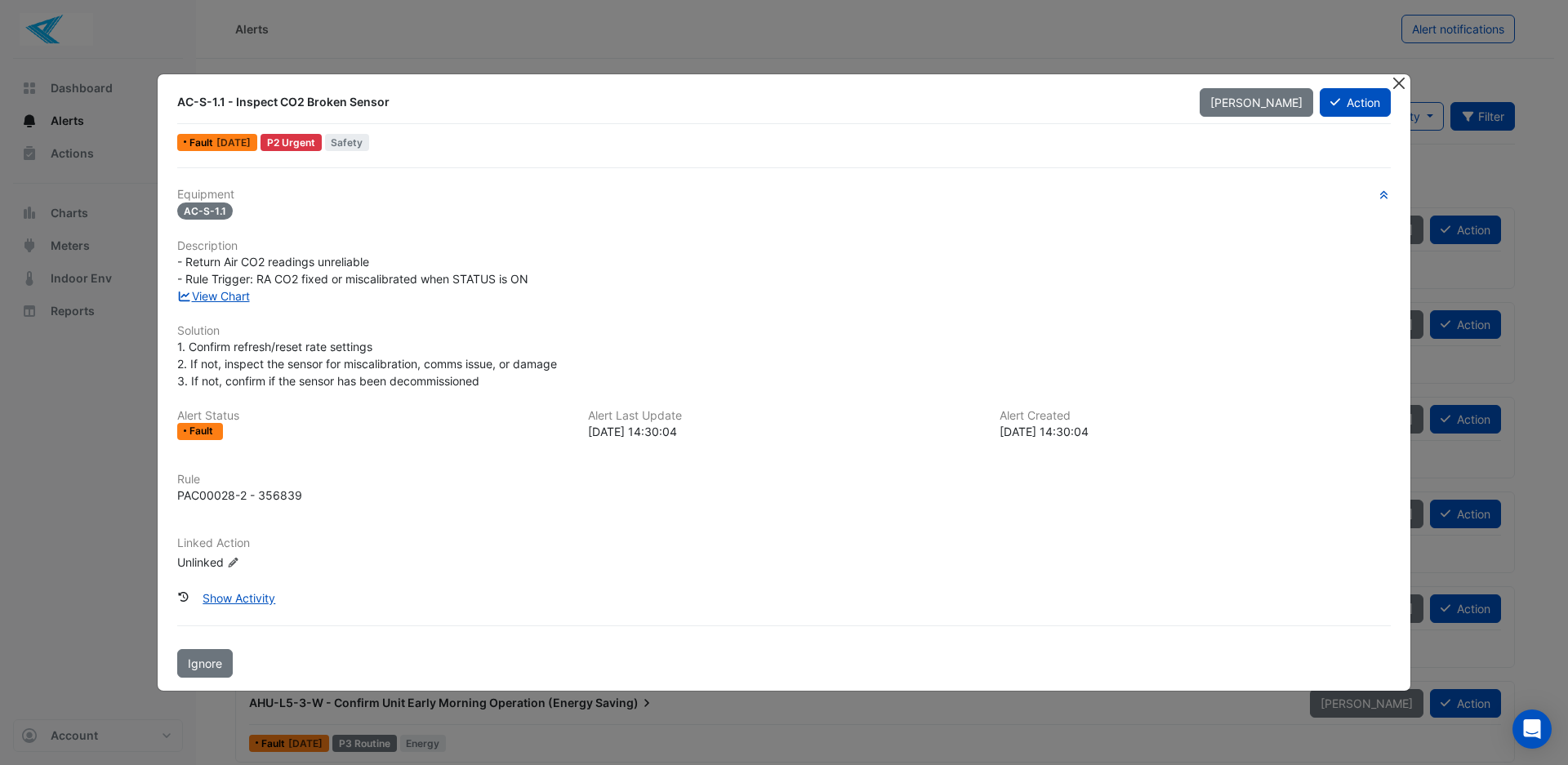
click at [1400, 83] on button "Close" at bounding box center [1398, 83] width 17 height 17
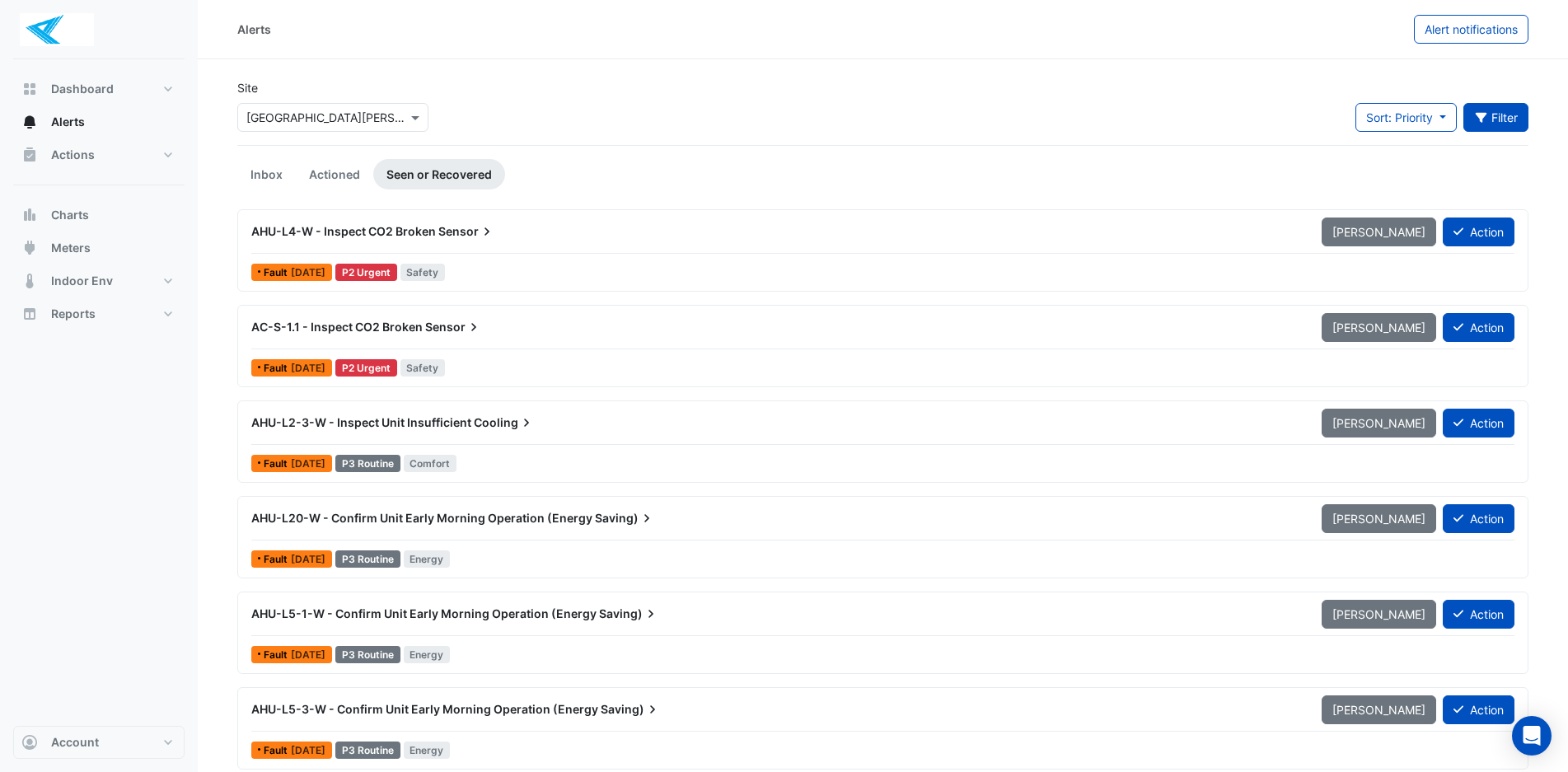
click at [1489, 117] on button "Filter" at bounding box center [1497, 116] width 66 height 28
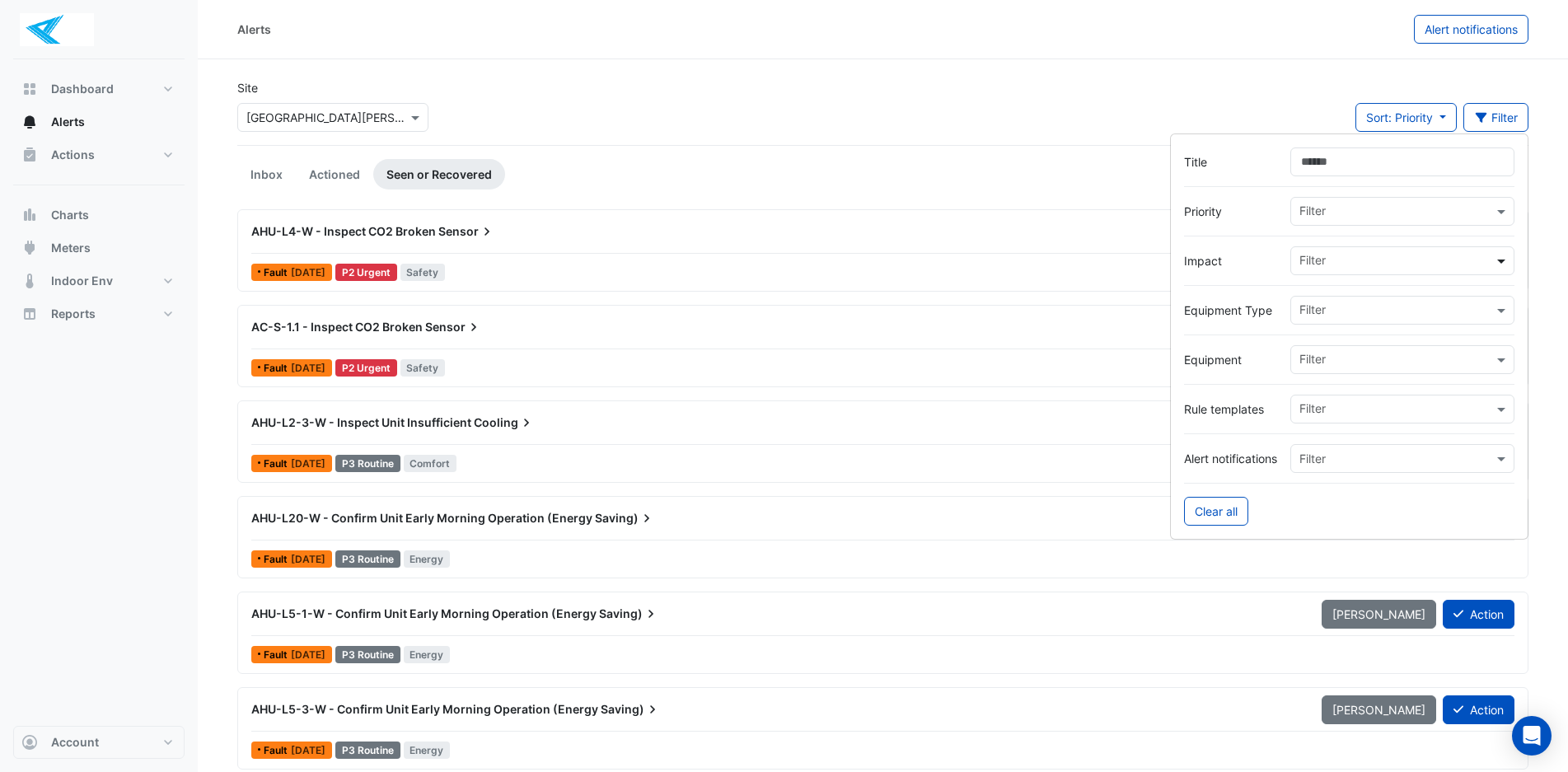
click at [1498, 258] on span at bounding box center [1503, 260] width 20 height 17
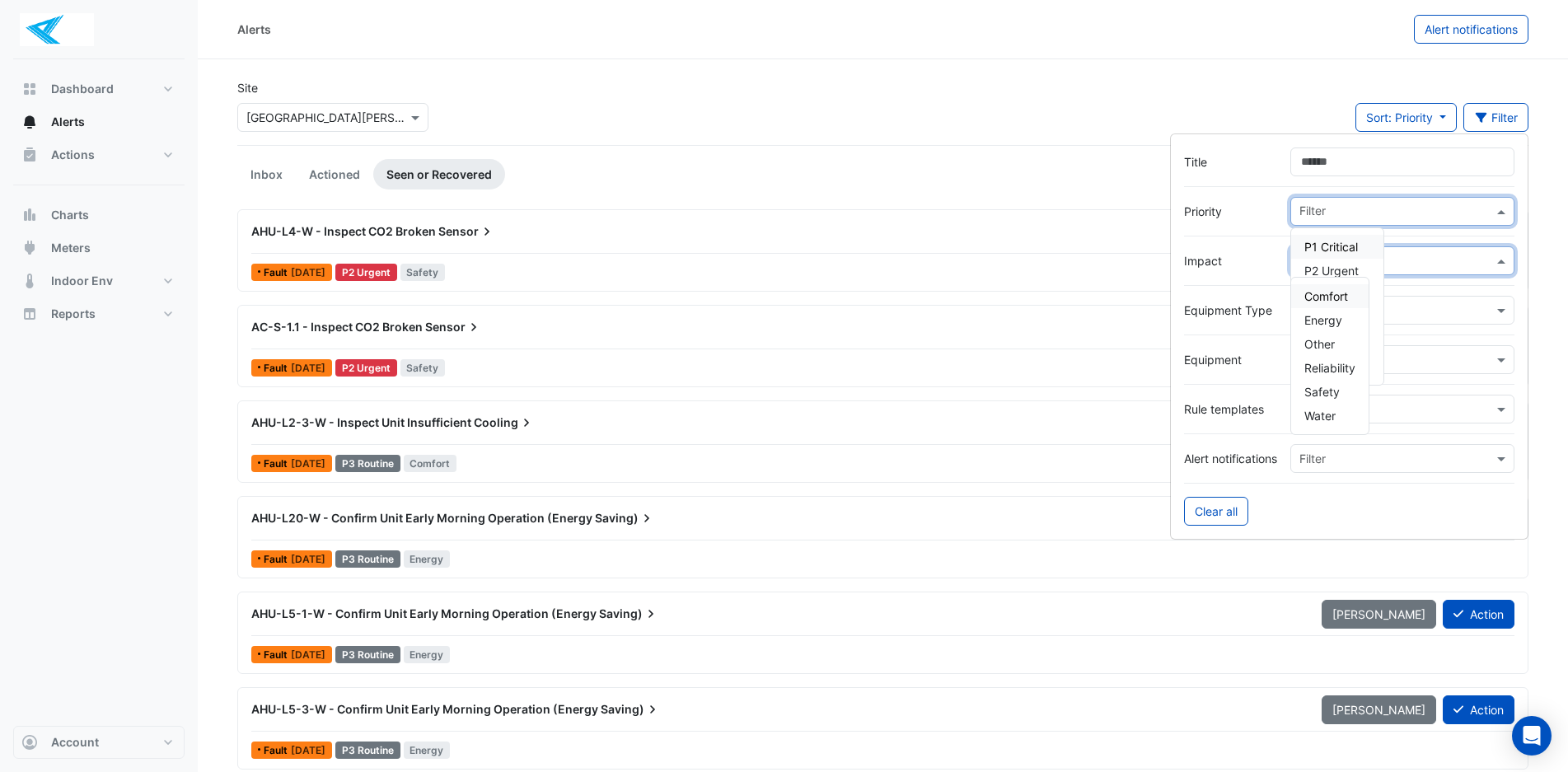
click at [1500, 215] on span at bounding box center [1503, 211] width 20 height 17
click at [1352, 251] on span "P1 Critical" at bounding box center [1331, 247] width 53 height 14
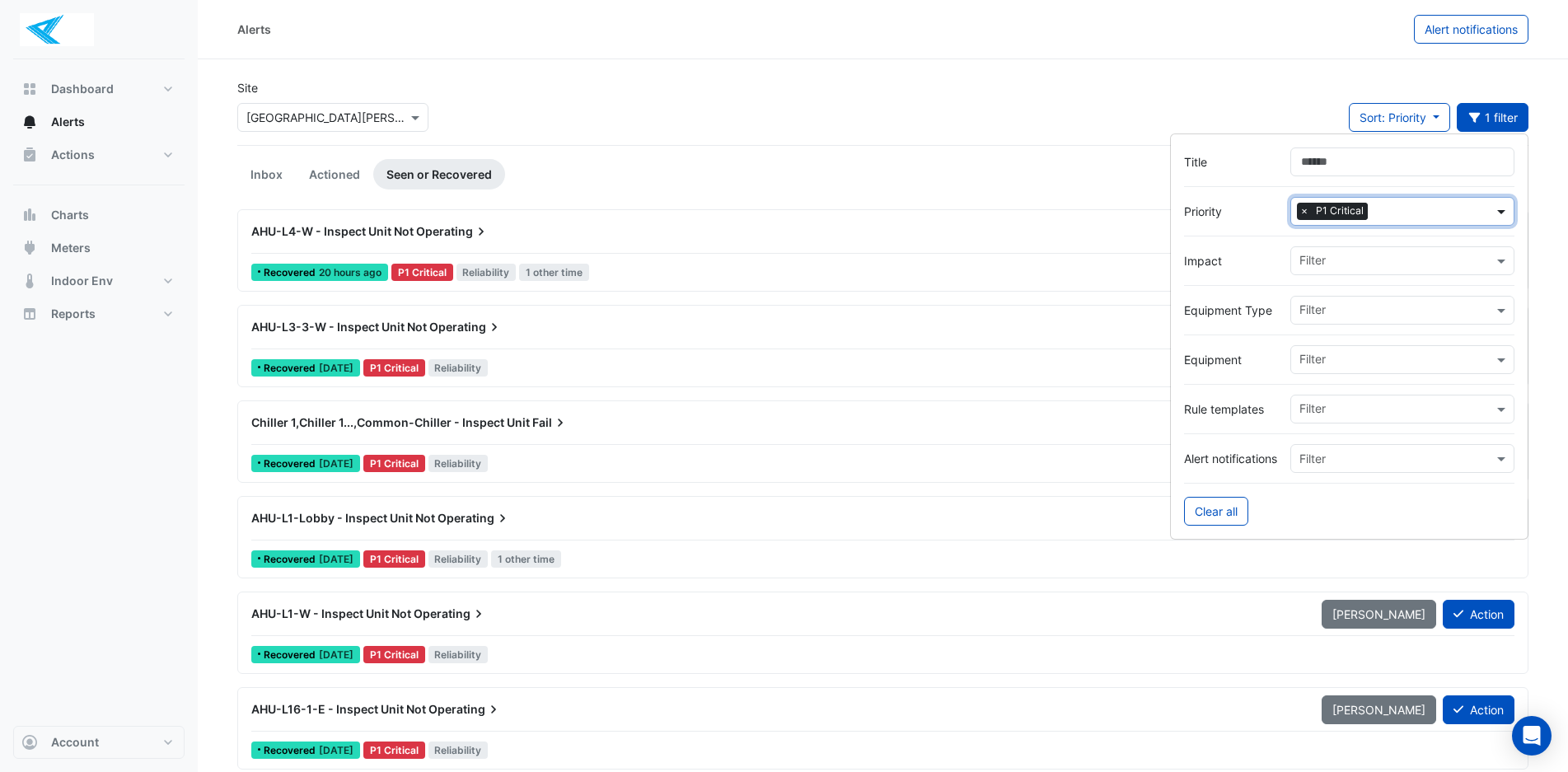
click at [1497, 214] on span at bounding box center [1503, 211] width 20 height 17
click at [1504, 215] on span at bounding box center [1503, 211] width 20 height 17
click at [1326, 363] on span "None" at bounding box center [1318, 366] width 28 height 14
click at [1436, 178] on div at bounding box center [1349, 186] width 331 height 20
click at [1423, 171] on input "Title" at bounding box center [1402, 161] width 225 height 28
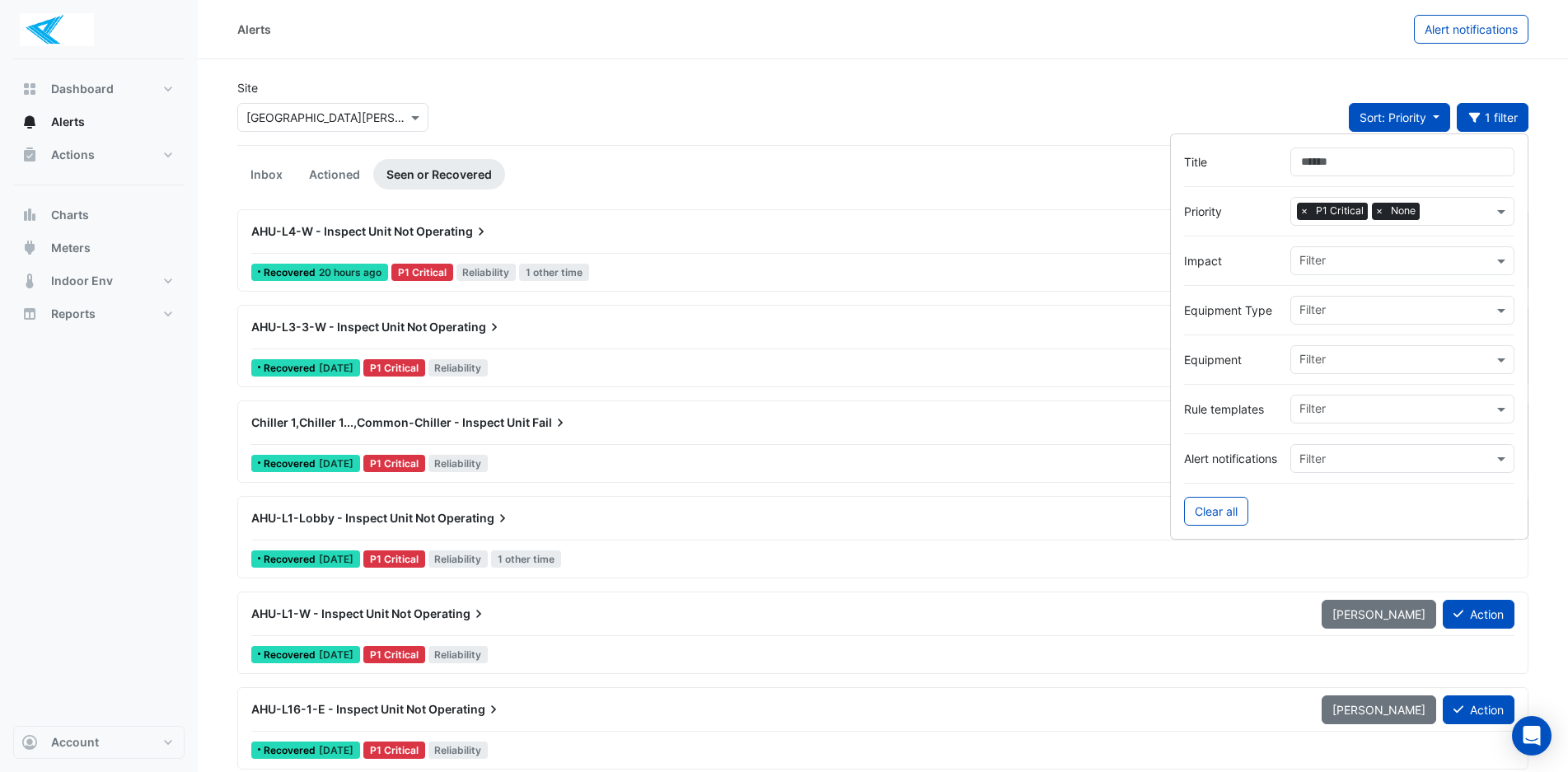
click at [1435, 116] on button "Sort: Priority" at bounding box center [1399, 116] width 102 height 28
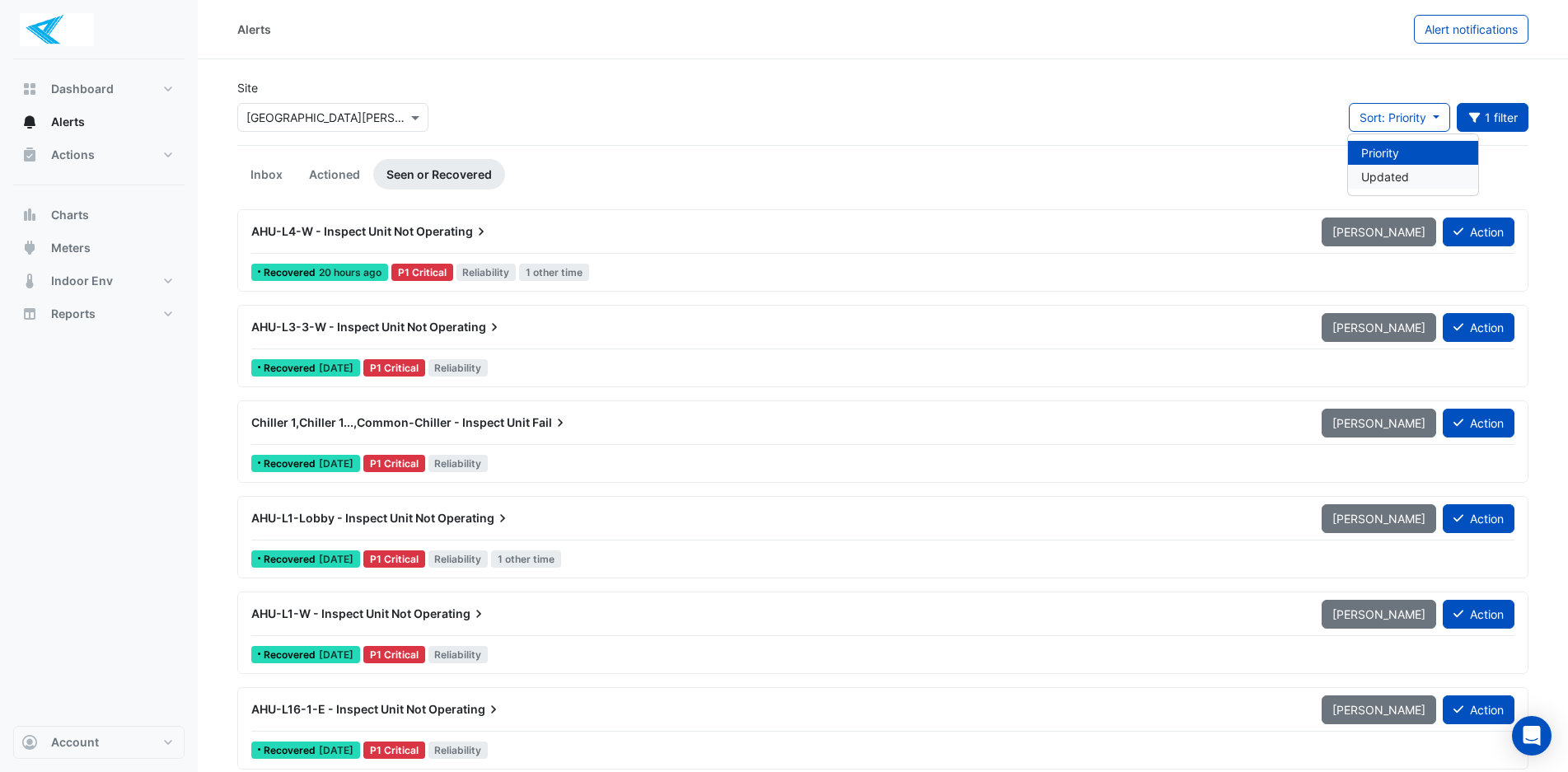
drag, startPoint x: 1373, startPoint y: 183, endPoint x: 1299, endPoint y: 193, distance: 74.7
click at [1364, 185] on li "Updated" at bounding box center [1413, 177] width 130 height 24
